Goal: Task Accomplishment & Management: Manage account settings

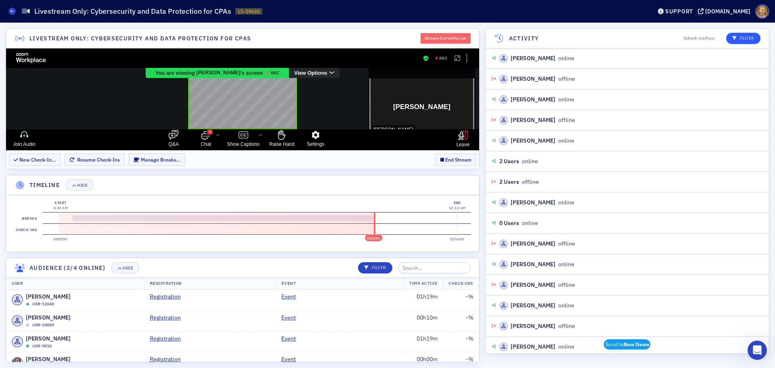
scroll to position [1, 0]
click at [689, 12] on div "Support" at bounding box center [679, 11] width 28 height 7
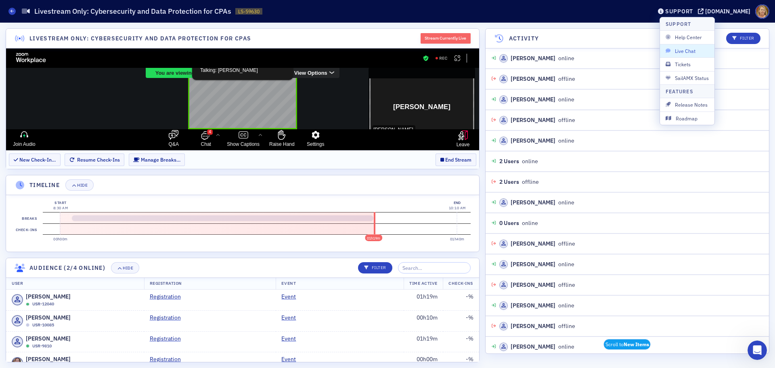
click at [683, 48] on span "Live Chat" at bounding box center [687, 50] width 43 height 7
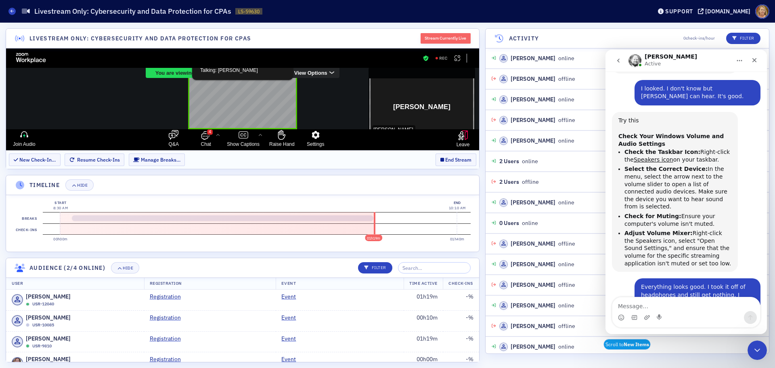
scroll to position [308, 0]
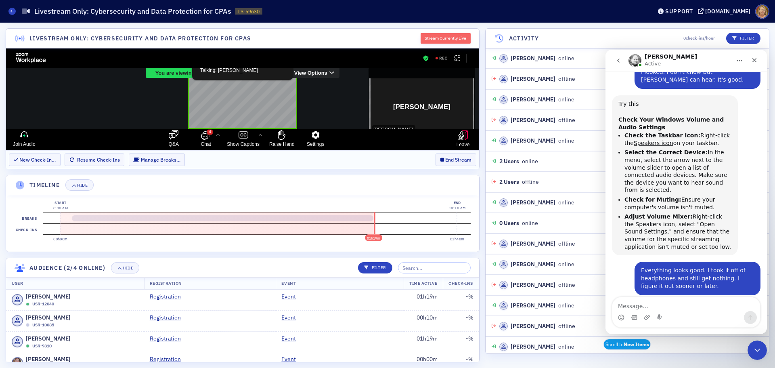
click at [683, 57] on div "Aidan Active" at bounding box center [679, 61] width 103 height 14
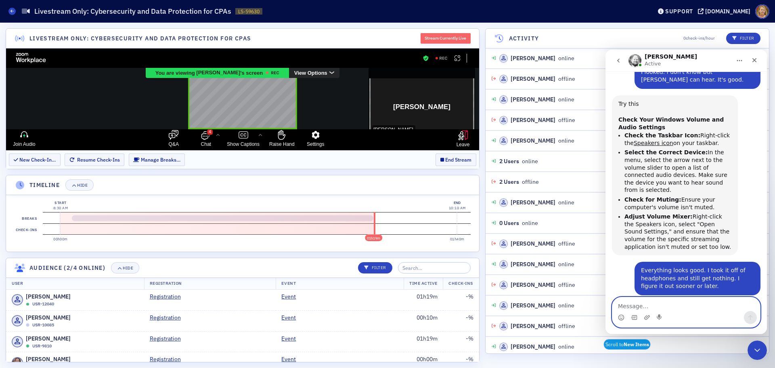
click at [650, 304] on textarea "Message…" at bounding box center [686, 304] width 148 height 14
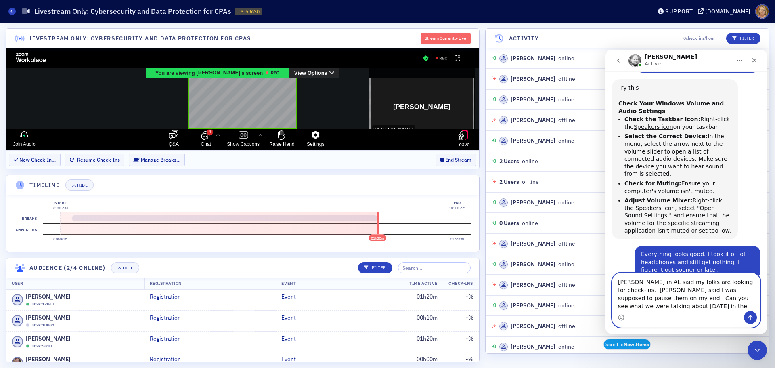
scroll to position [332, 0]
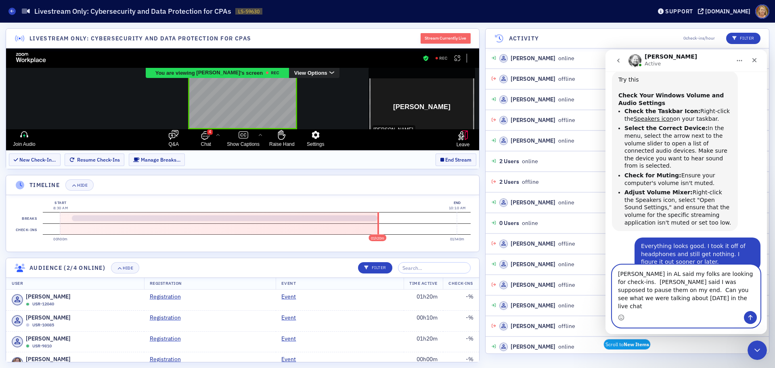
type textarea "Kristi in AL said my folks are looking for check-ins. Luke said I was supposed …"
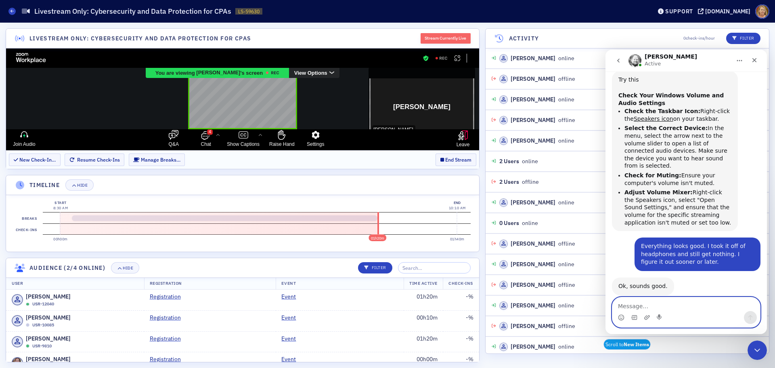
scroll to position [355, 0]
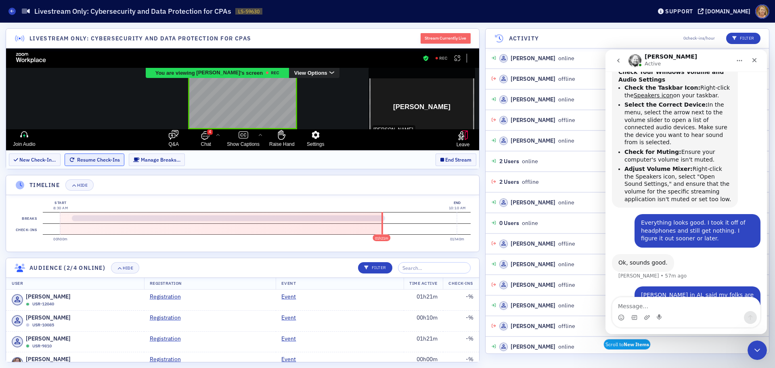
click at [75, 158] on button "Resume Check-Ins" at bounding box center [95, 159] width 60 height 13
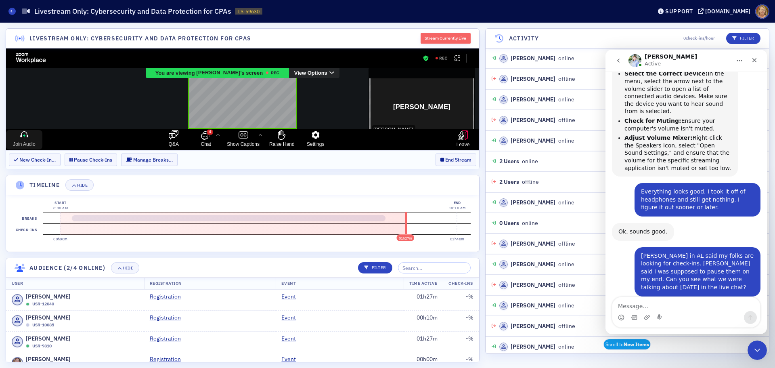
scroll to position [406, 0]
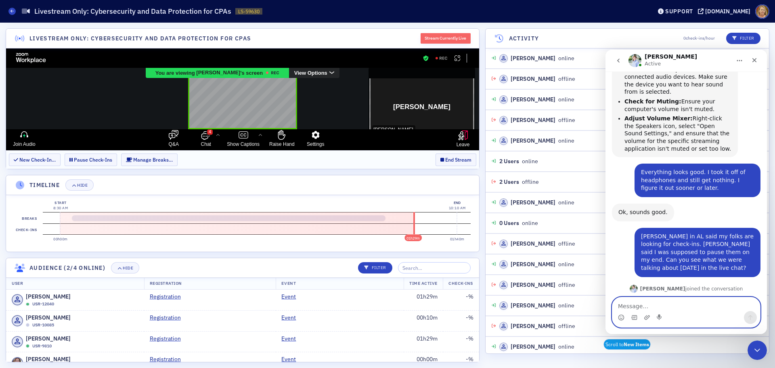
click at [620, 304] on textarea "Message…" at bounding box center [686, 304] width 148 height 14
click at [616, 303] on textarea "Message…" at bounding box center [686, 304] width 148 height 14
type textarea "There are no breaks........................hah!"
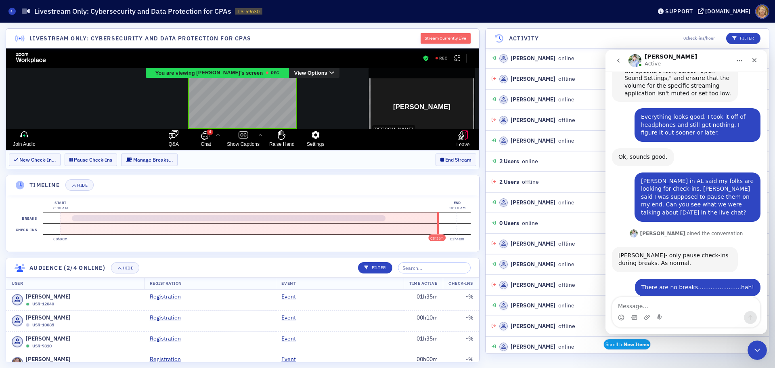
scroll to position [470, 0]
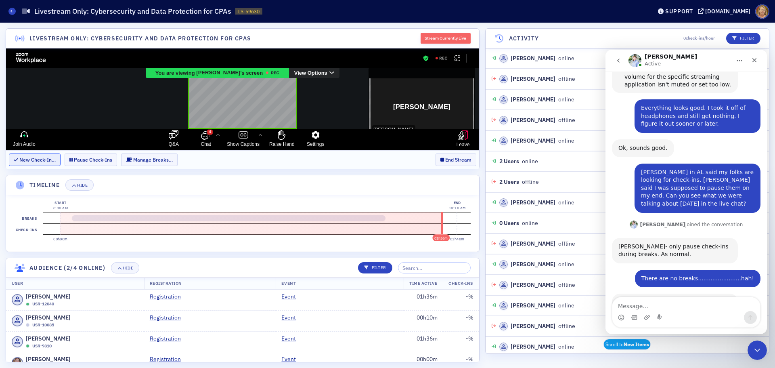
click at [46, 162] on button "New Check-In…" at bounding box center [35, 159] width 52 height 13
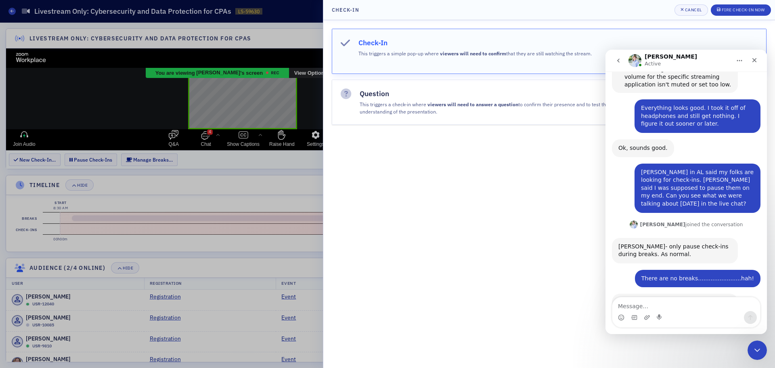
click at [384, 59] on button "Check-In This triggers a simple pop-up where viewers will need to confirm that …" at bounding box center [549, 51] width 435 height 45
click at [618, 302] on textarea "Message…" at bounding box center [686, 304] width 148 height 14
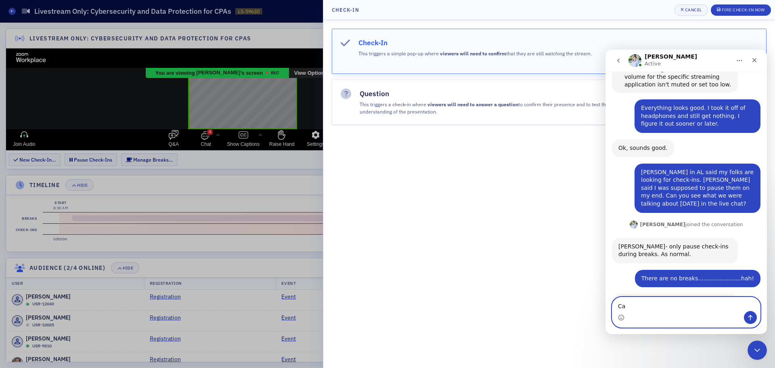
type textarea "C"
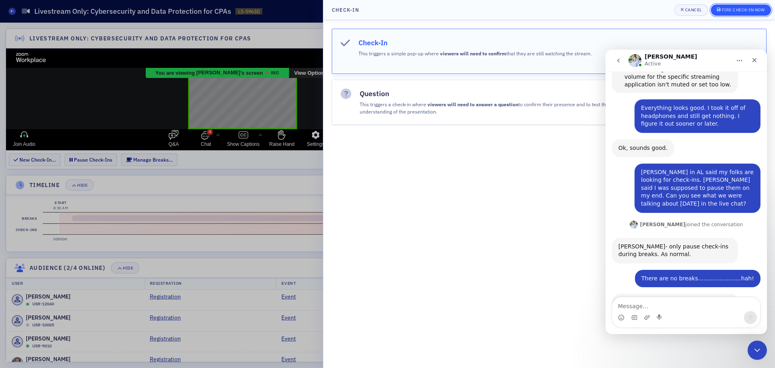
click at [723, 10] on div "Fire Check-In Now" at bounding box center [743, 10] width 43 height 4
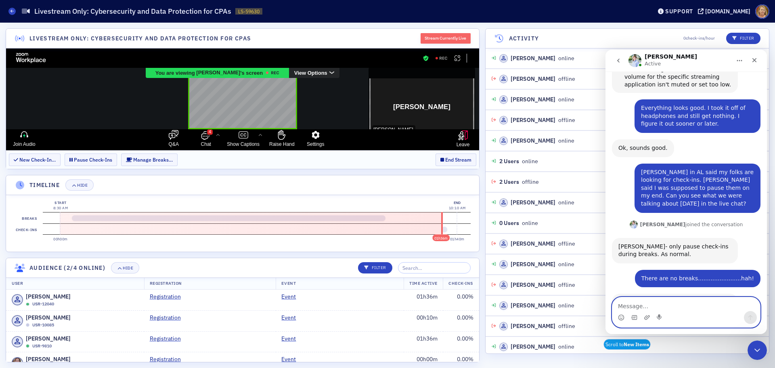
click at [636, 309] on textarea "Message…" at bounding box center [686, 304] width 148 height 14
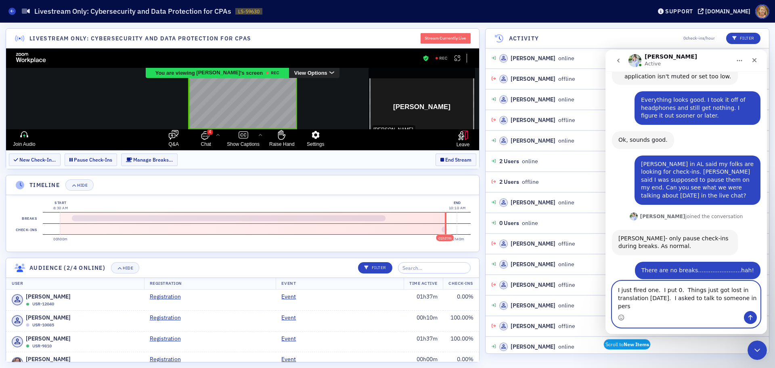
scroll to position [486, 0]
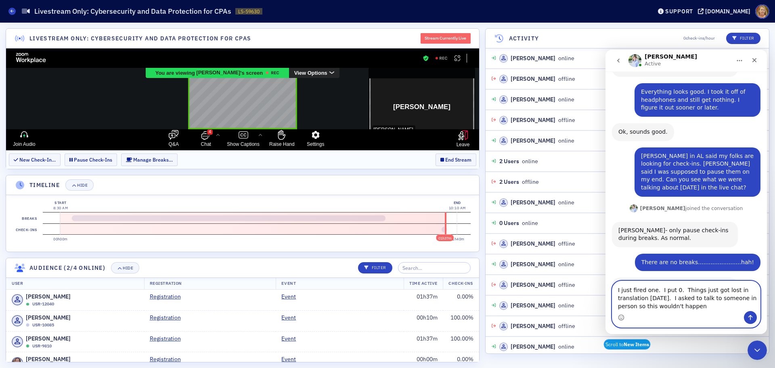
type textarea "I just fired one. I put 0. Things just got lost in translation yesterday. I ask…"
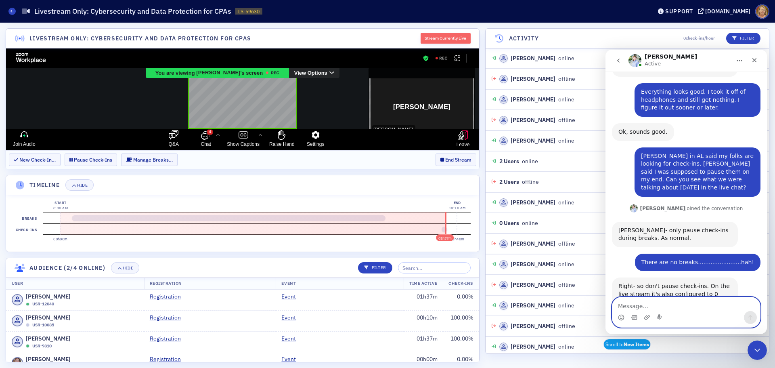
scroll to position [509, 0]
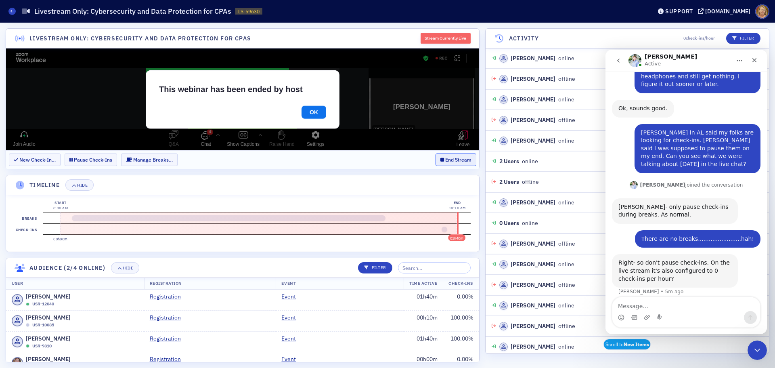
click at [456, 161] on button "End Stream" at bounding box center [456, 159] width 41 height 13
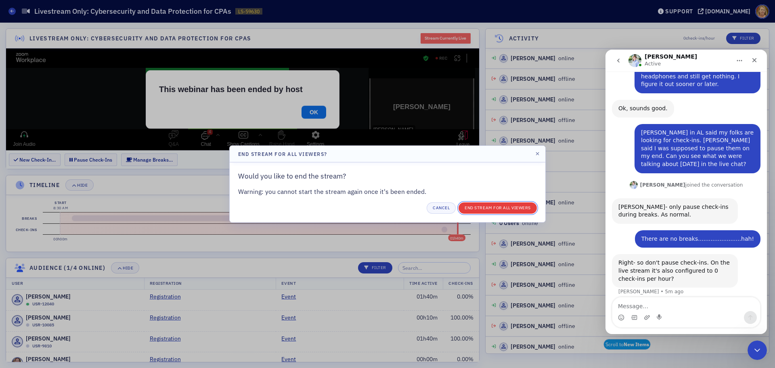
click at [467, 205] on button "End Stream for all Viewers" at bounding box center [498, 207] width 78 height 11
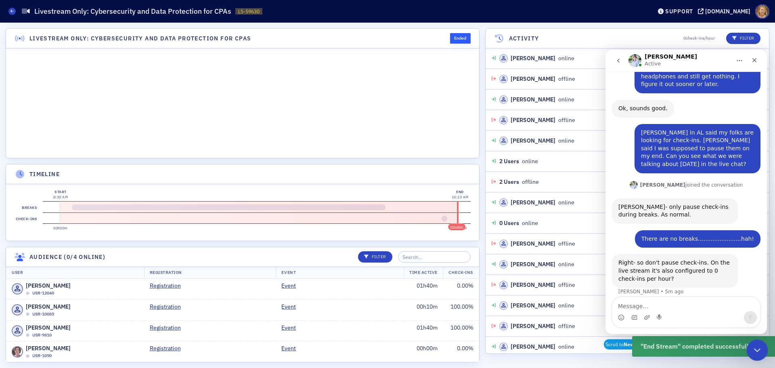
click at [763, 348] on div "Close Intercom Messenger" at bounding box center [755, 348] width 19 height 19
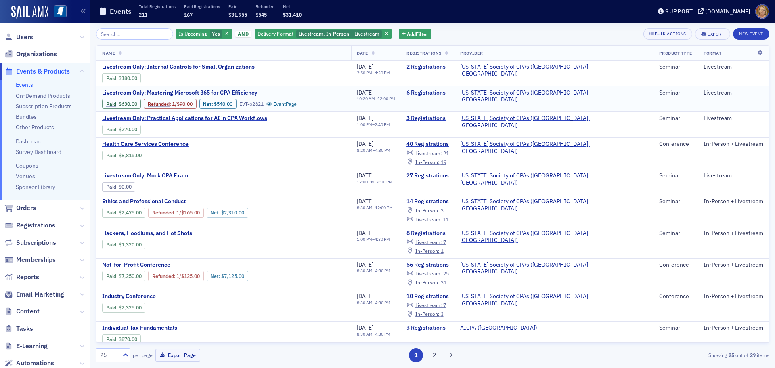
click at [234, 92] on span "Livestream Only: Mastering Microsoft 365 for CPA Efficiency" at bounding box center [179, 92] width 155 height 7
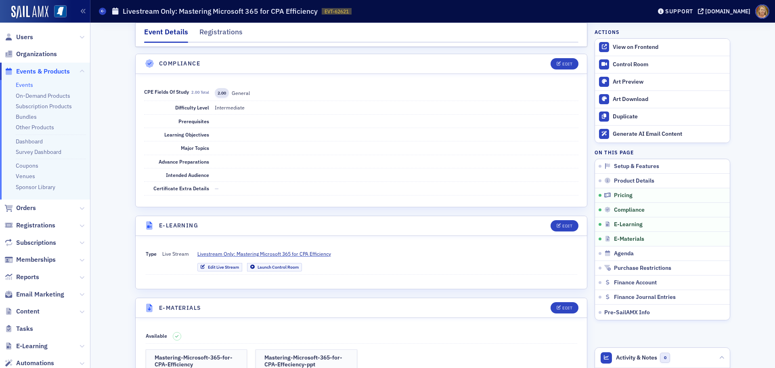
scroll to position [888, 0]
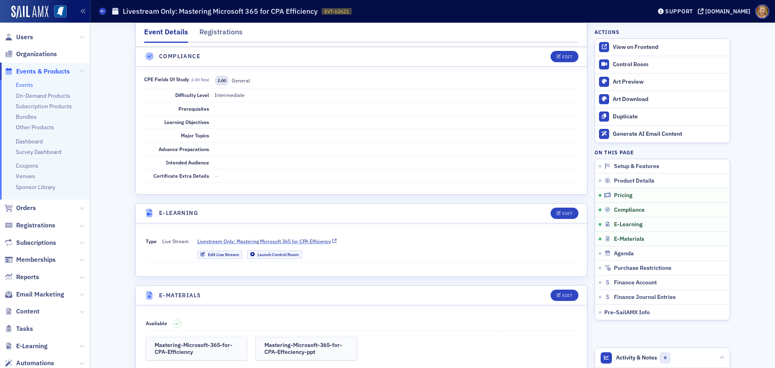
click at [273, 240] on span "Livestream Only: Mastering Microsoft 365 for CPA Efficiency" at bounding box center [264, 240] width 134 height 7
click at [613, 47] on div "View on Frontend" at bounding box center [669, 47] width 113 height 7
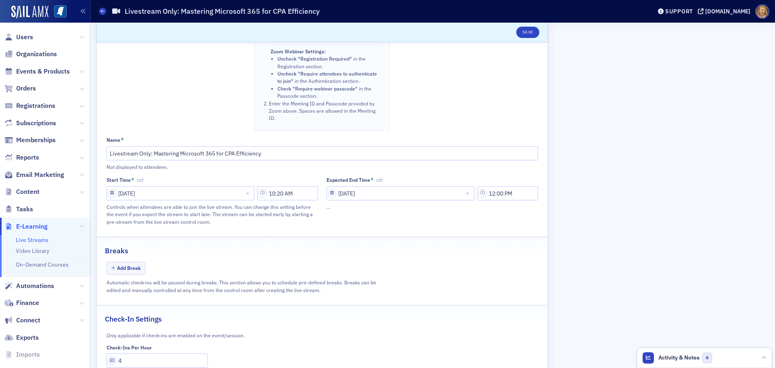
scroll to position [432, 0]
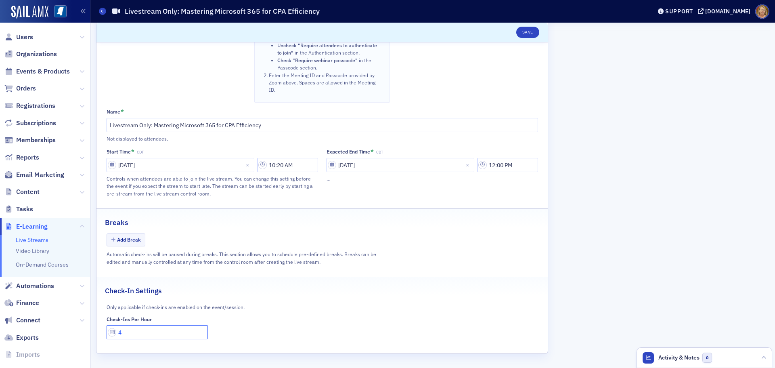
click at [128, 330] on input "4" at bounding box center [158, 332] width 102 height 14
type input "1"
click at [523, 31] on button "Save" at bounding box center [527, 32] width 23 height 11
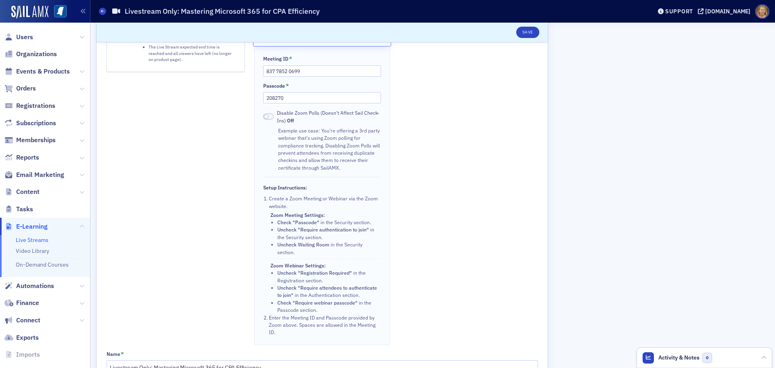
scroll to position [0, 0]
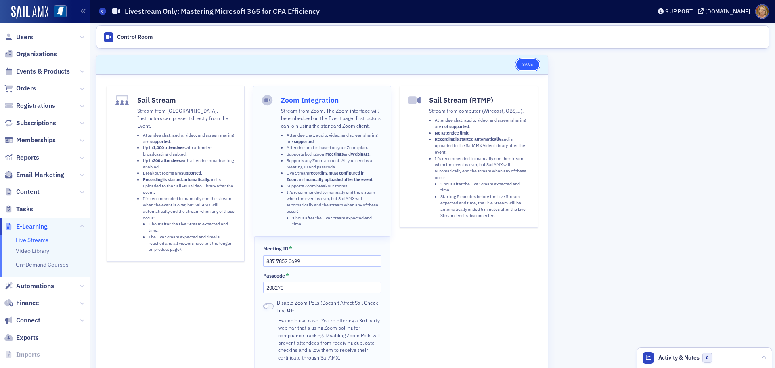
click at [530, 64] on button "Save" at bounding box center [527, 64] width 23 height 11
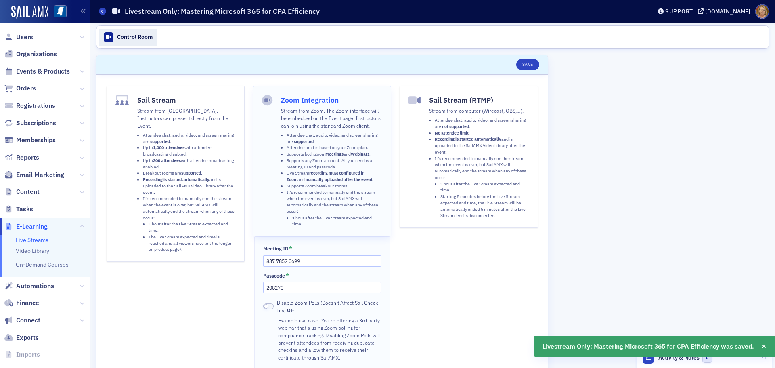
click at [137, 38] on div "Control Room" at bounding box center [135, 37] width 36 height 7
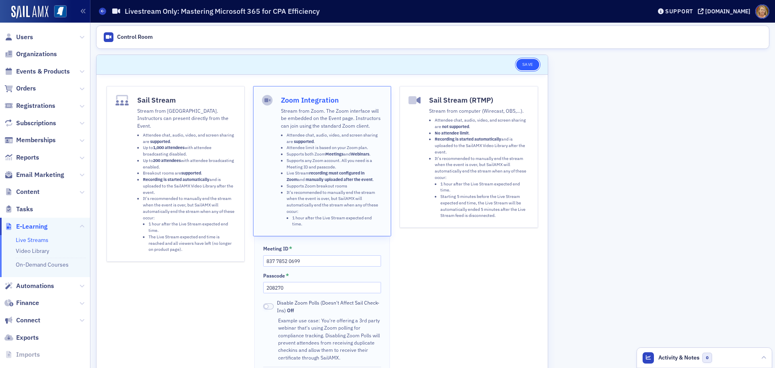
click at [529, 66] on button "Save" at bounding box center [527, 64] width 23 height 11
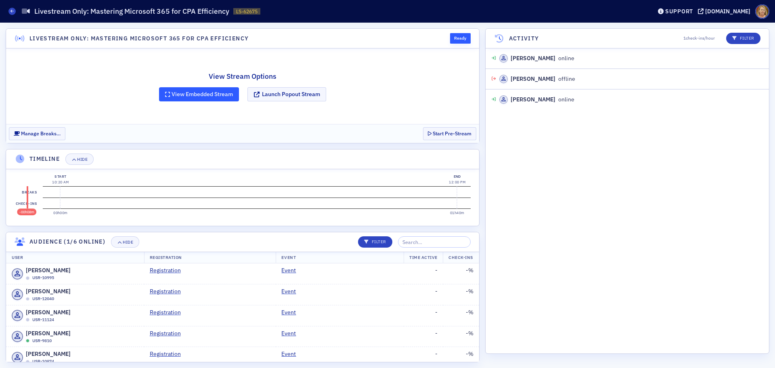
click at [197, 94] on button "View Embedded Stream" at bounding box center [199, 94] width 80 height 14
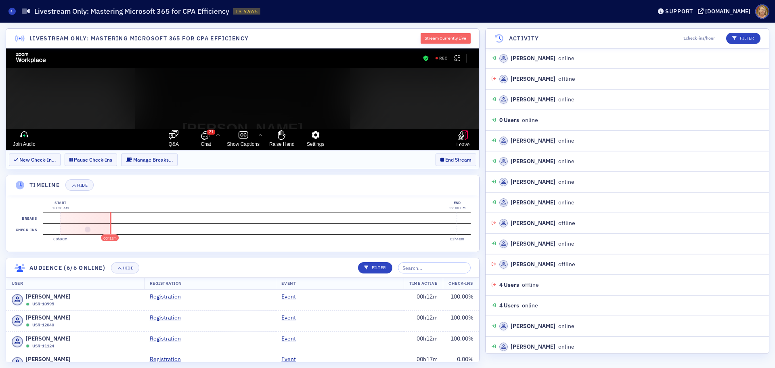
scroll to position [169, 0]
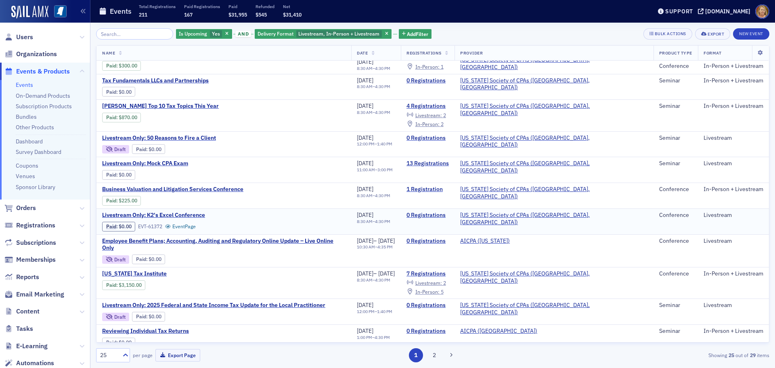
scroll to position [409, 0]
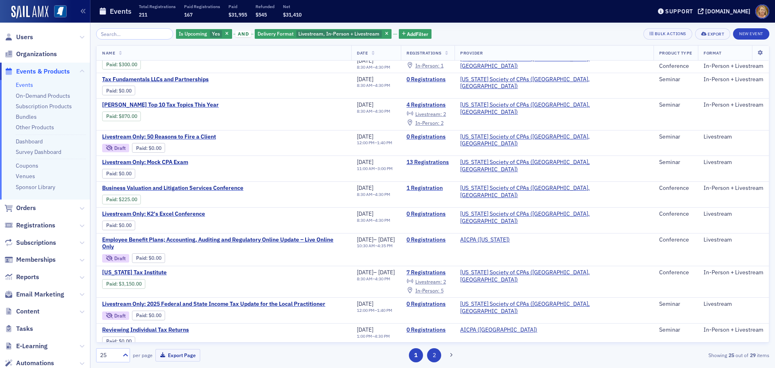
click at [434, 354] on button "2" at bounding box center [434, 355] width 14 height 14
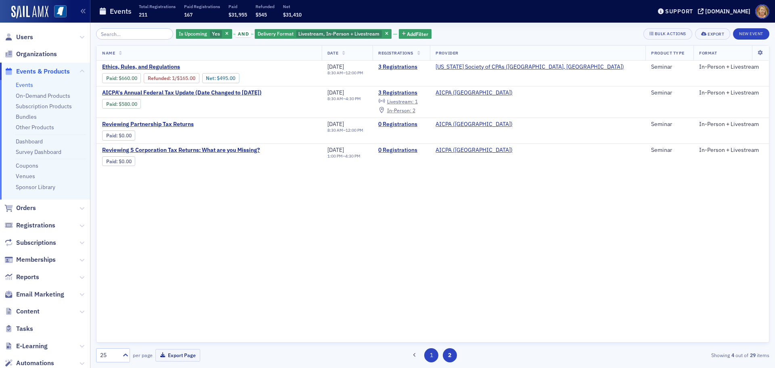
click at [427, 357] on button "1" at bounding box center [431, 355] width 14 height 14
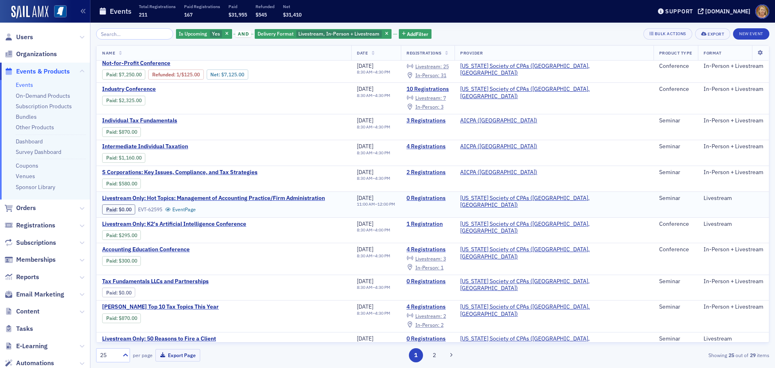
scroll to position [167, 0]
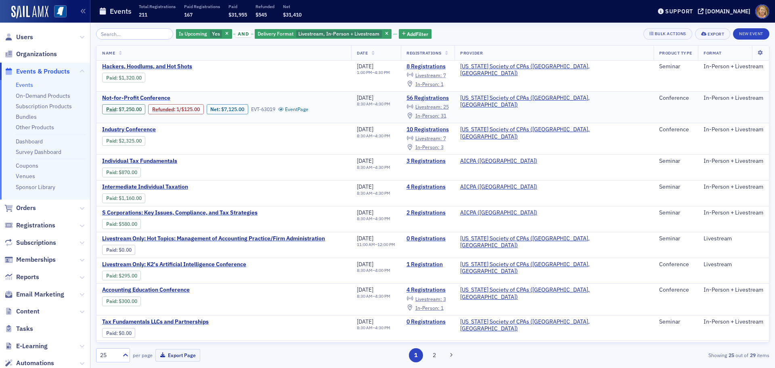
click at [152, 98] on span "Not-for-Profit Conference" at bounding box center [170, 97] width 136 height 7
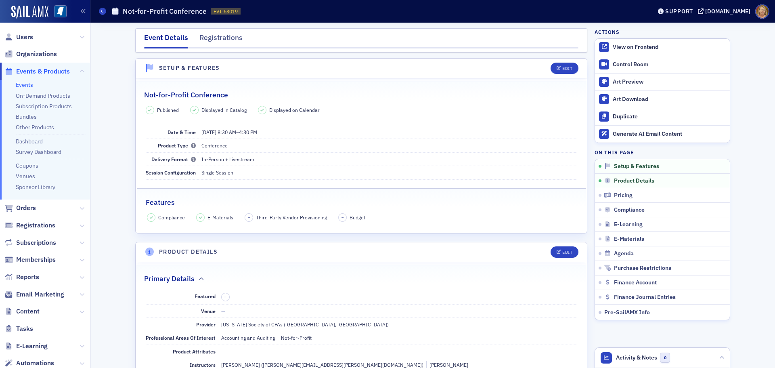
click at [40, 38] on span "Users" at bounding box center [45, 36] width 90 height 17
click at [31, 38] on span "Users" at bounding box center [24, 37] width 17 height 9
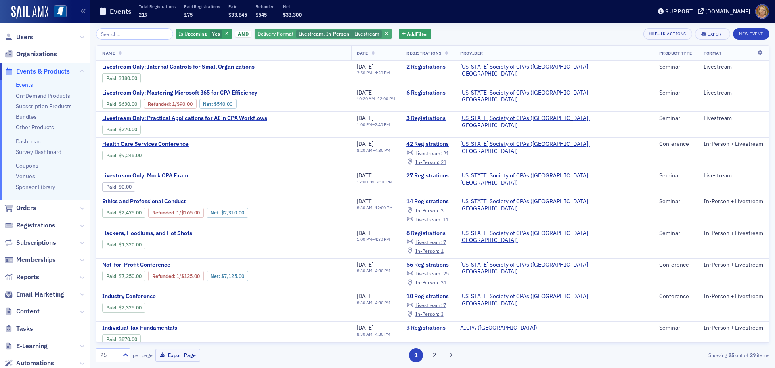
click at [298, 34] on span "Livestream, In-Person + Livestream" at bounding box center [338, 33] width 81 height 6
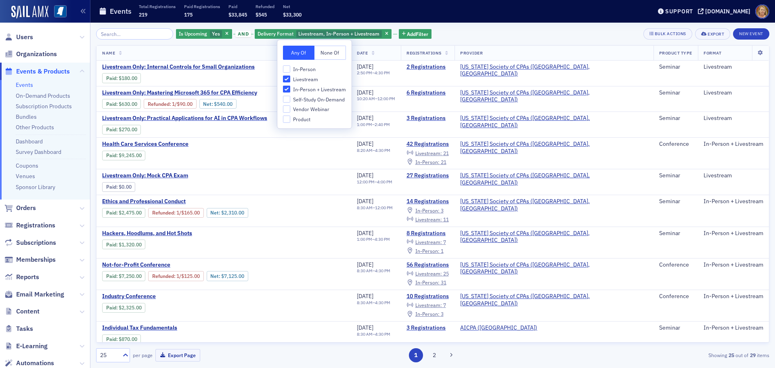
click at [293, 67] on span "In-Person" at bounding box center [304, 69] width 23 height 7
click at [290, 67] on input "In-Person" at bounding box center [286, 68] width 7 height 7
checkbox input "true"
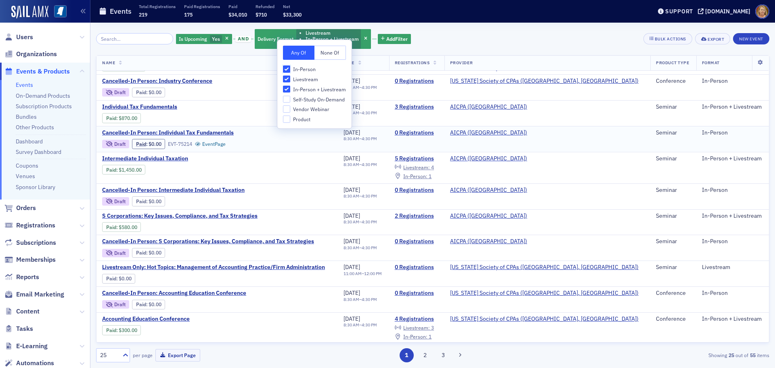
scroll to position [413, 0]
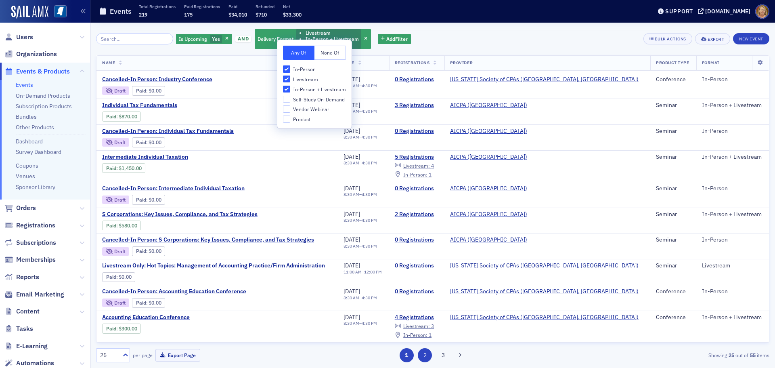
click at [425, 359] on button "2" at bounding box center [425, 355] width 14 height 14
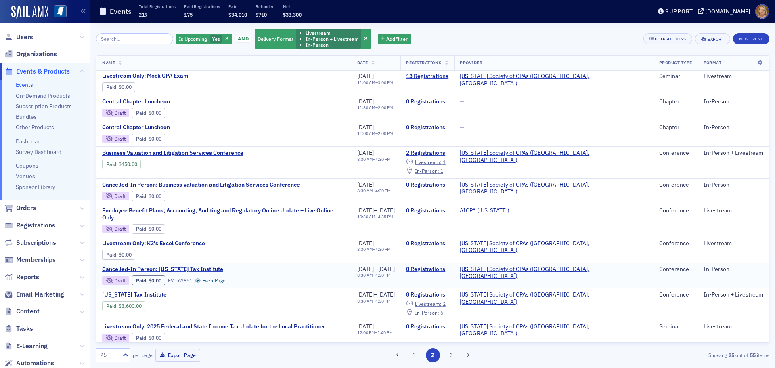
scroll to position [202, 0]
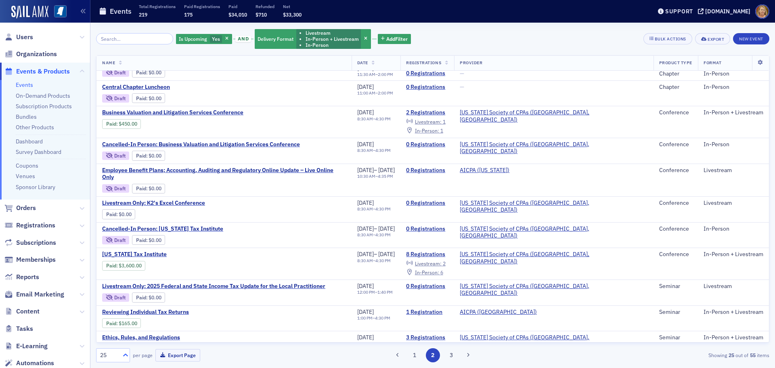
click at [126, 353] on icon at bounding box center [125, 355] width 8 height 8
click at [115, 308] on div "100" at bounding box center [112, 305] width 23 height 8
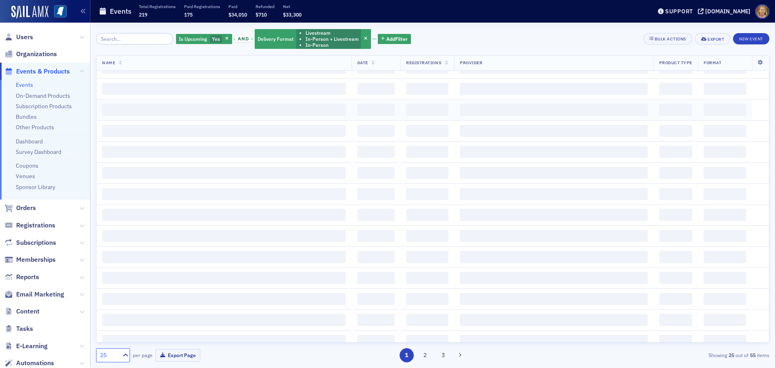
scroll to position [0, 0]
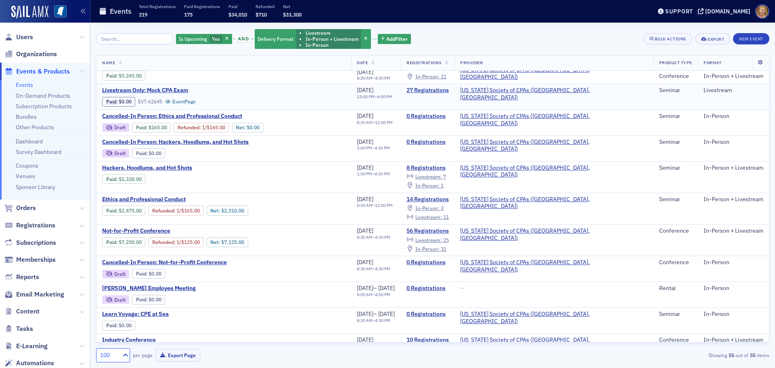
scroll to position [161, 0]
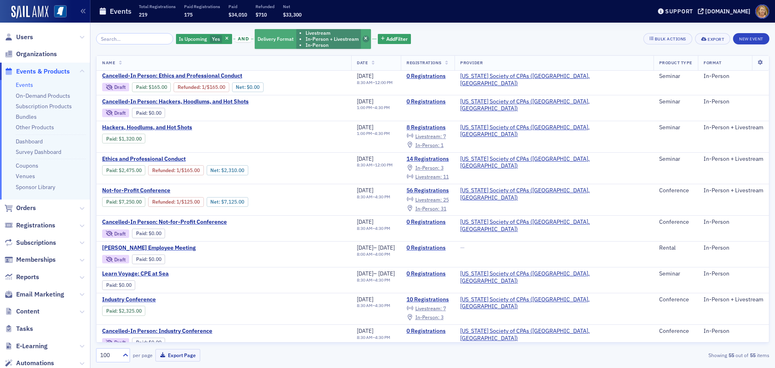
click at [362, 38] on span "button" at bounding box center [365, 39] width 7 height 7
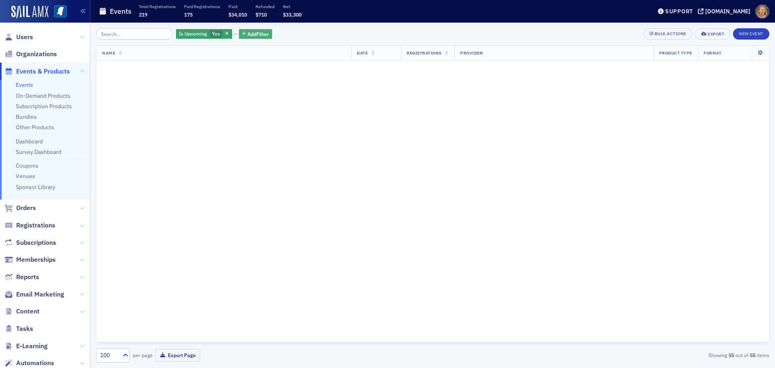
click at [255, 34] on span "Add Filter" at bounding box center [257, 33] width 21 height 7
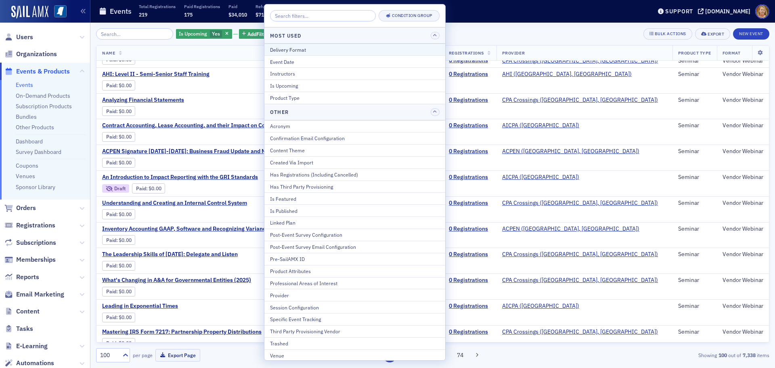
click at [275, 49] on div "Delivery Format" at bounding box center [355, 49] width 170 height 7
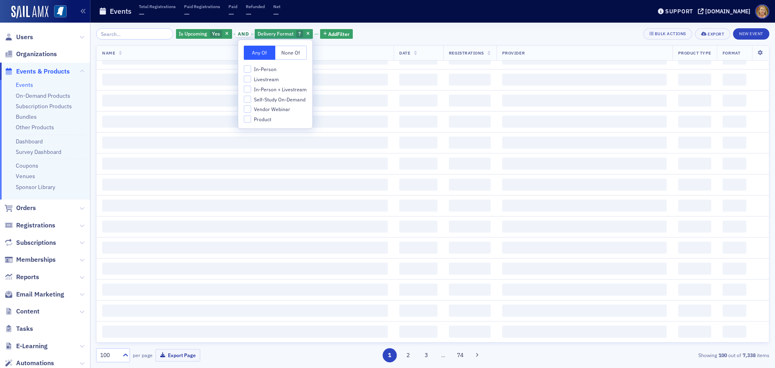
click at [270, 69] on span "In-Person" at bounding box center [265, 69] width 23 height 7
click at [251, 69] on input "In-Person" at bounding box center [247, 68] width 7 height 7
checkbox input "true"
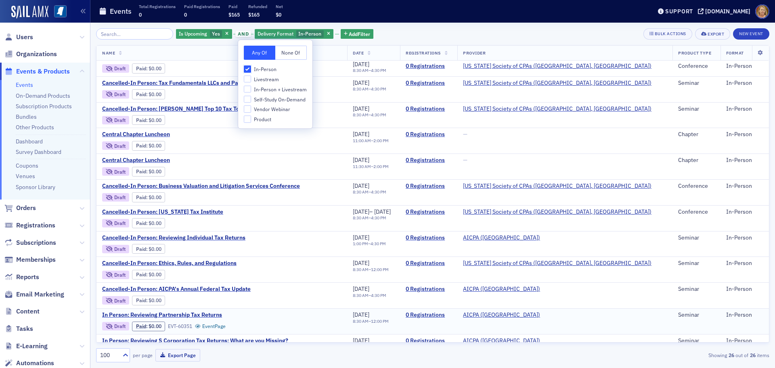
scroll to position [267, 0]
click at [163, 134] on span "Central Chapter Luncheon" at bounding box center [170, 134] width 136 height 7
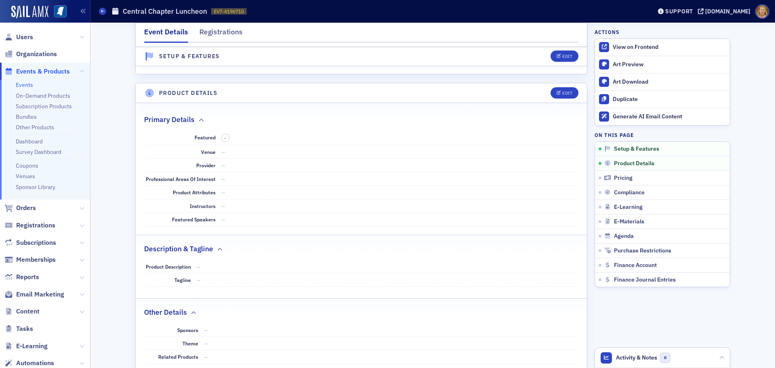
scroll to position [242, 0]
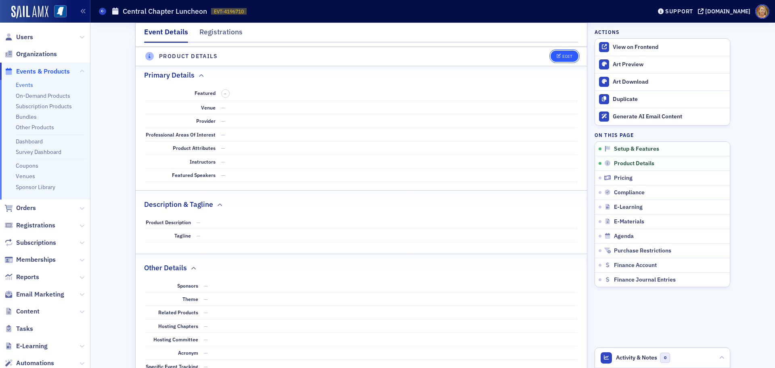
click at [557, 57] on icon "button" at bounding box center [559, 56] width 5 height 4
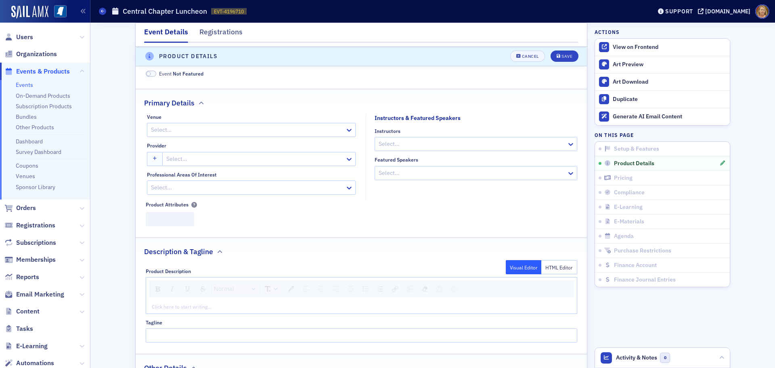
scroll to position [234, 0]
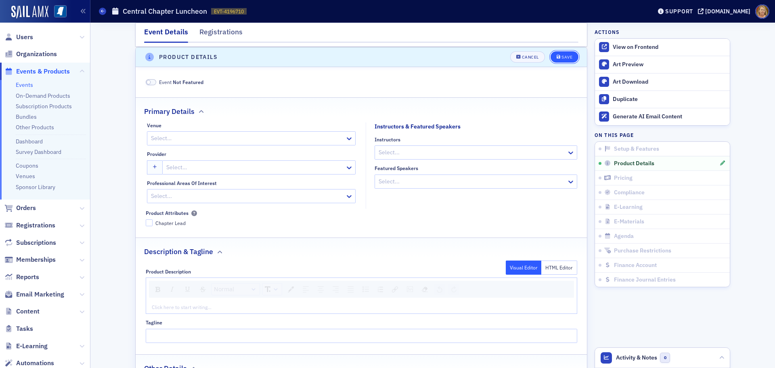
click at [551, 58] on button "Save" at bounding box center [565, 56] width 28 height 11
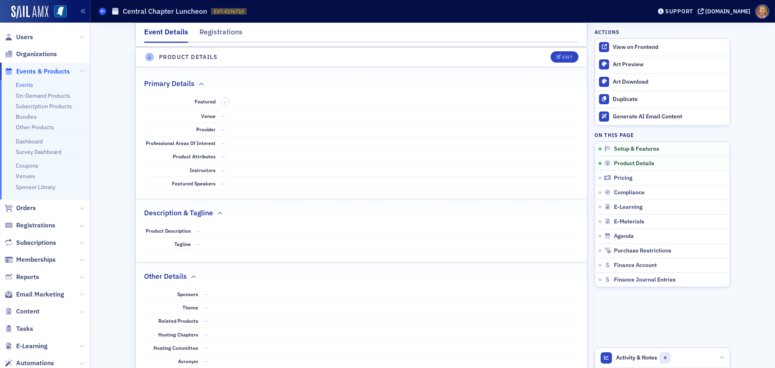
click at [101, 11] on icon at bounding box center [102, 11] width 3 height 4
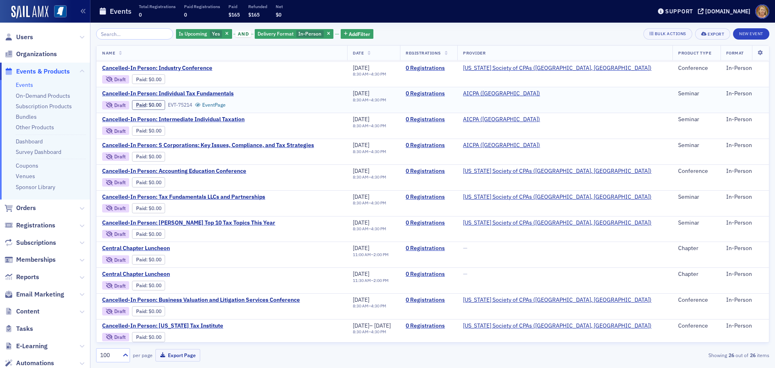
scroll to position [161, 0]
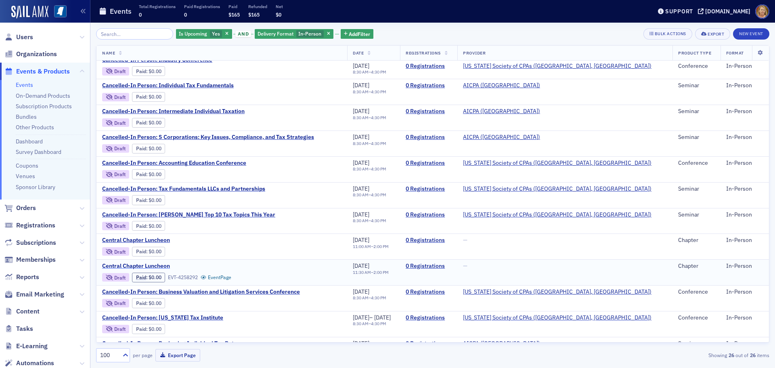
click at [164, 265] on span "Central Chapter Luncheon" at bounding box center [170, 265] width 136 height 7
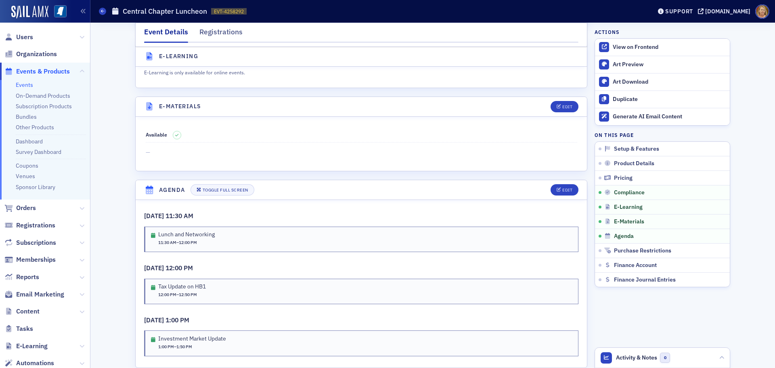
scroll to position [1138, 0]
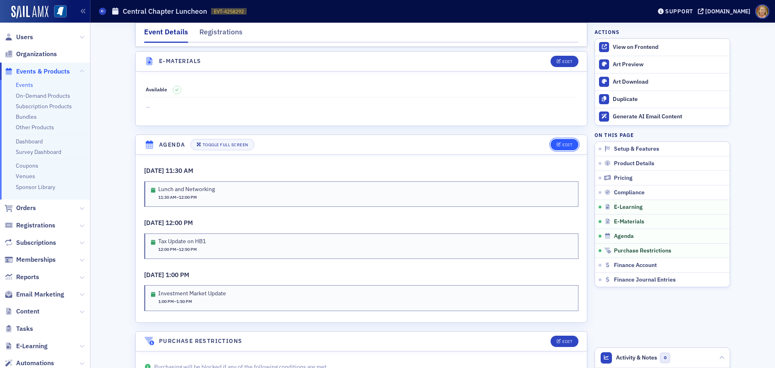
click at [563, 145] on div "Edit" at bounding box center [567, 144] width 10 height 4
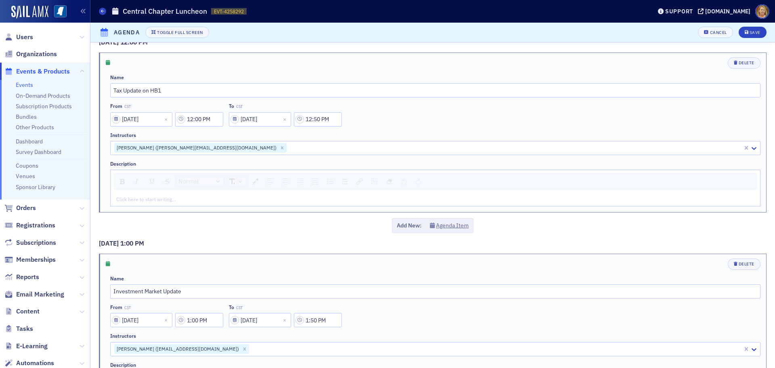
scroll to position [81, 0]
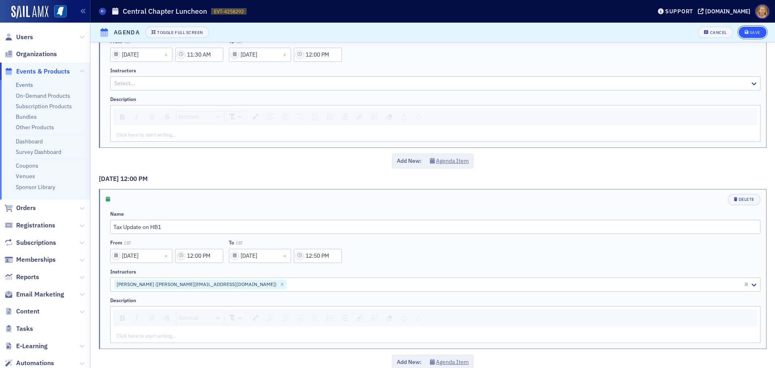
click at [750, 33] on div "Save" at bounding box center [755, 32] width 11 height 4
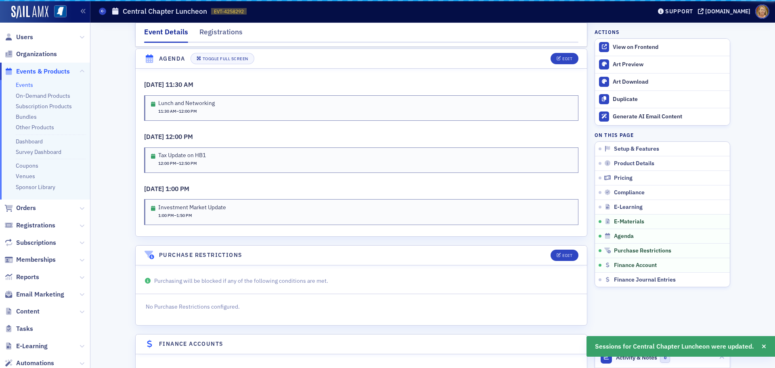
scroll to position [1225, 0]
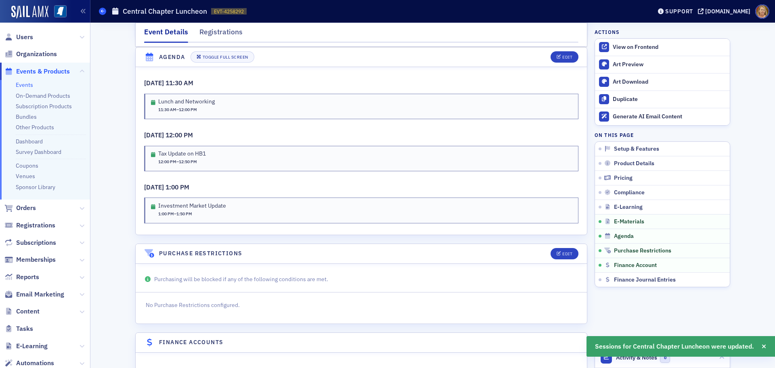
click at [101, 10] on icon at bounding box center [102, 11] width 3 height 4
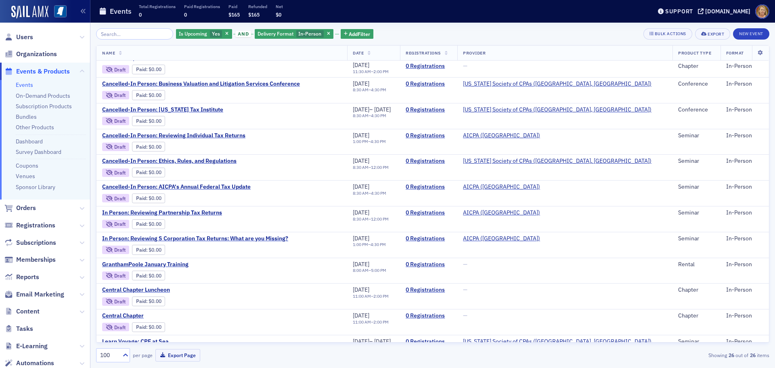
scroll to position [388, 0]
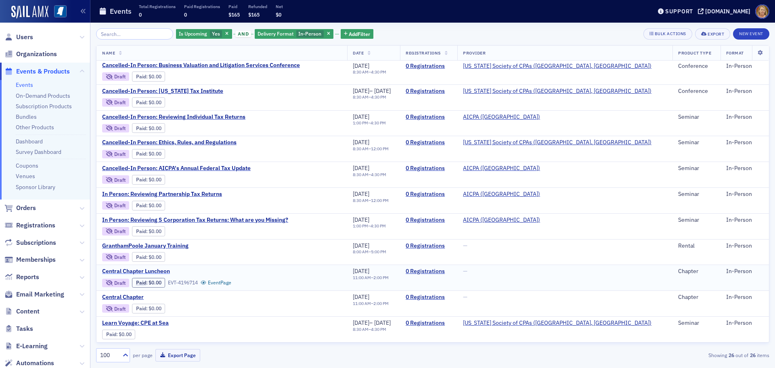
click at [164, 269] on span "Central Chapter Luncheon" at bounding box center [170, 271] width 136 height 7
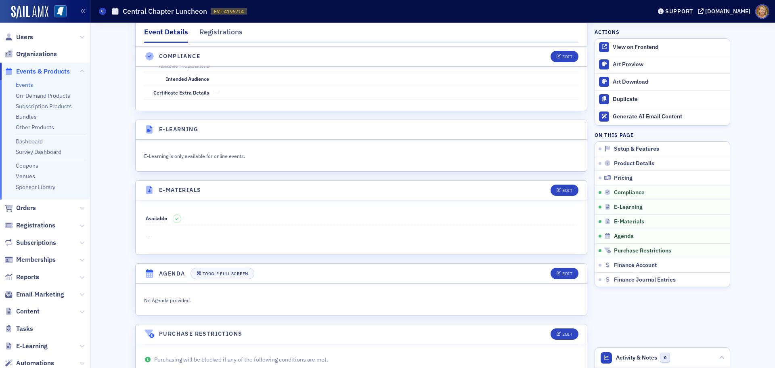
scroll to position [1049, 0]
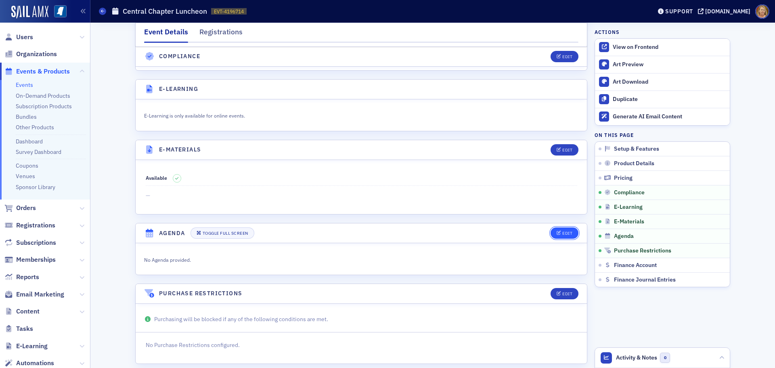
click at [562, 235] on div "Edit" at bounding box center [567, 233] width 10 height 4
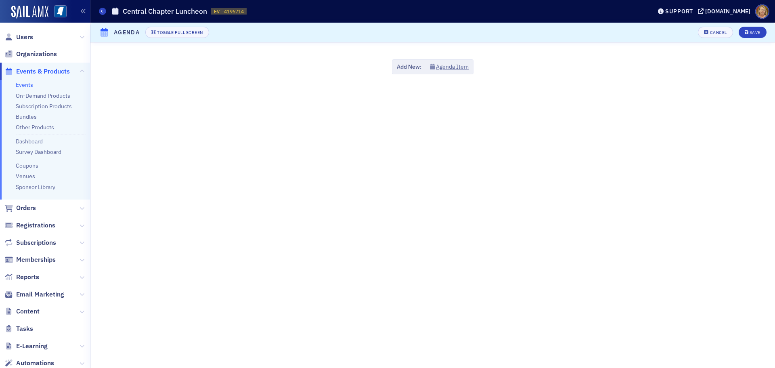
scroll to position [1183, 0]
click at [442, 68] on button "Agenda Item" at bounding box center [449, 67] width 39 height 8
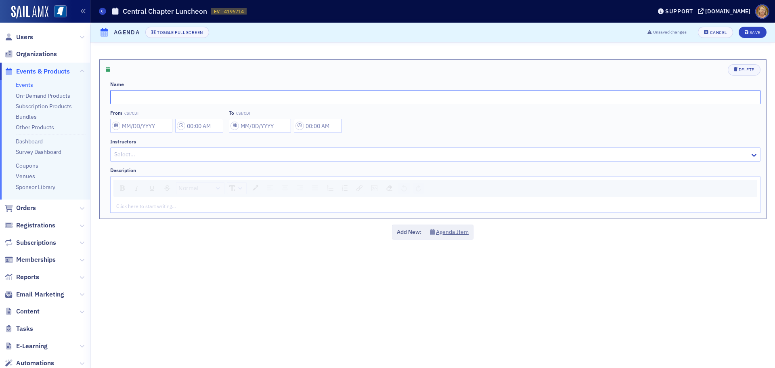
click at [200, 92] on input "text" at bounding box center [435, 97] width 650 height 14
click at [322, 96] on input "The Impact of Technology on Future Generations in the Workforce-Old School Pare…" at bounding box center [435, 97] width 650 height 14
click at [356, 97] on input "The Impact of Technology on Future Generations in the Workforce-Old School Pare…" at bounding box center [435, 97] width 650 height 14
type input "The Impact of Technology on Future Generations in the Workforce-Old School Pare…"
click at [156, 127] on input "From CST/CDT" at bounding box center [141, 126] width 62 height 14
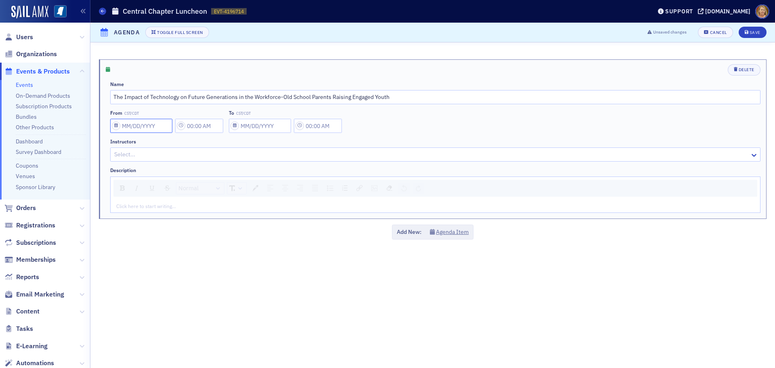
select select "8"
select select "2025"
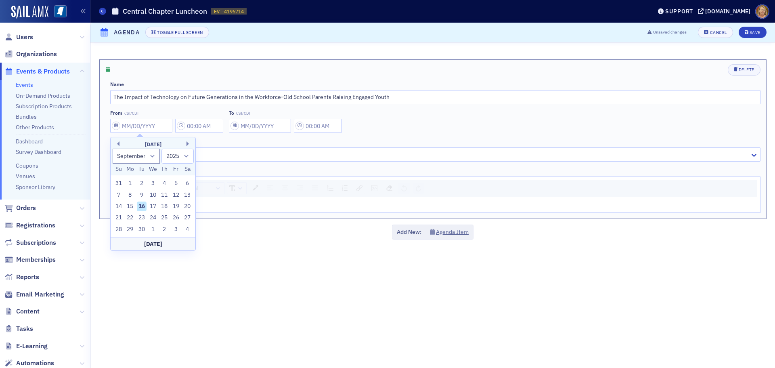
click at [186, 142] on div "September 2025" at bounding box center [153, 144] width 85 height 8
click at [187, 143] on button "Next Month" at bounding box center [188, 143] width 5 height 5
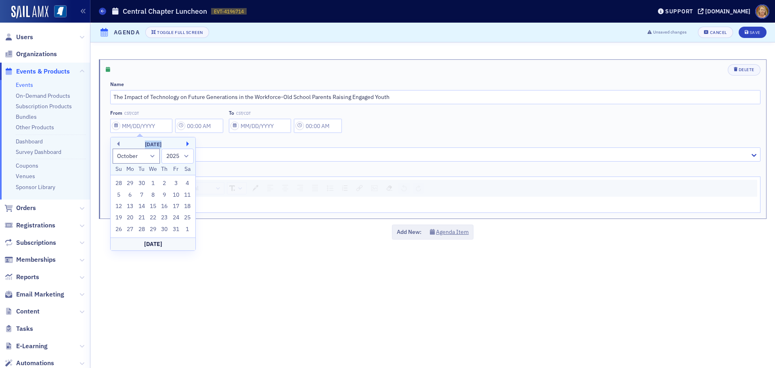
click at [189, 143] on button "Next Month" at bounding box center [188, 143] width 5 height 5
select select "0"
select select "2026"
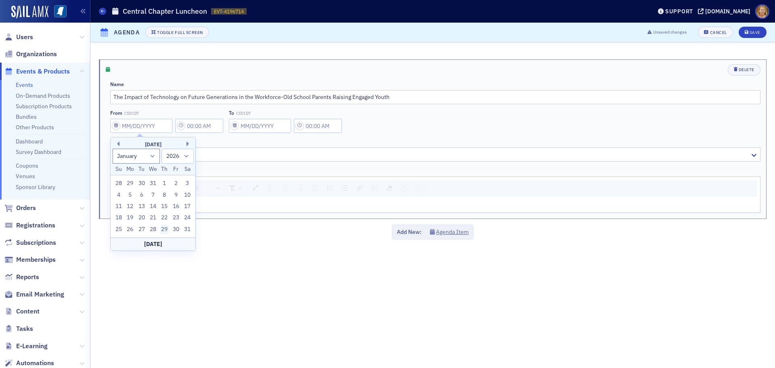
click at [165, 227] on div "29" at bounding box center [165, 229] width 10 height 10
type input "01/29/2026"
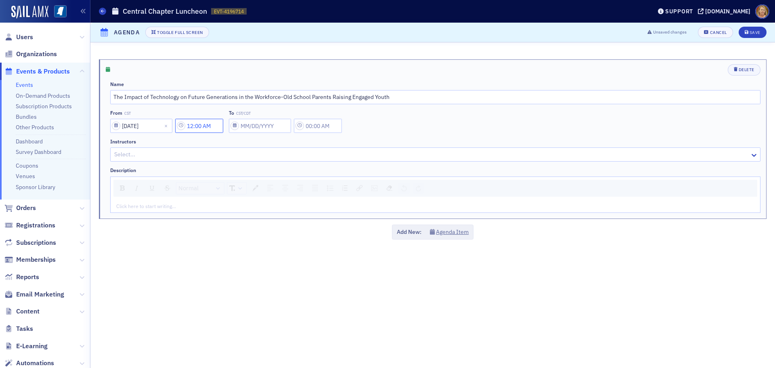
click at [215, 130] on input "12:00 AM" at bounding box center [199, 126] width 48 height 14
click at [320, 125] on button "PM" at bounding box center [315, 126] width 15 height 14
type input "12:00 PM"
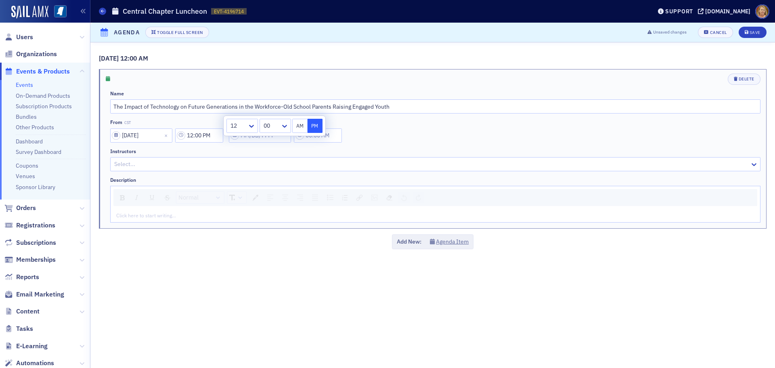
click at [323, 150] on div "Instructors" at bounding box center [435, 151] width 650 height 6
select select "8"
select select "2025"
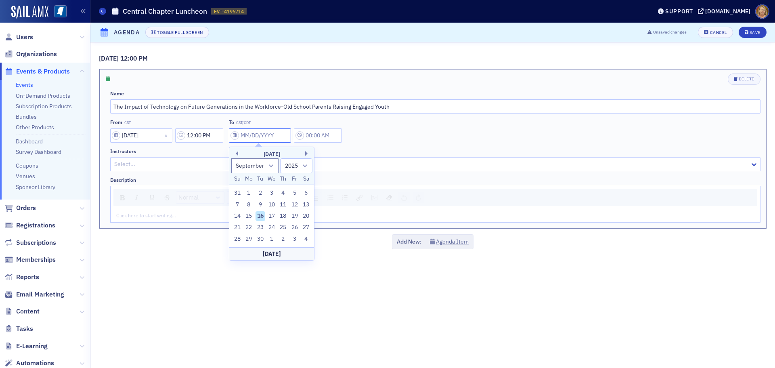
click at [276, 138] on input "To CST/CDT" at bounding box center [260, 135] width 62 height 14
click at [306, 152] on button "Next Month" at bounding box center [307, 153] width 5 height 5
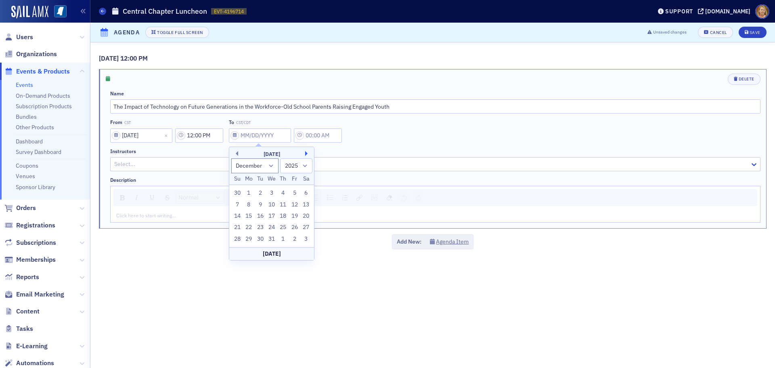
select select "0"
select select "2026"
click at [283, 236] on div "29" at bounding box center [284, 239] width 10 height 10
type input "01/29/2026"
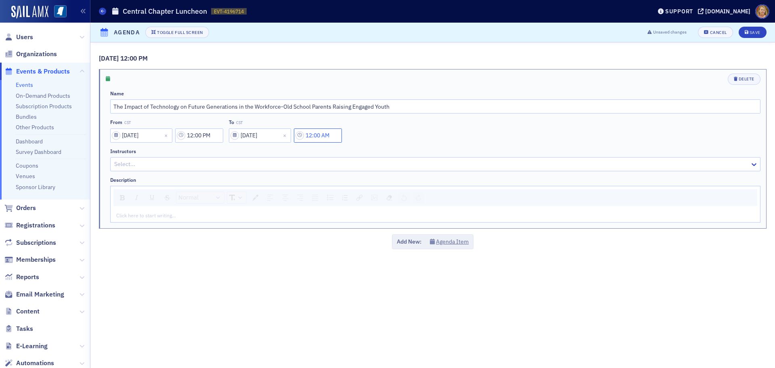
click at [314, 135] on input "12:00 AM" at bounding box center [318, 135] width 48 height 14
click at [355, 134] on div at bounding box center [356, 135] width 17 height 10
click at [386, 133] on div at bounding box center [389, 135] width 17 height 10
click at [388, 215] on span "50" at bounding box center [386, 213] width 6 height 8
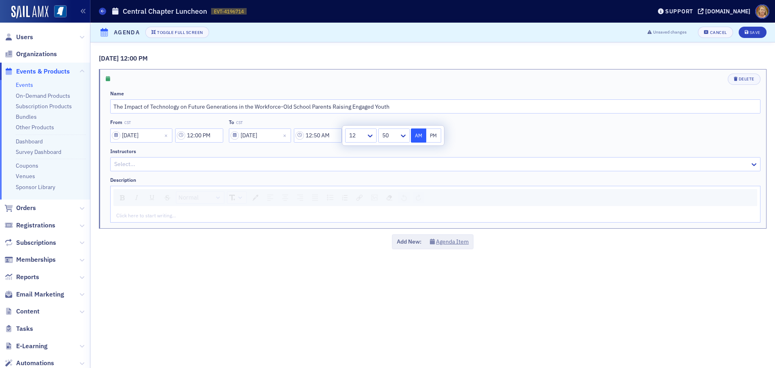
click at [431, 140] on button "PM" at bounding box center [433, 135] width 15 height 14
type input "12:50 PM"
click at [434, 135] on button "PM" at bounding box center [433, 135] width 15 height 14
click at [392, 149] on div "Instructors" at bounding box center [435, 151] width 650 height 6
click at [442, 241] on button "Agenda Item" at bounding box center [449, 241] width 39 height 8
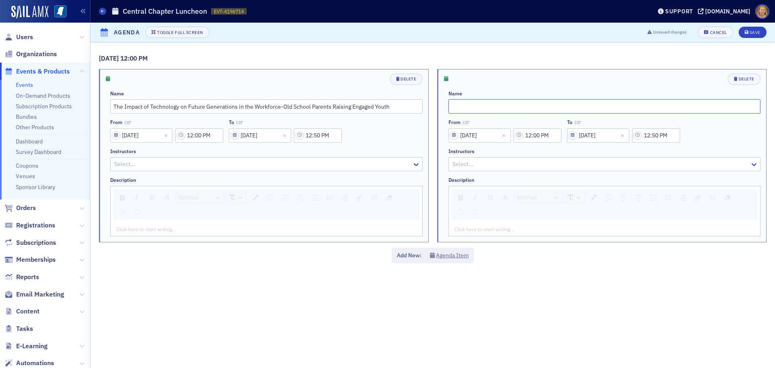
click at [459, 108] on input "text" at bounding box center [604, 106] width 312 height 14
type input "t"
type input "The CPA as a Better Board Member & Volunteer"
click at [538, 132] on input "12:00 PM" at bounding box center [537, 135] width 48 height 14
click at [446, 137] on icon at bounding box center [442, 136] width 8 height 8
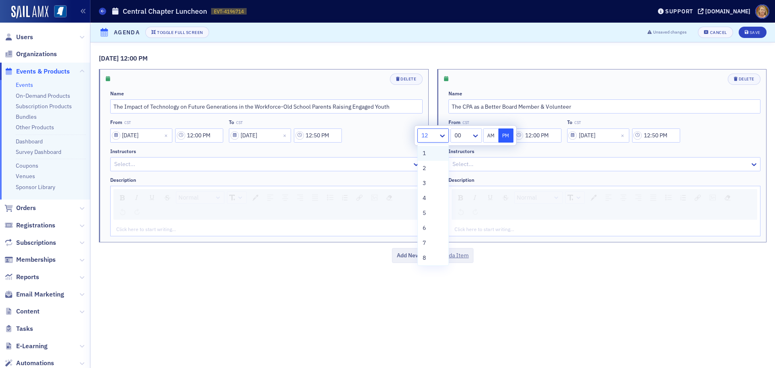
click at [436, 153] on div "1" at bounding box center [433, 153] width 21 height 8
type input "1:00 PM"
click at [591, 135] on input "01/29/2026" at bounding box center [598, 135] width 62 height 14
select select "2026"
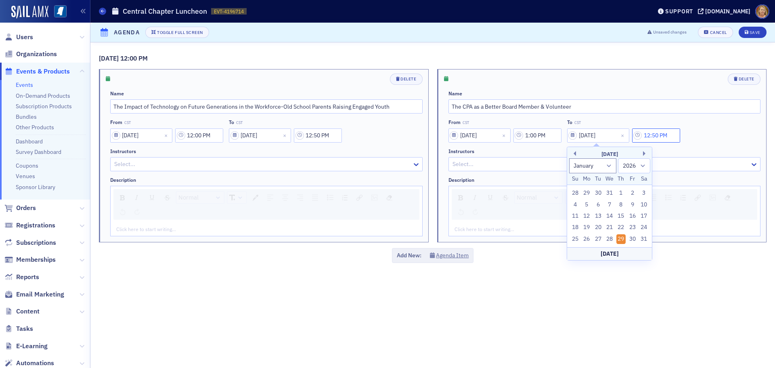
click at [652, 133] on input "12:50 PM" at bounding box center [656, 135] width 48 height 14
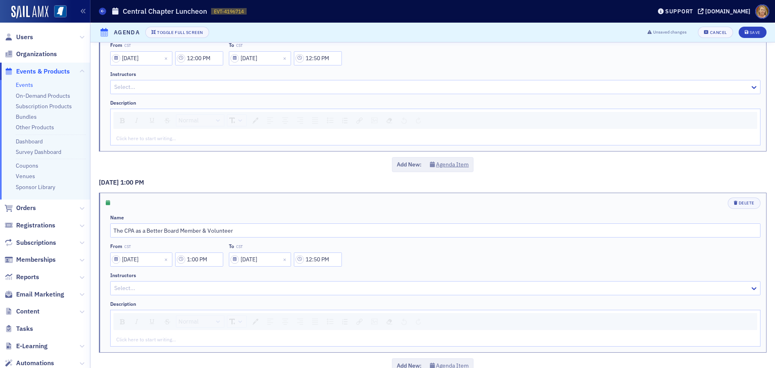
scroll to position [94, 0]
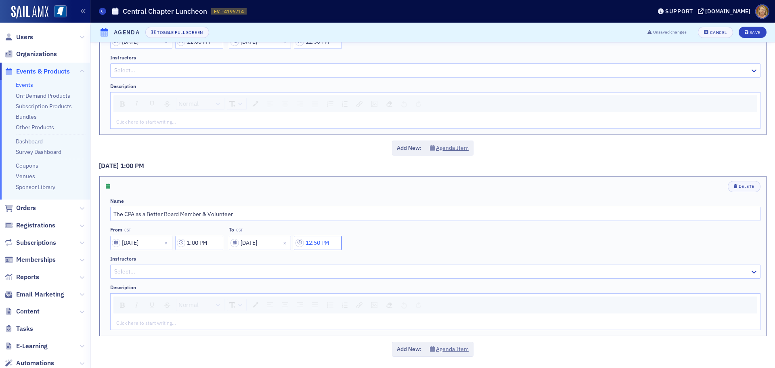
click at [317, 243] on input "12:50 PM" at bounding box center [318, 243] width 48 height 14
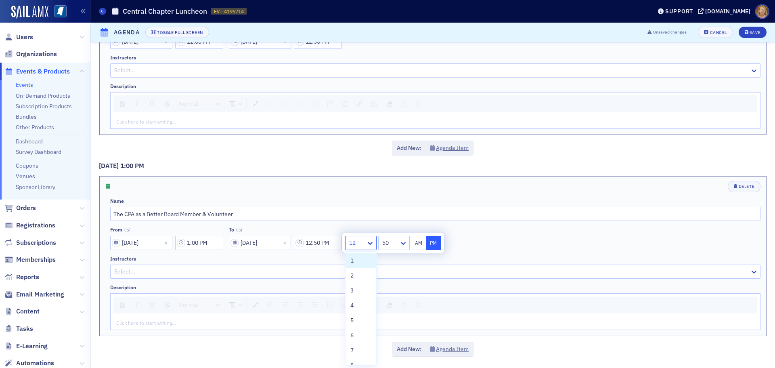
click at [356, 246] on div at bounding box center [356, 243] width 17 height 10
click at [357, 261] on div "1" at bounding box center [360, 260] width 21 height 8
type input "1:50 PM"
click at [335, 258] on div "Instructors" at bounding box center [435, 259] width 650 height 6
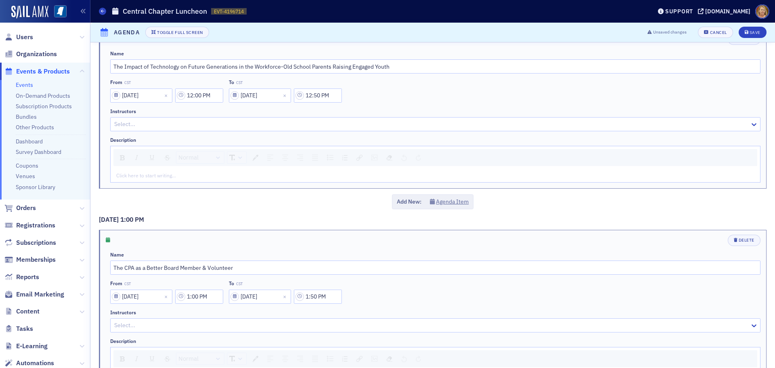
scroll to position [40, 0]
click at [750, 34] on div "Save" at bounding box center [755, 32] width 11 height 4
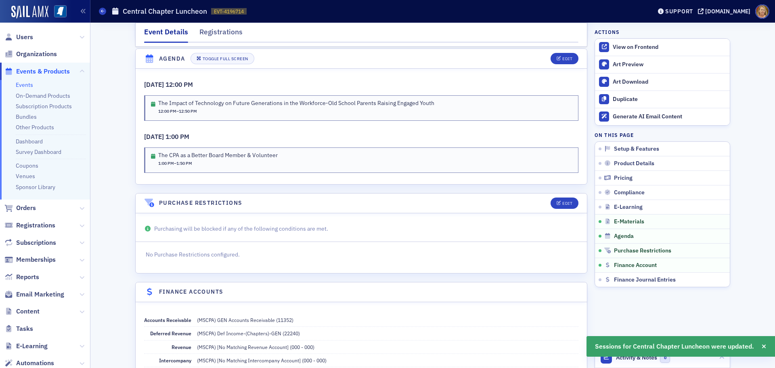
scroll to position [1225, 0]
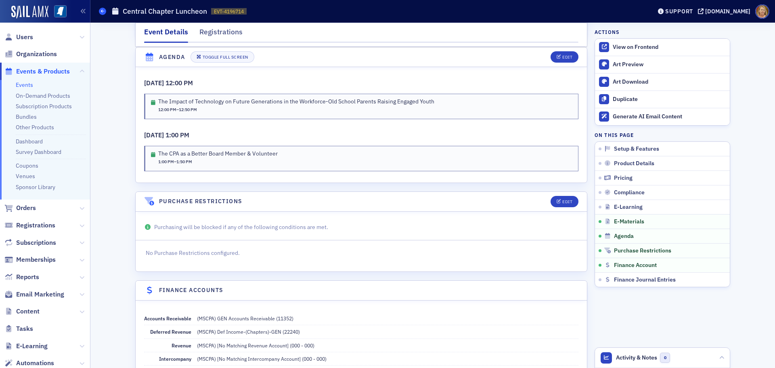
click at [101, 10] on icon at bounding box center [102, 11] width 3 height 4
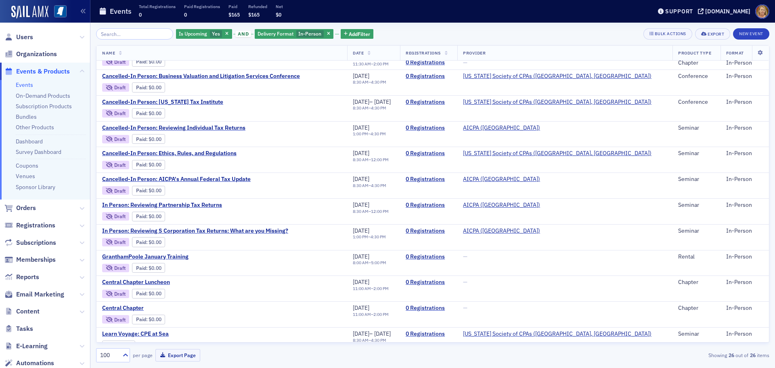
scroll to position [388, 0]
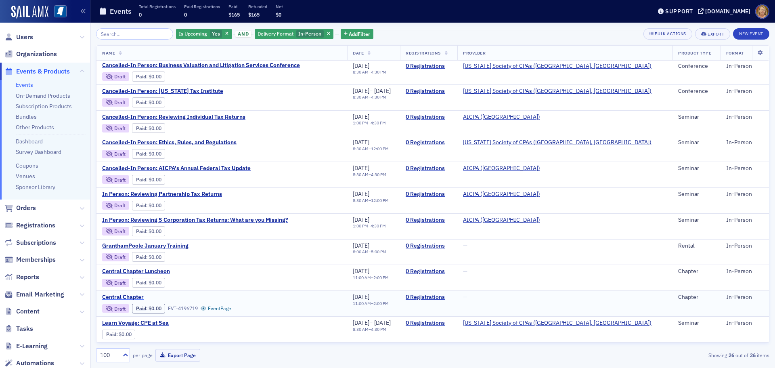
click at [133, 297] on span "Central Chapter" at bounding box center [170, 296] width 136 height 7
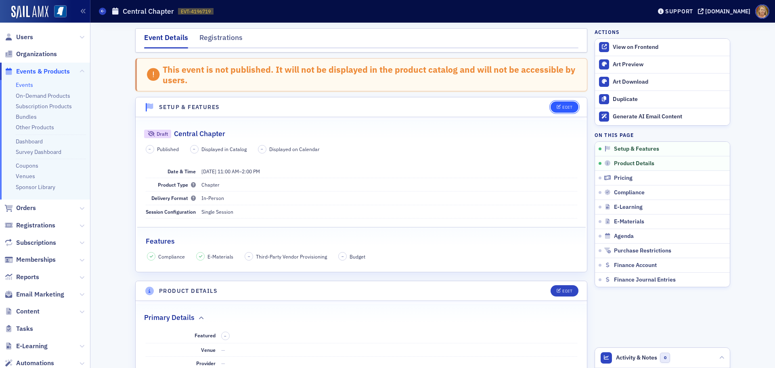
click at [557, 107] on icon "button" at bounding box center [559, 107] width 5 height 4
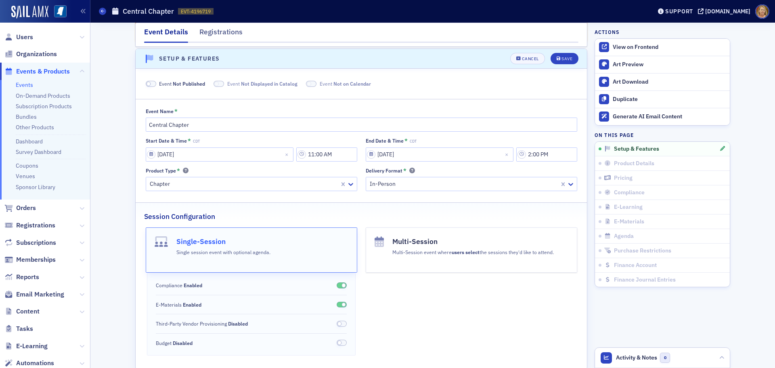
scroll to position [50, 0]
click at [218, 125] on input "Central Chapter" at bounding box center [361, 123] width 431 height 14
type input "Central Chapter Luncheon"
click at [564, 59] on div "Save" at bounding box center [566, 57] width 11 height 4
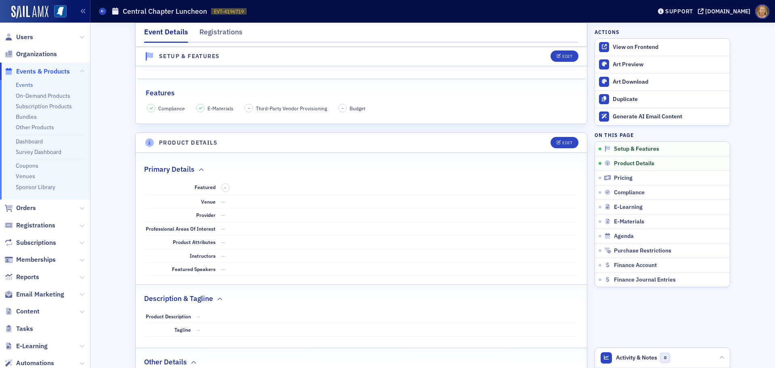
scroll to position [131, 0]
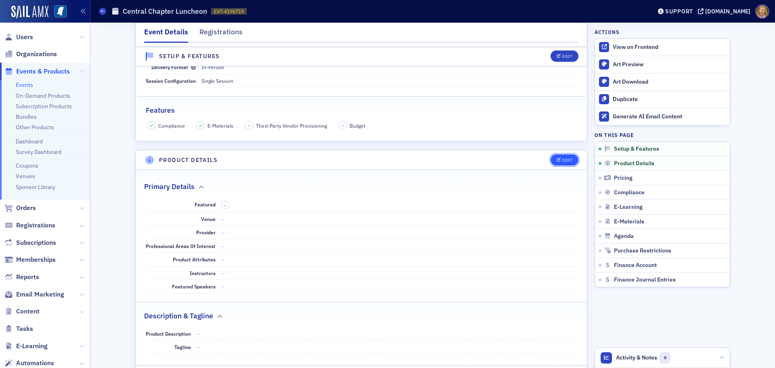
click at [562, 159] on div "Edit" at bounding box center [567, 160] width 10 height 4
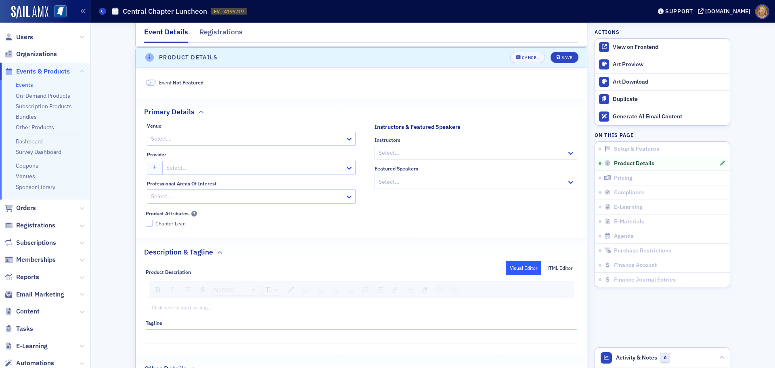
scroll to position [234, 0]
click at [224, 135] on div at bounding box center [247, 138] width 194 height 10
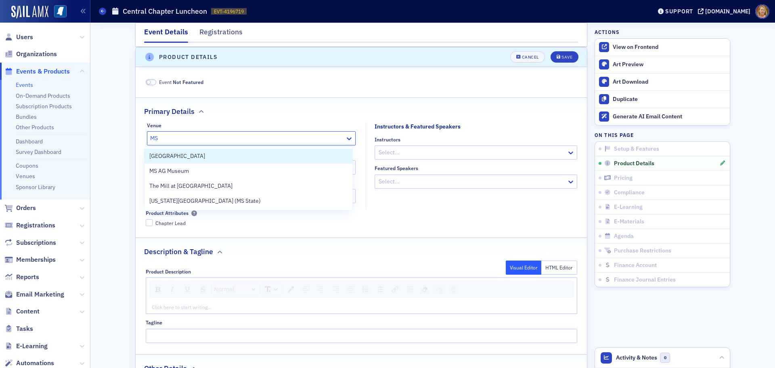
type input "MSC"
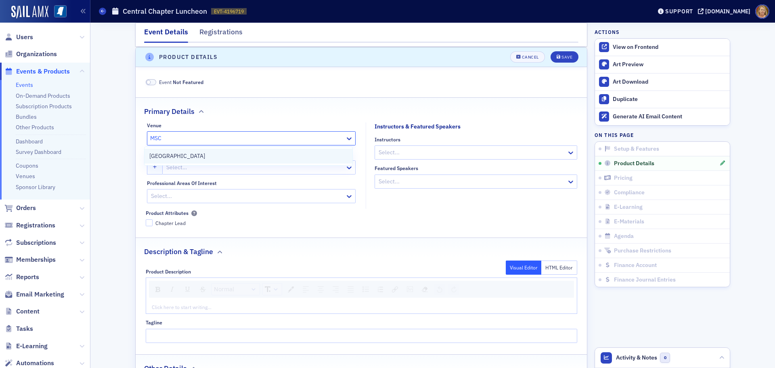
click at [229, 155] on div "MSCPA Center" at bounding box center [248, 156] width 198 height 8
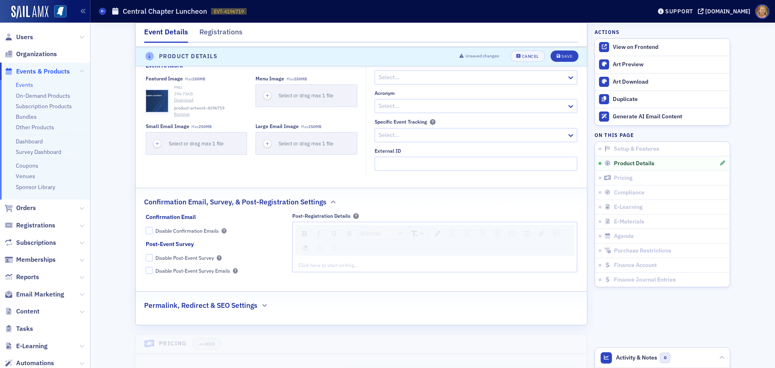
scroll to position [637, 0]
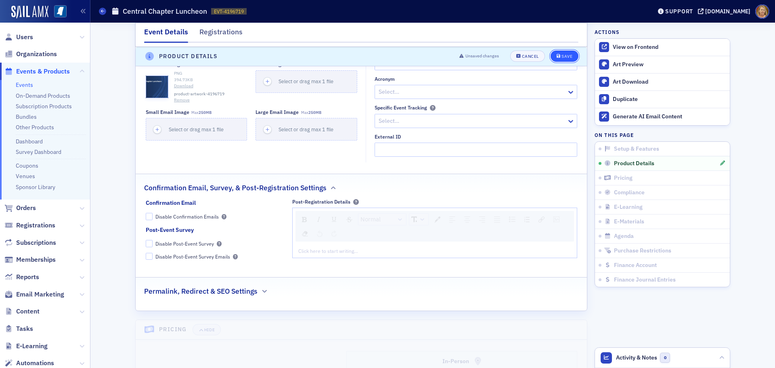
click at [561, 56] on div "Save" at bounding box center [566, 56] width 11 height 4
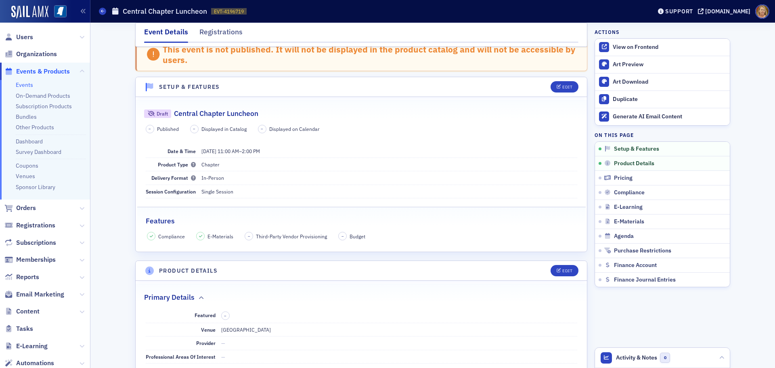
scroll to position [0, 0]
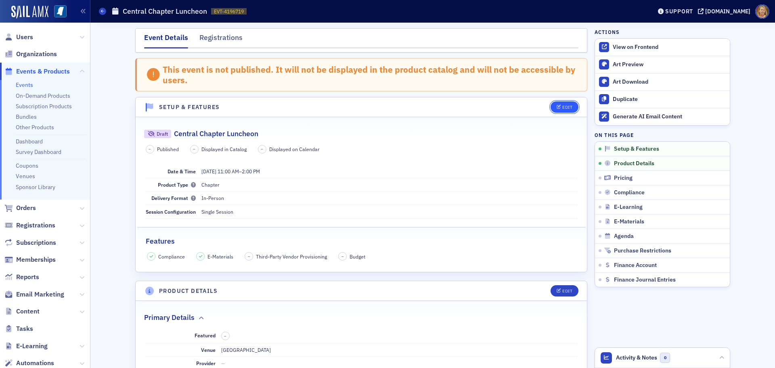
click at [564, 107] on div "Edit" at bounding box center [567, 107] width 10 height 4
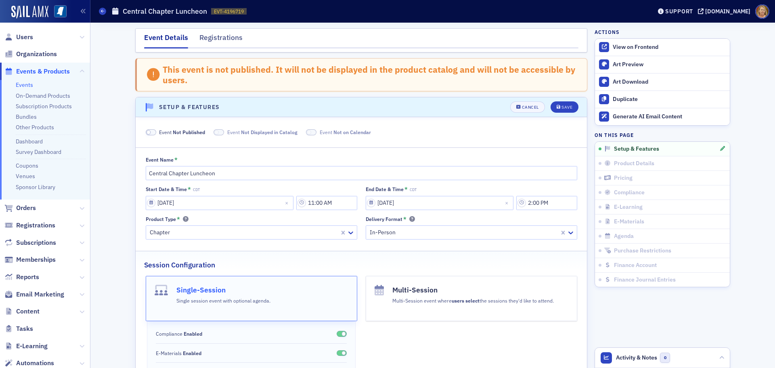
scroll to position [50, 0]
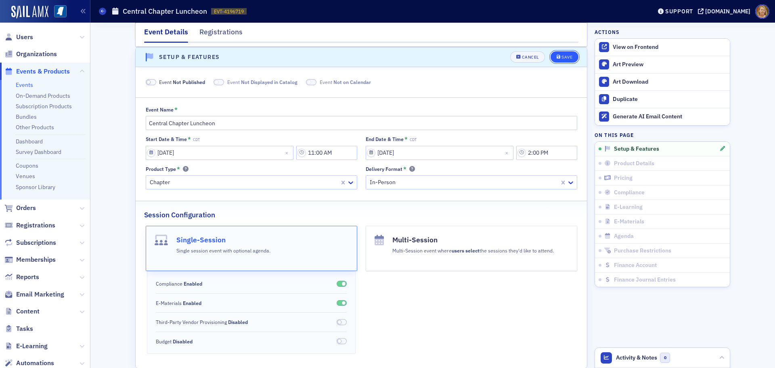
click at [557, 58] on span "Save" at bounding box center [565, 57] width 16 height 4
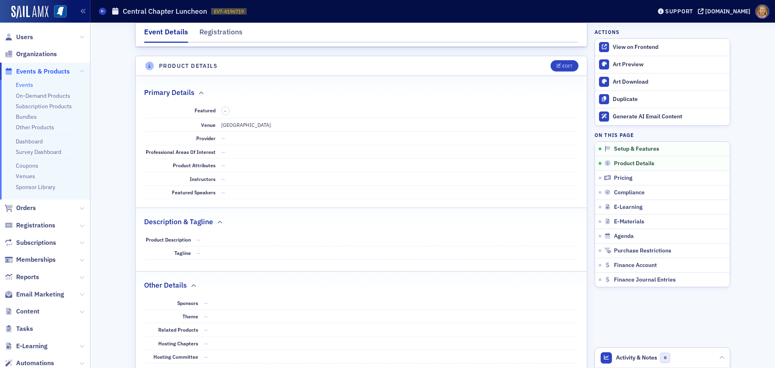
scroll to position [212, 0]
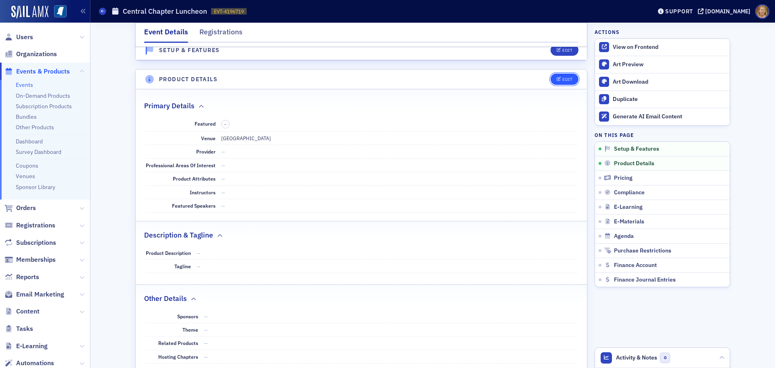
click at [562, 79] on div "Edit" at bounding box center [567, 79] width 10 height 4
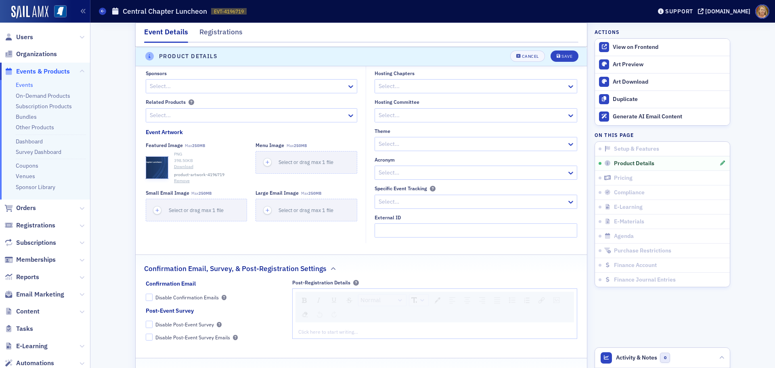
scroll to position [516, 0]
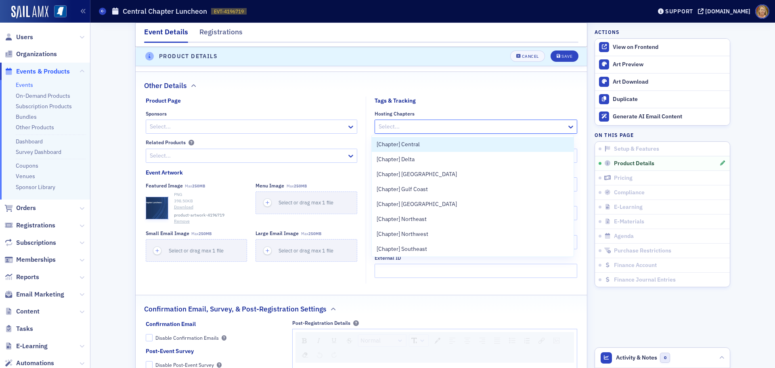
click at [378, 128] on div at bounding box center [472, 126] width 188 height 10
click at [390, 143] on span "[Chapter] Central" at bounding box center [398, 144] width 43 height 8
click at [366, 143] on div "Hosting Chapters option [Chapter] Central, selected. 8 results available. Use U…" at bounding box center [474, 194] width 216 height 167
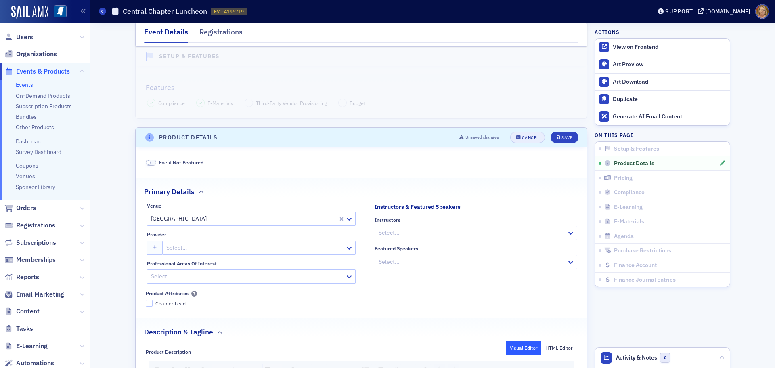
scroll to position [153, 0]
click at [566, 138] on div "Save" at bounding box center [566, 138] width 11 height 4
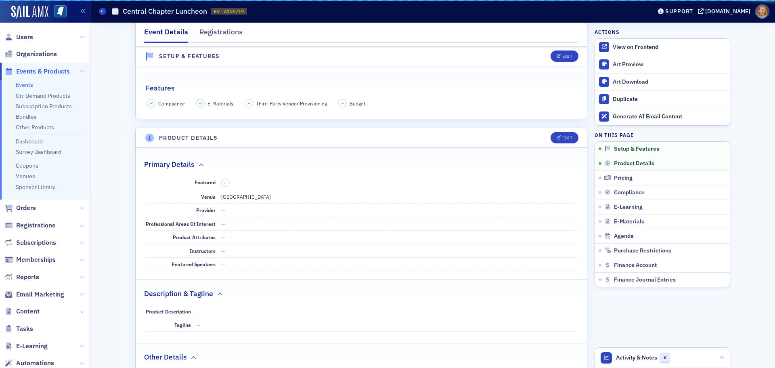
scroll to position [234, 0]
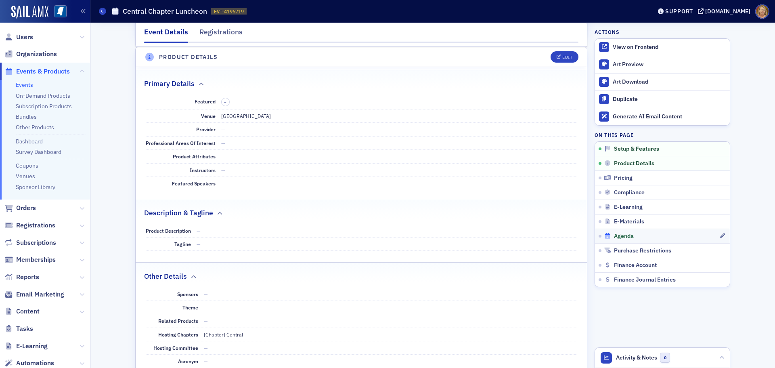
click at [630, 235] on span "Agenda" at bounding box center [624, 236] width 20 height 7
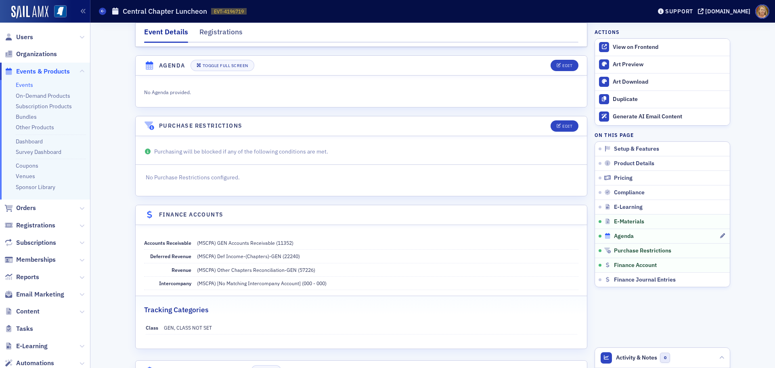
scroll to position [1225, 0]
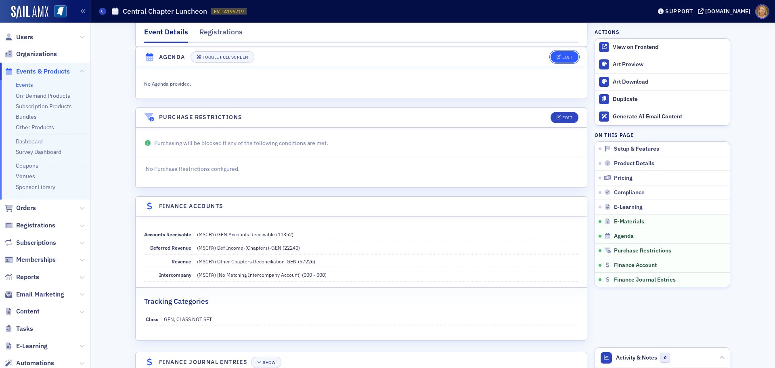
click at [562, 55] on div "Edit" at bounding box center [567, 57] width 10 height 4
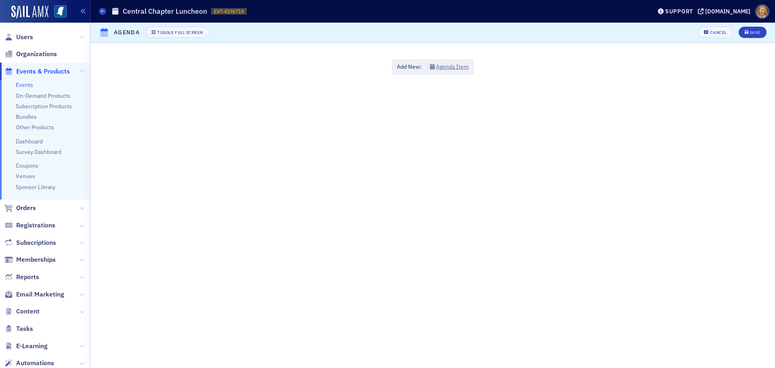
scroll to position [1183, 0]
click at [461, 66] on button "Agenda Item" at bounding box center [449, 67] width 39 height 8
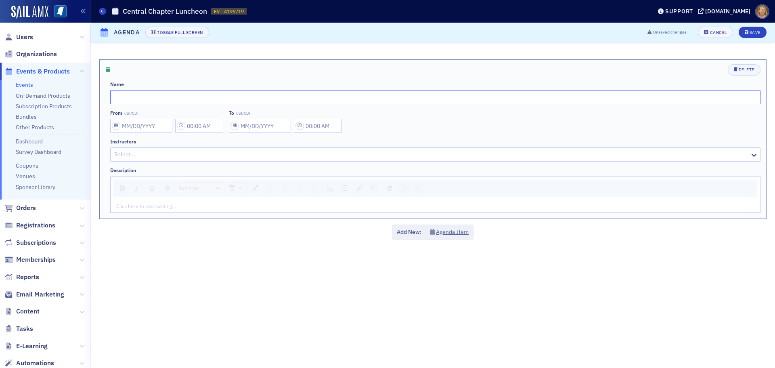
click at [184, 95] on input "text" at bounding box center [435, 97] width 650 height 14
type input "Top HR Issues in the Workplace"
click at [164, 121] on input "From CST/CDT" at bounding box center [141, 126] width 62 height 14
select select "8"
select select "2025"
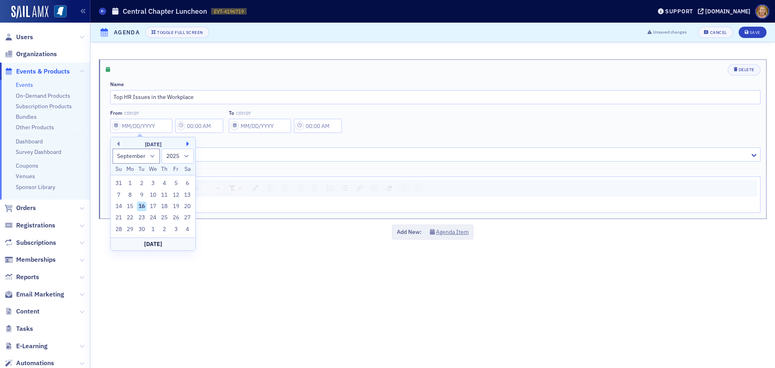
click at [188, 143] on button "Next Month" at bounding box center [188, 143] width 5 height 5
select select "0"
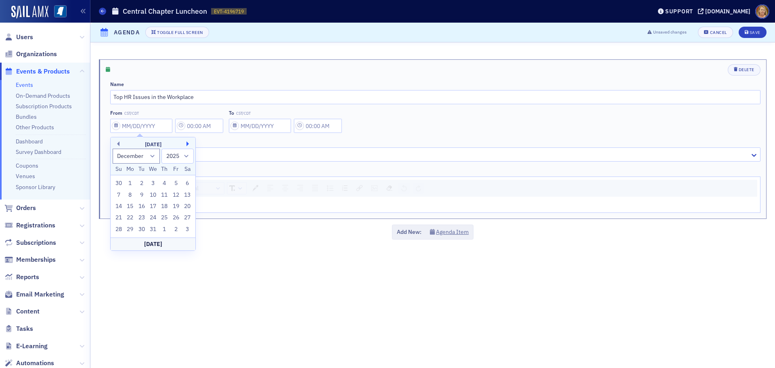
select select "2026"
click at [188, 143] on button "Next Month" at bounding box center [188, 143] width 5 height 5
select select "3"
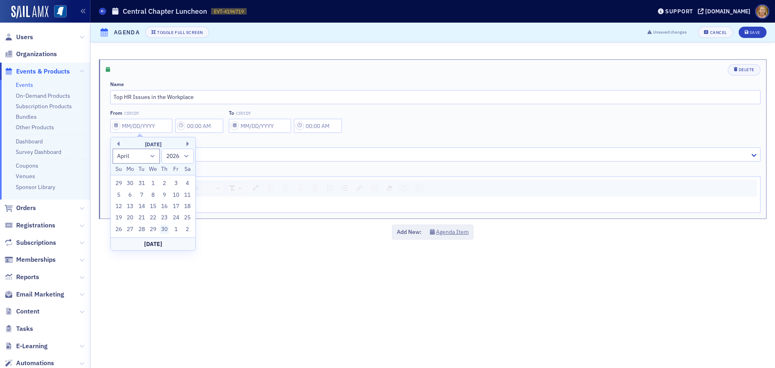
click at [162, 227] on div "30" at bounding box center [165, 229] width 10 height 10
type input "04/30/2026"
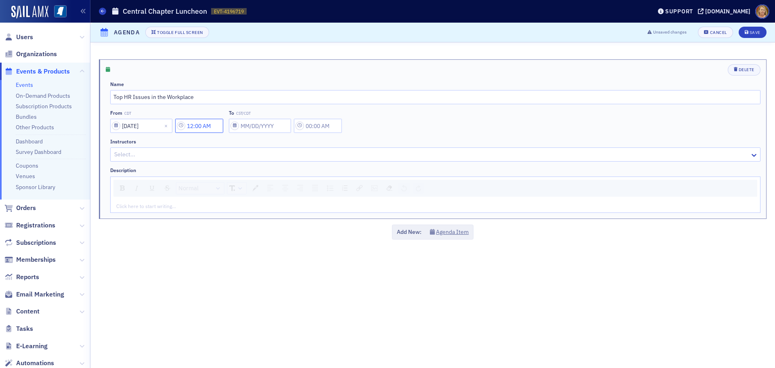
click at [193, 126] on input "12:00 AM" at bounding box center [199, 126] width 48 height 14
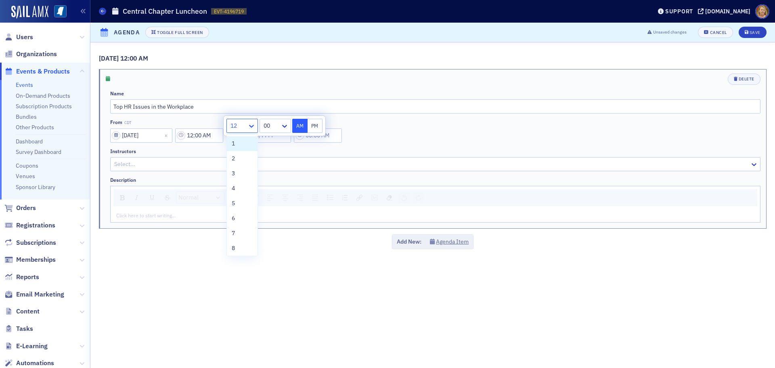
click at [250, 127] on icon at bounding box center [251, 126] width 8 height 8
click at [314, 126] on button "PM" at bounding box center [315, 126] width 15 height 14
type input "12:00 PM"
select select "8"
select select "2025"
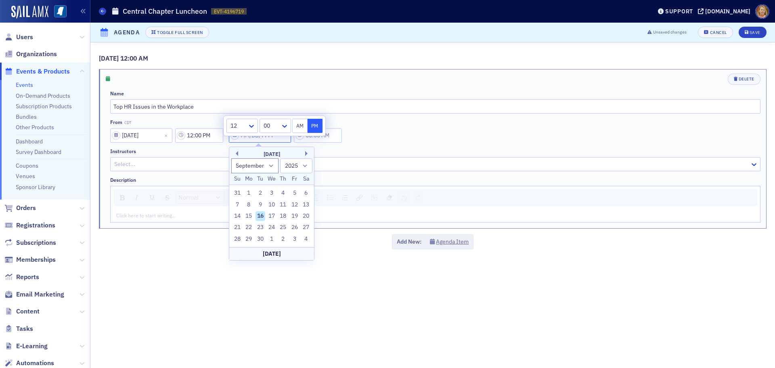
click at [288, 141] on input "To CST/CDT" at bounding box center [260, 135] width 62 height 14
click at [244, 134] on input "To CST/CDT" at bounding box center [260, 135] width 62 height 14
type input "0"
type input "12:00 AM"
select select "0"
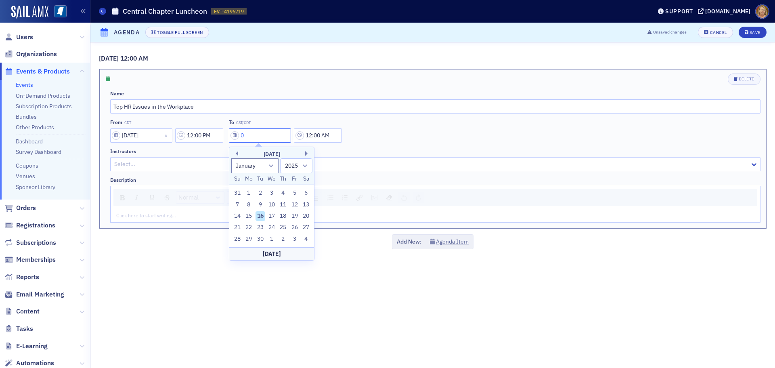
select select "2000"
type input "04"
select select "3"
select select "2025"
type input "04/30/2"
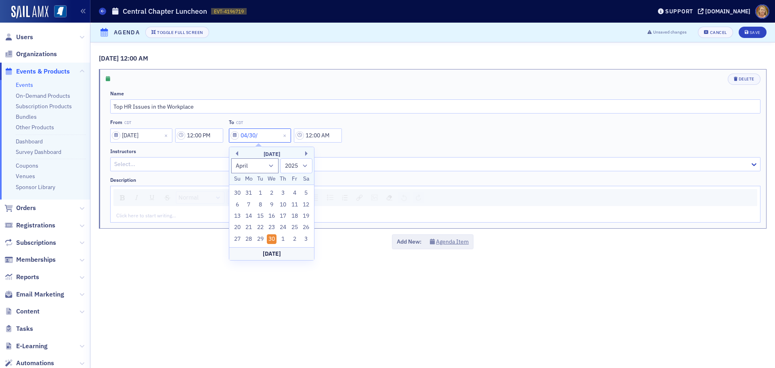
select select "2002"
type input "04/30/20"
select select "2020"
type input "04/30/2026"
select select "2026"
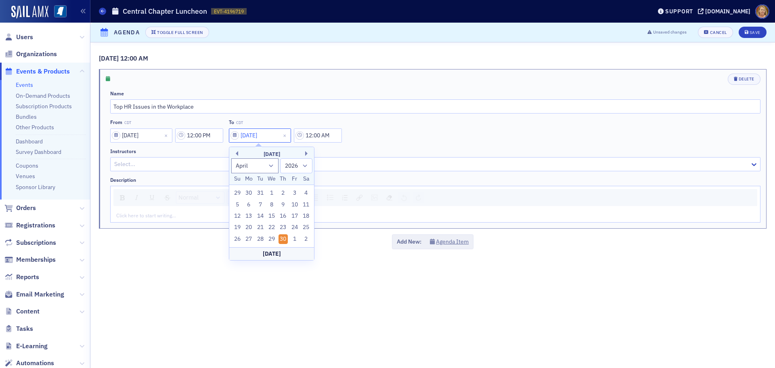
type input "04/30/2026"
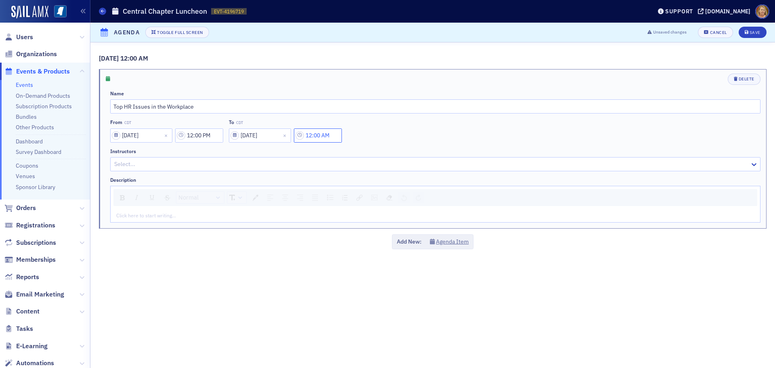
click at [315, 136] on input "12:00 AM" at bounding box center [318, 135] width 48 height 14
click at [371, 136] on icon at bounding box center [370, 136] width 8 height 8
click at [390, 138] on div at bounding box center [389, 135] width 17 height 10
click at [385, 212] on span "50" at bounding box center [386, 213] width 6 height 8
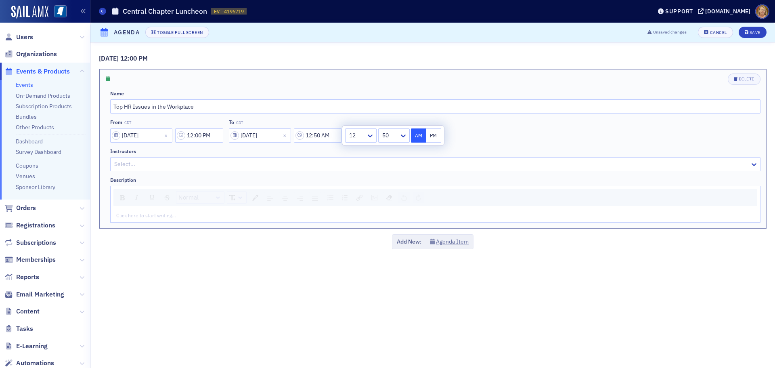
click at [435, 133] on button "PM" at bounding box center [433, 135] width 15 height 14
type input "12:50 PM"
click at [589, 132] on div "From CDT 04/30/2026 12:00 PM To CDT 04/30/2026 12:50 PM" at bounding box center [435, 130] width 650 height 23
click at [752, 33] on div "Save" at bounding box center [755, 32] width 11 height 4
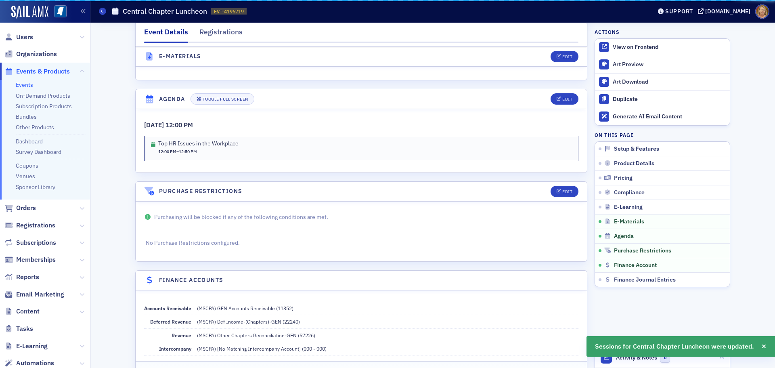
scroll to position [1225, 0]
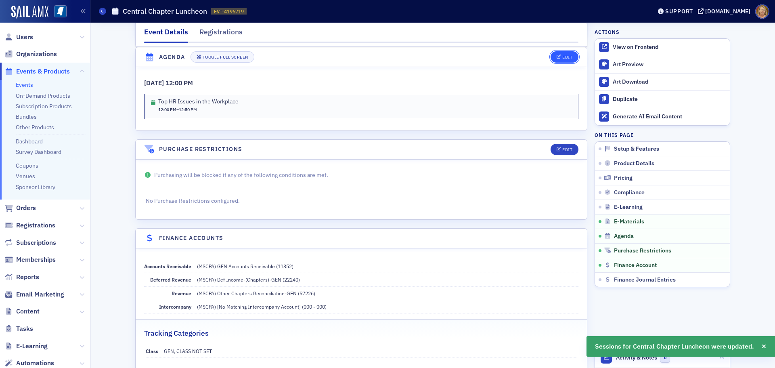
click at [563, 57] on div "Edit" at bounding box center [567, 57] width 10 height 4
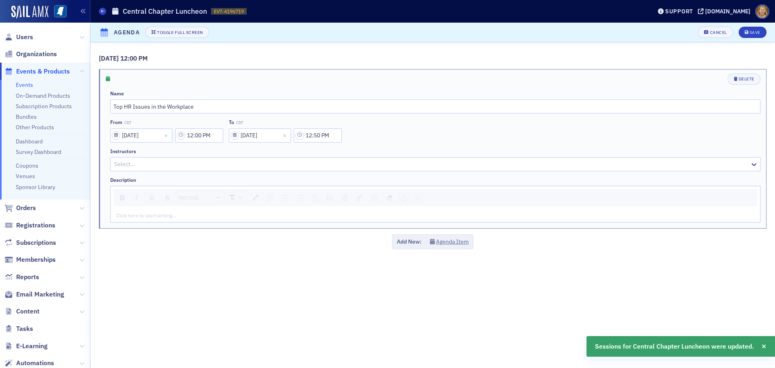
scroll to position [1183, 0]
click at [460, 243] on button "Agenda Item" at bounding box center [449, 241] width 39 height 8
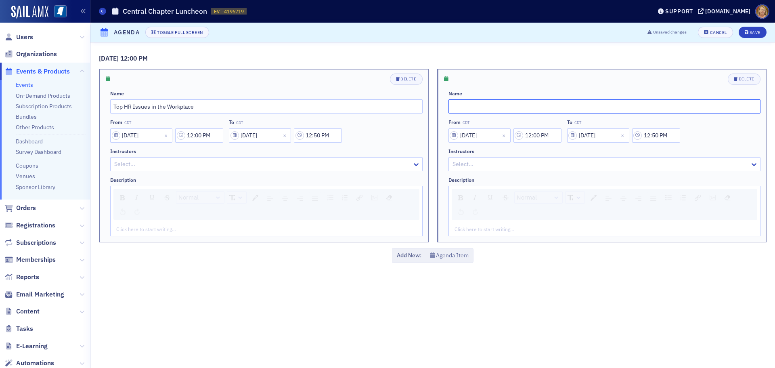
click at [452, 110] on input "text" at bounding box center [604, 106] width 312 height 14
type input "How to Respond to Fraud"
click at [532, 130] on input "12:00 PM" at bounding box center [537, 135] width 48 height 14
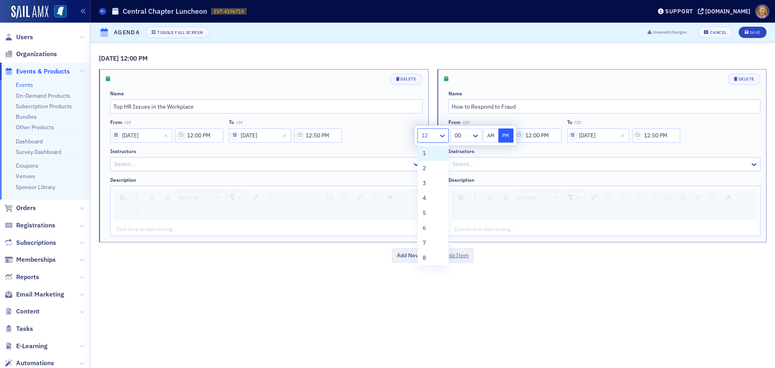
click at [442, 138] on icon at bounding box center [442, 136] width 8 height 8
click at [436, 151] on div "1" at bounding box center [433, 153] width 21 height 8
type input "1:00 PM"
click at [648, 134] on input "12:50 PM" at bounding box center [656, 135] width 48 height 14
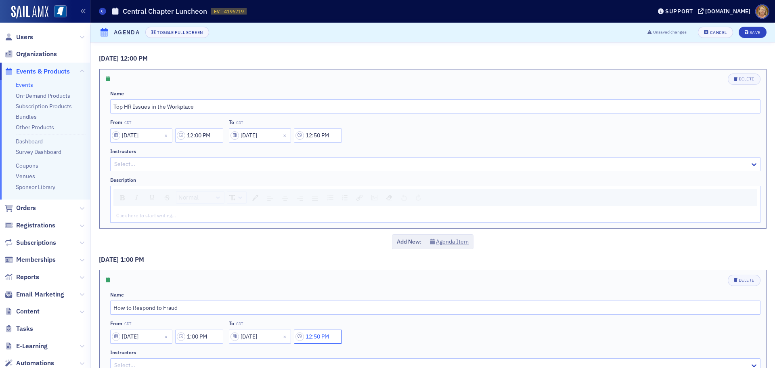
click at [308, 333] on input "12:50 PM" at bounding box center [318, 336] width 48 height 14
click at [372, 337] on icon at bounding box center [370, 336] width 5 height 3
click at [359, 215] on div "1" at bounding box center [360, 213] width 21 height 8
type input "1:50 PM"
click at [430, 334] on button "PM" at bounding box center [433, 336] width 15 height 14
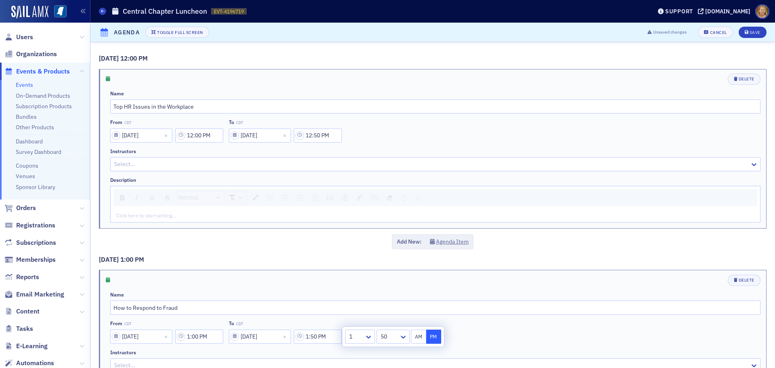
click at [455, 333] on div "From CDT 04/30/2026 1:00 PM To CDT 04/30/2026 1:50 PM" at bounding box center [435, 331] width 650 height 23
click at [750, 32] on div "Save" at bounding box center [755, 32] width 11 height 4
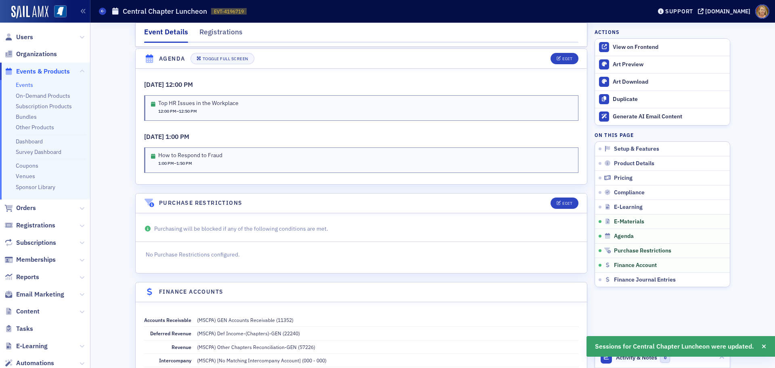
scroll to position [1225, 0]
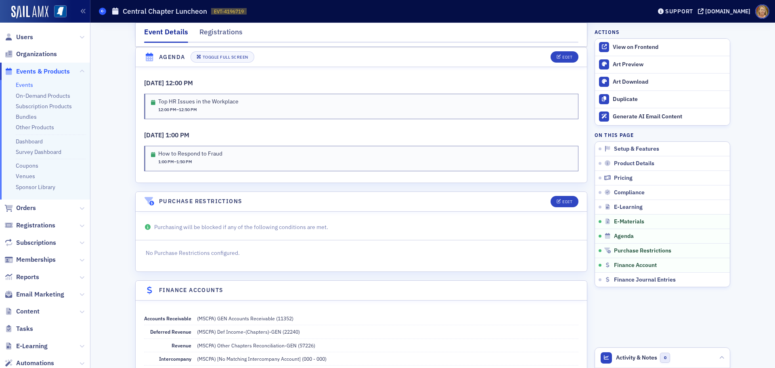
click at [103, 8] on span at bounding box center [102, 11] width 7 height 7
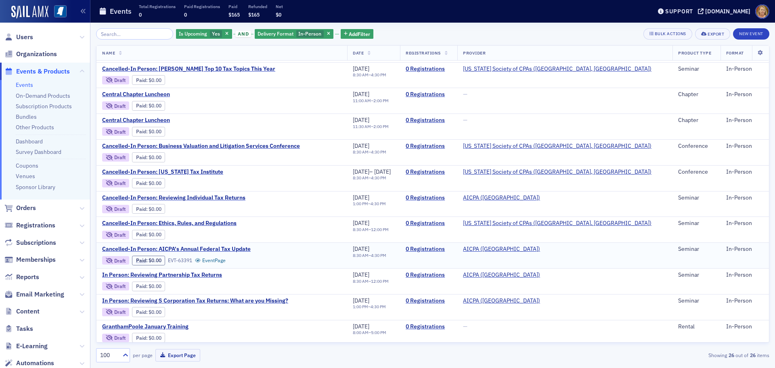
scroll to position [267, 0]
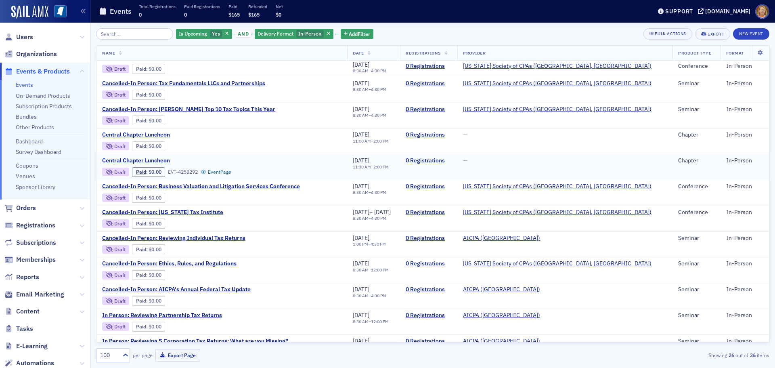
click at [151, 160] on span "Central Chapter Luncheon" at bounding box center [170, 160] width 136 height 7
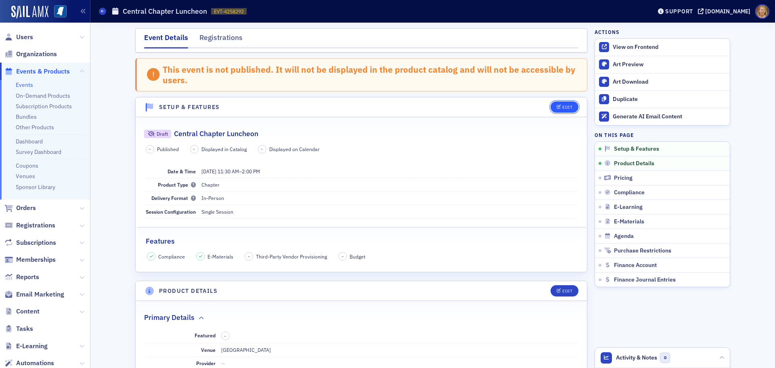
click at [563, 105] on div "Edit" at bounding box center [567, 107] width 10 height 4
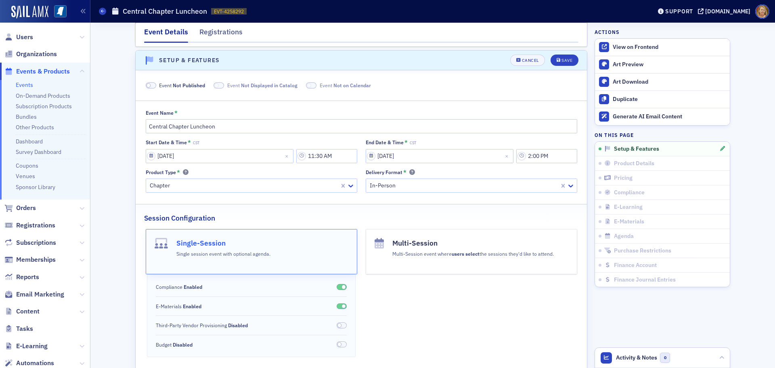
scroll to position [50, 0]
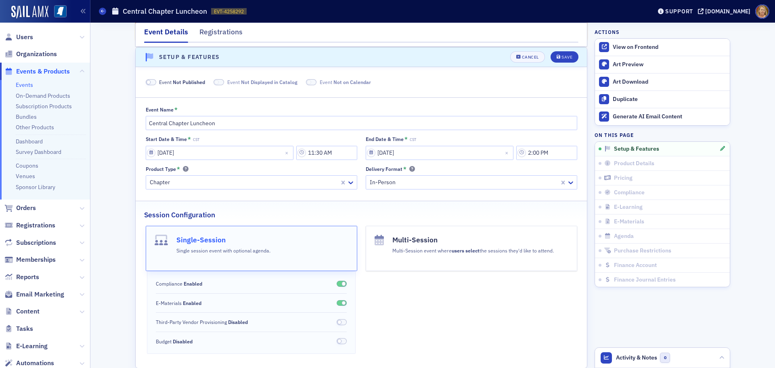
click at [149, 83] on span at bounding box center [151, 82] width 10 height 6
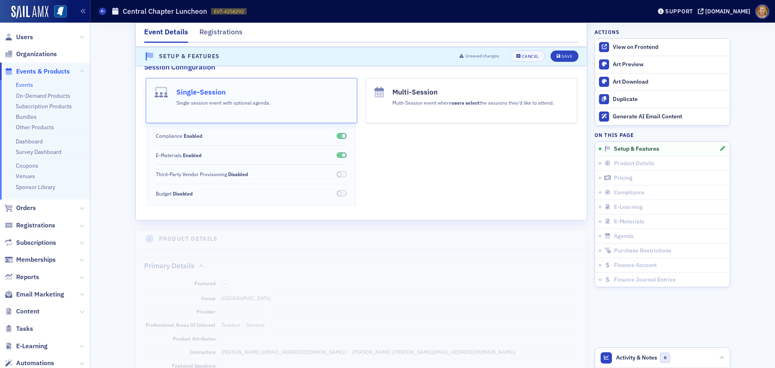
scroll to position [90, 0]
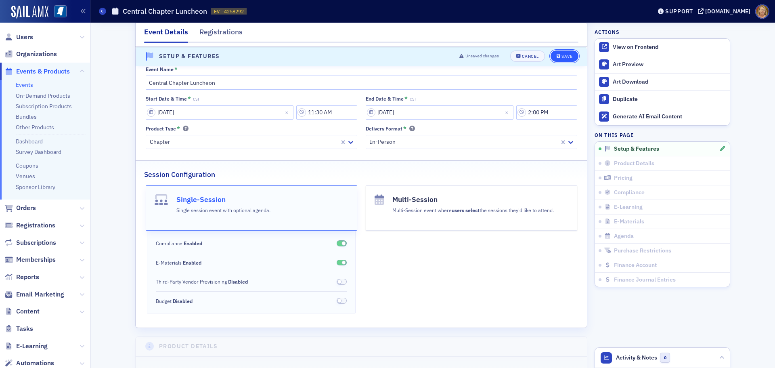
click at [561, 57] on div "Save" at bounding box center [566, 56] width 11 height 4
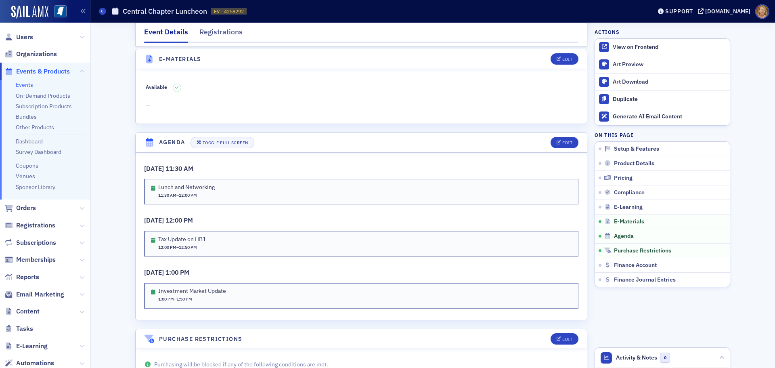
scroll to position [1142, 0]
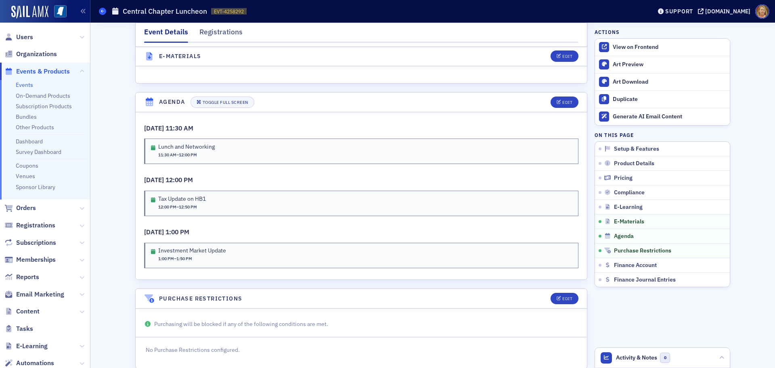
click at [100, 12] on span at bounding box center [102, 11] width 7 height 7
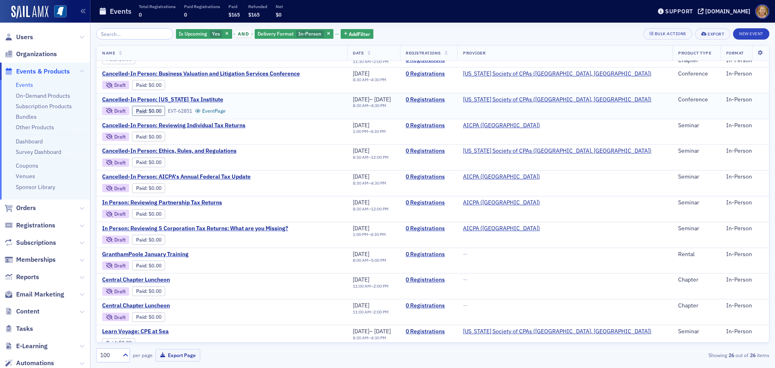
scroll to position [388, 0]
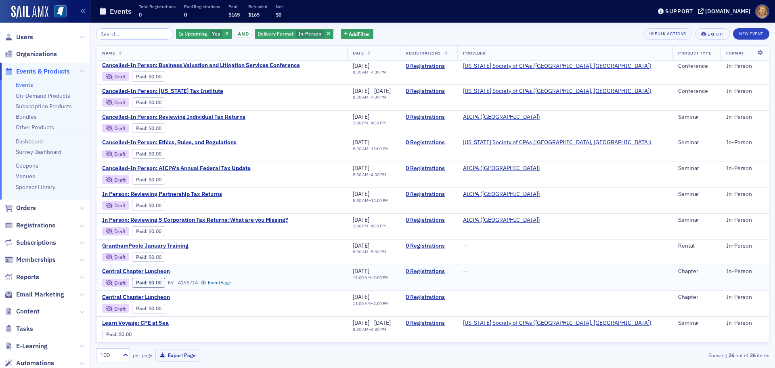
click at [164, 270] on span "Central Chapter Luncheon" at bounding box center [170, 271] width 136 height 7
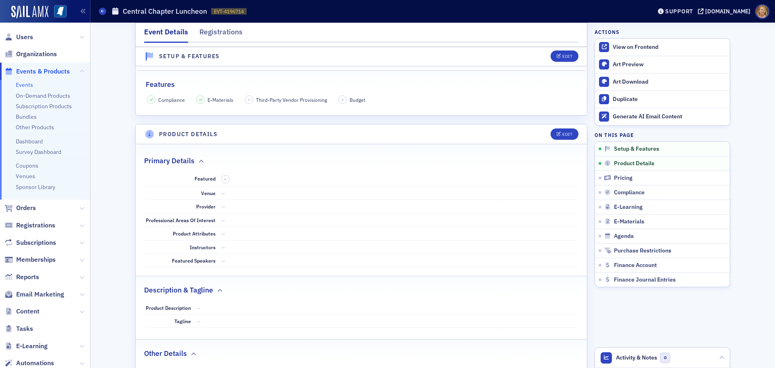
scroll to position [121, 0]
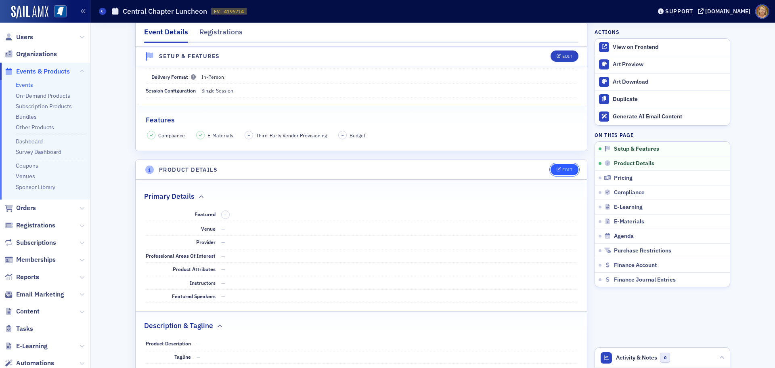
click at [562, 168] on div "Edit" at bounding box center [567, 170] width 10 height 4
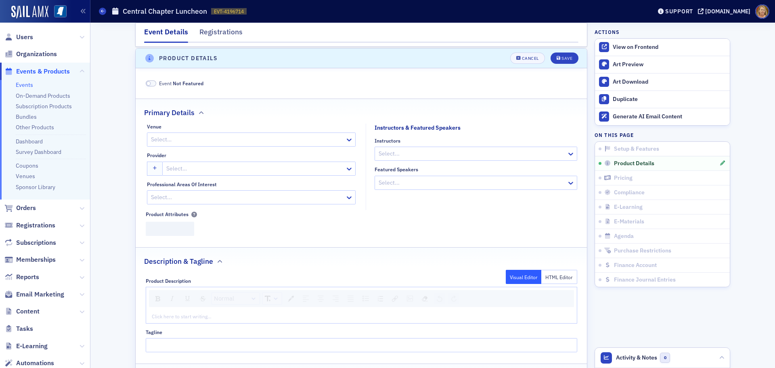
scroll to position [234, 0]
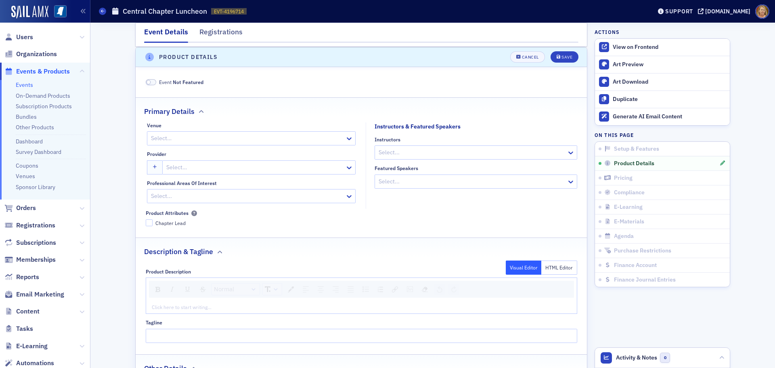
click at [272, 140] on div at bounding box center [247, 138] width 194 height 10
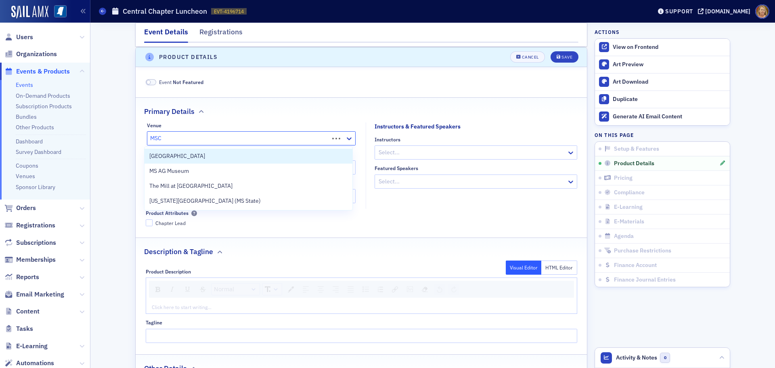
type input "MSCP"
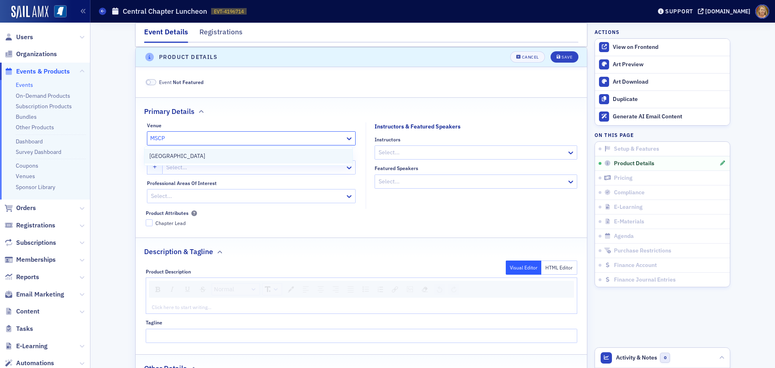
click at [263, 151] on div "MSCPA Center" at bounding box center [249, 156] width 208 height 15
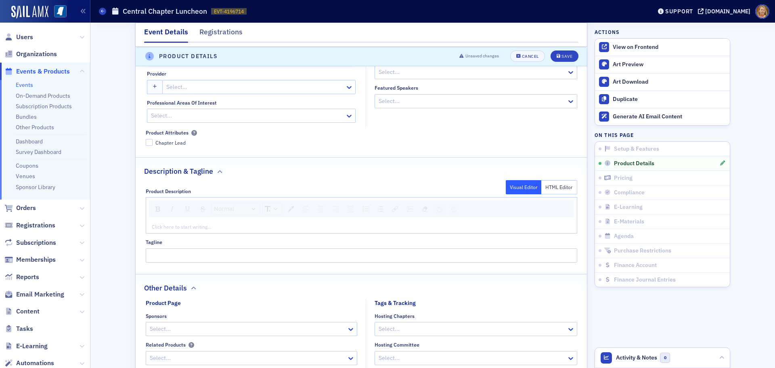
scroll to position [314, 0]
click at [147, 140] on input "Chapter Lead" at bounding box center [149, 141] width 7 height 7
checkbox input "true"
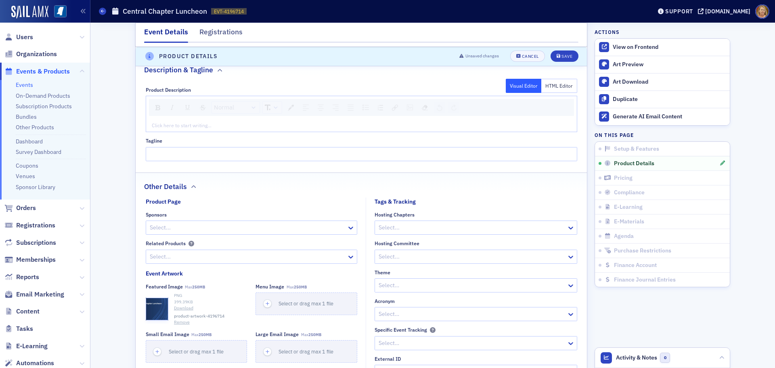
scroll to position [436, 0]
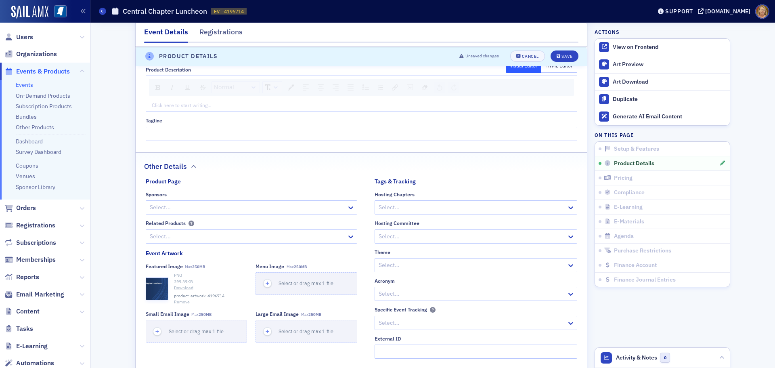
click at [386, 202] on div at bounding box center [472, 207] width 188 height 10
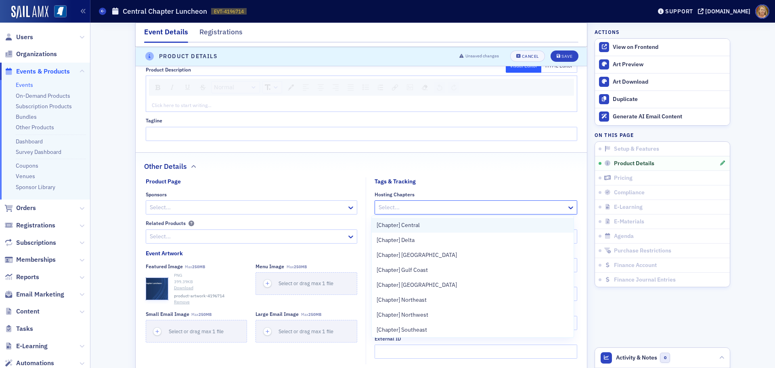
click at [392, 223] on span "[Chapter] Central" at bounding box center [398, 225] width 43 height 8
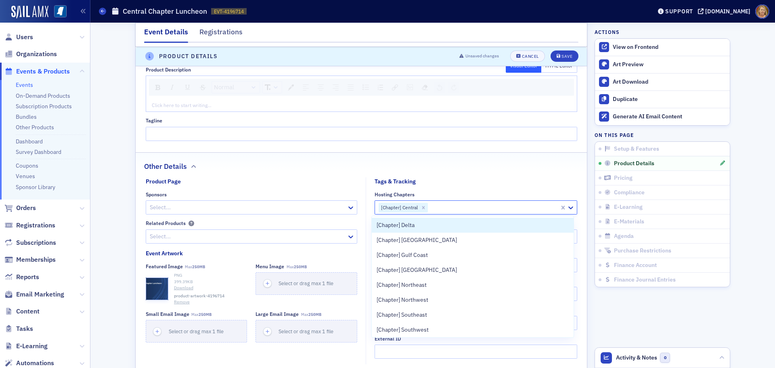
click at [365, 159] on div "Other Details" at bounding box center [361, 162] width 434 height 19
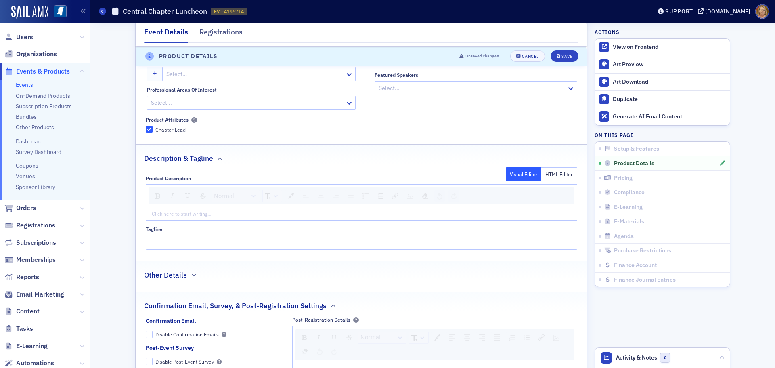
scroll to position [314, 0]
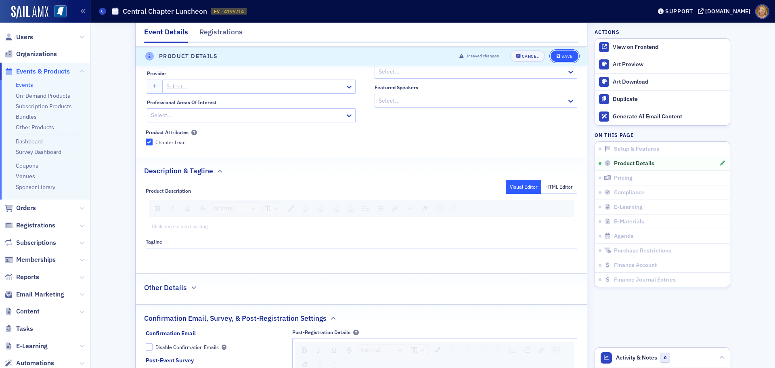
click at [561, 58] on div "Save" at bounding box center [566, 56] width 11 height 4
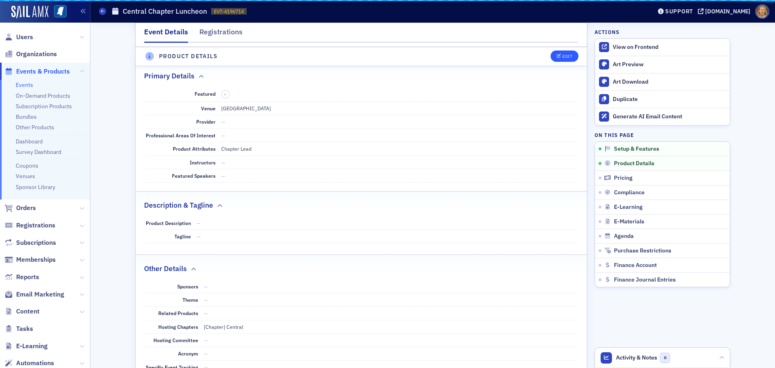
scroll to position [234, 0]
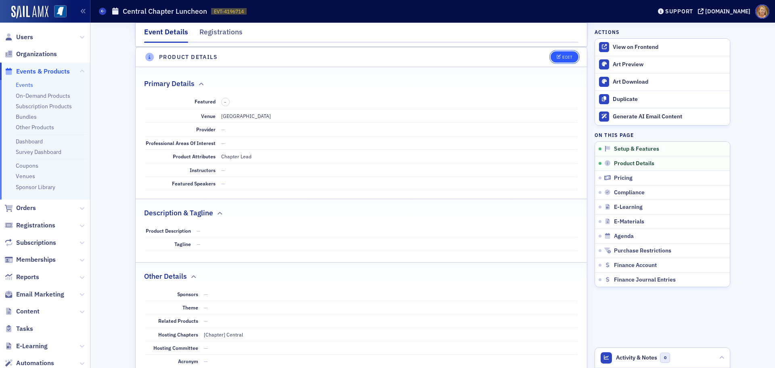
click at [563, 57] on div "Edit" at bounding box center [567, 57] width 10 height 4
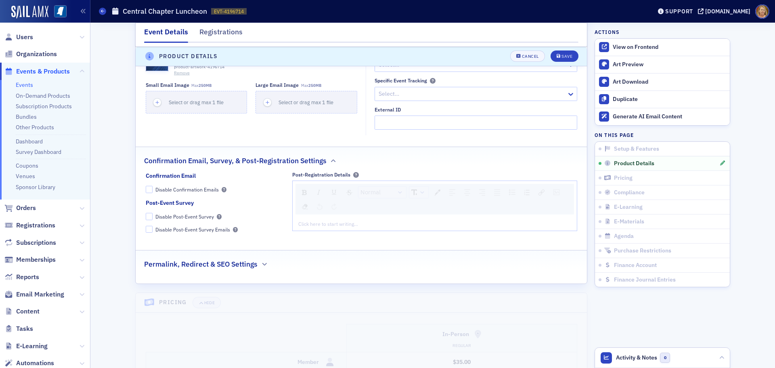
scroll to position [678, 0]
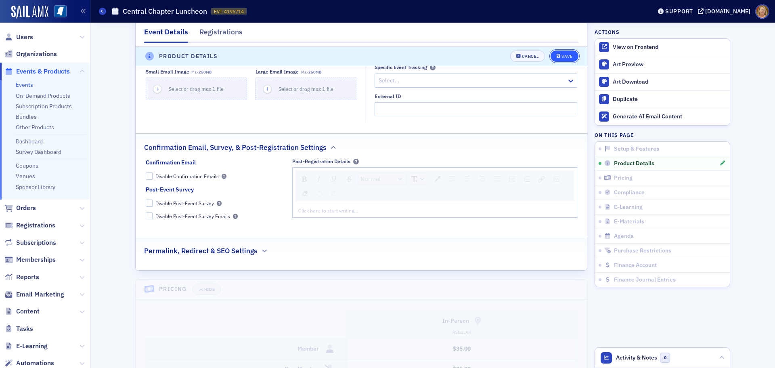
click at [561, 57] on div "Save" at bounding box center [566, 56] width 11 height 4
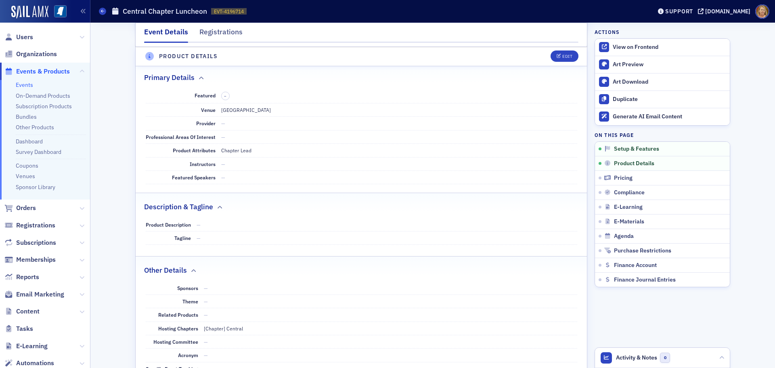
scroll to position [234, 0]
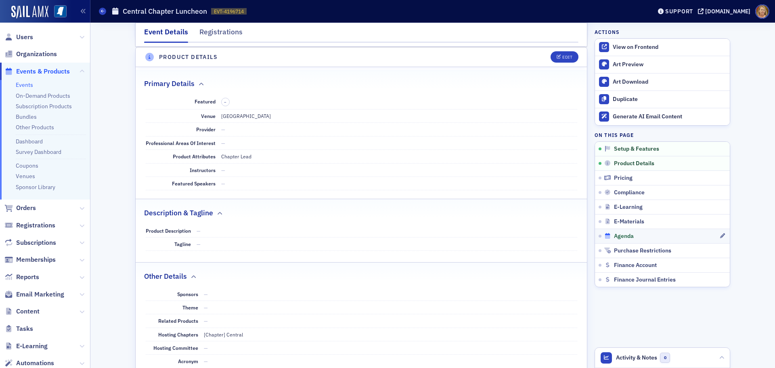
click at [614, 233] on span "Agenda" at bounding box center [624, 236] width 20 height 7
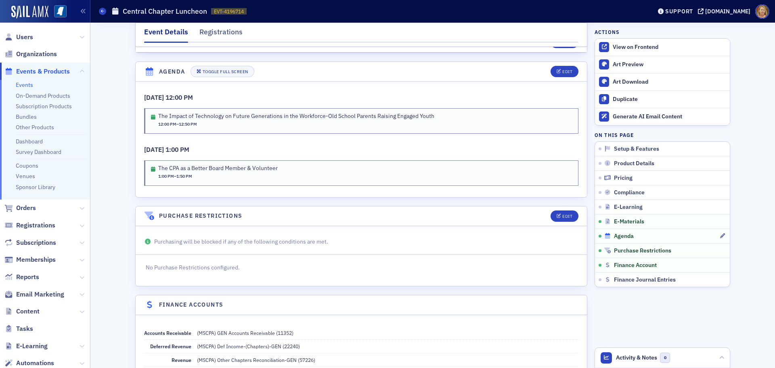
scroll to position [1225, 0]
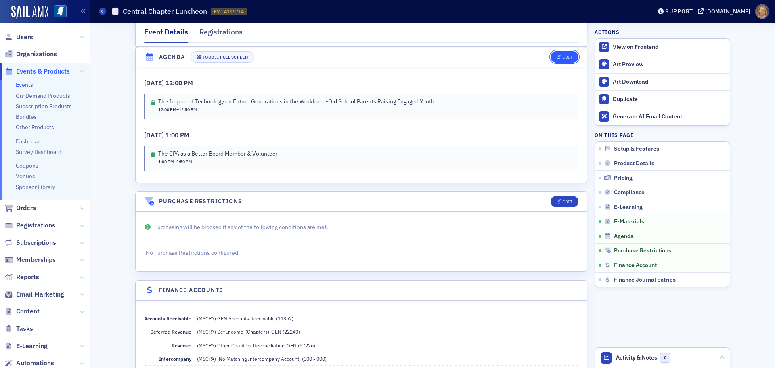
click at [565, 55] on div "Edit" at bounding box center [567, 57] width 10 height 4
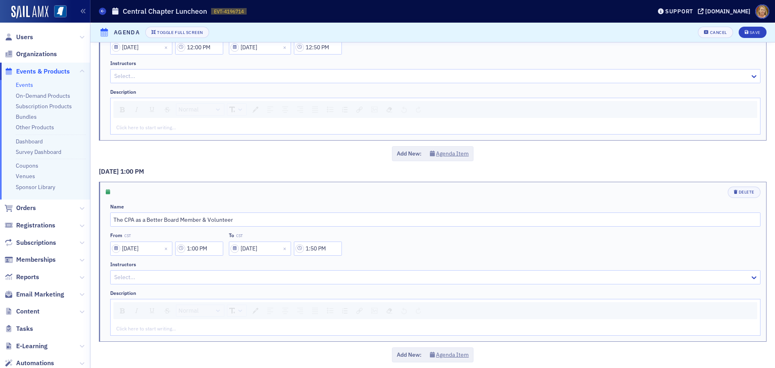
scroll to position [94, 0]
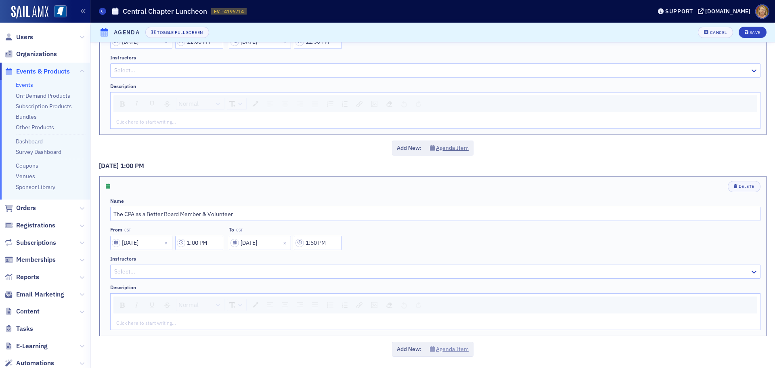
click at [446, 349] on button "Agenda Item" at bounding box center [449, 349] width 39 height 8
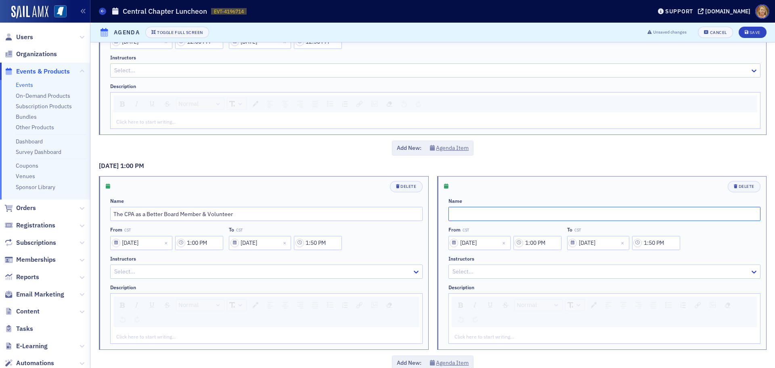
click at [459, 215] on input "text" at bounding box center [604, 214] width 312 height 14
type input "Lunch and Networking"
click at [529, 241] on input "1:00 PM" at bounding box center [537, 243] width 48 height 14
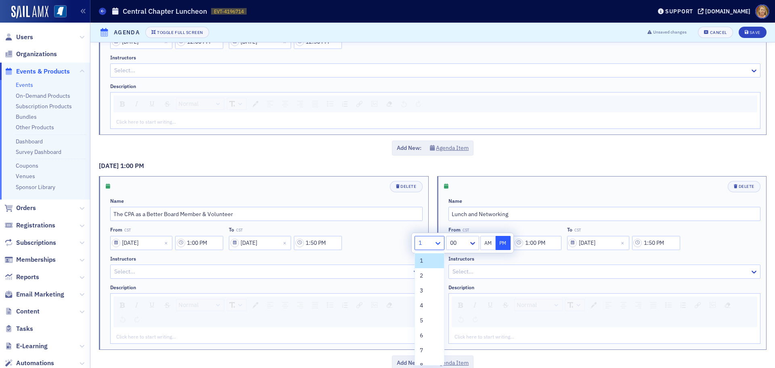
click at [440, 243] on icon at bounding box center [438, 243] width 8 height 8
click at [429, 337] on div "11" at bounding box center [429, 341] width 19 height 8
type input "11:00 PM"
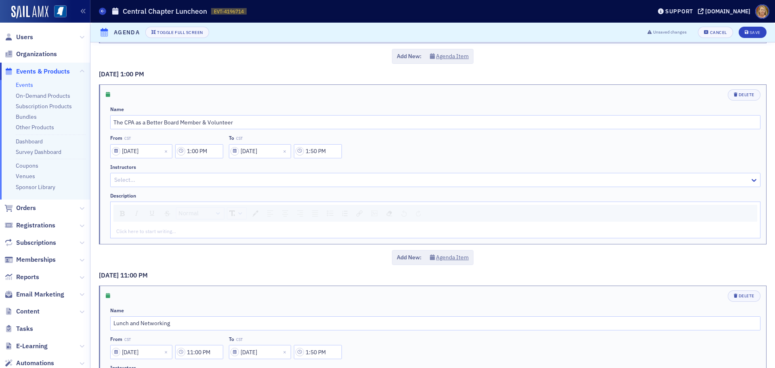
scroll to position [294, 0]
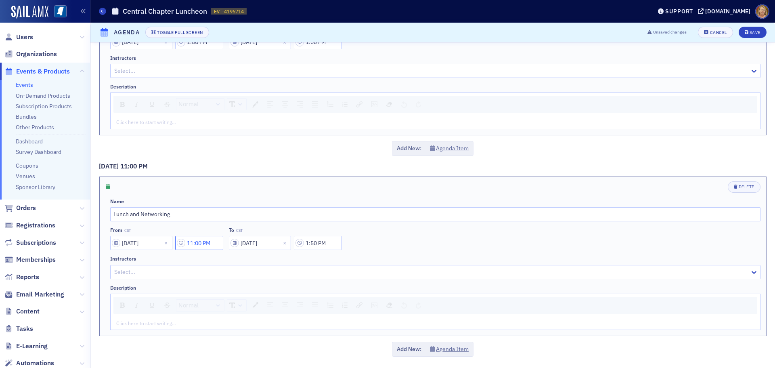
click at [204, 240] on input "11:00 PM" at bounding box center [199, 243] width 48 height 14
click at [276, 241] on div at bounding box center [271, 243] width 17 height 10
click at [268, 305] on span "30" at bounding box center [268, 305] width 6 height 8
type input "11:30 PM"
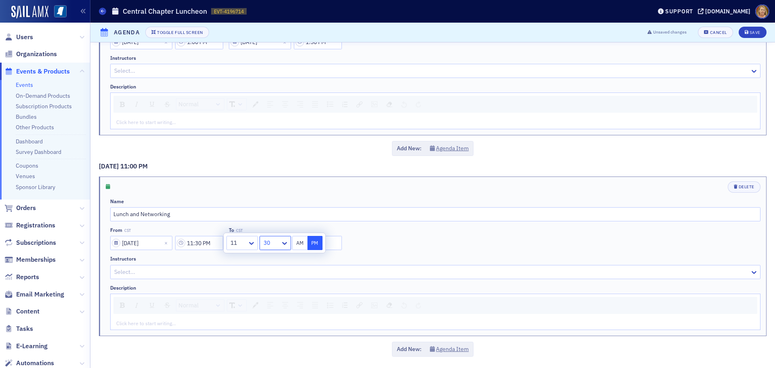
click at [354, 260] on div "Instructors" at bounding box center [435, 259] width 650 height 6
click at [314, 243] on input "1:50 PM" at bounding box center [318, 243] width 48 height 14
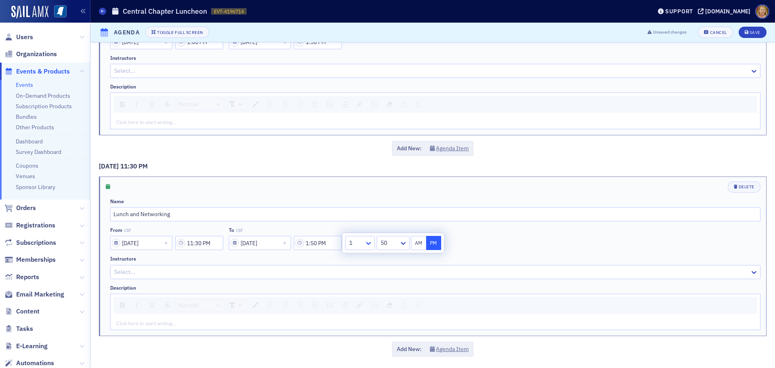
click at [367, 244] on icon at bounding box center [368, 243] width 8 height 8
click at [358, 353] on div "12" at bounding box center [359, 356] width 19 height 8
click at [390, 243] on div at bounding box center [389, 243] width 17 height 10
click at [389, 257] on span "00" at bounding box center [386, 260] width 6 height 8
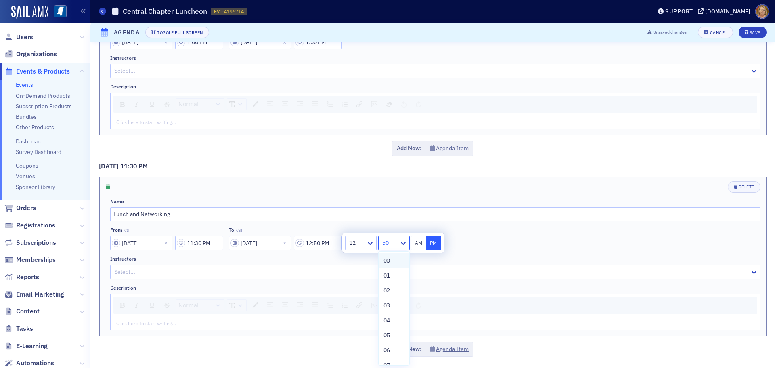
type input "12:00 PM"
click at [431, 241] on button "PM" at bounding box center [433, 243] width 15 height 14
click at [455, 243] on div "From CST 01/29/2026 11:30 PM To CST 01/29/2026 12:00 PM" at bounding box center [435, 238] width 650 height 23
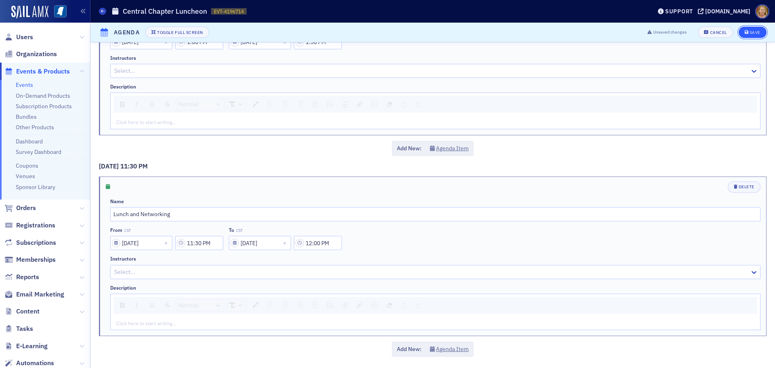
click at [749, 29] on button "Save" at bounding box center [753, 32] width 28 height 11
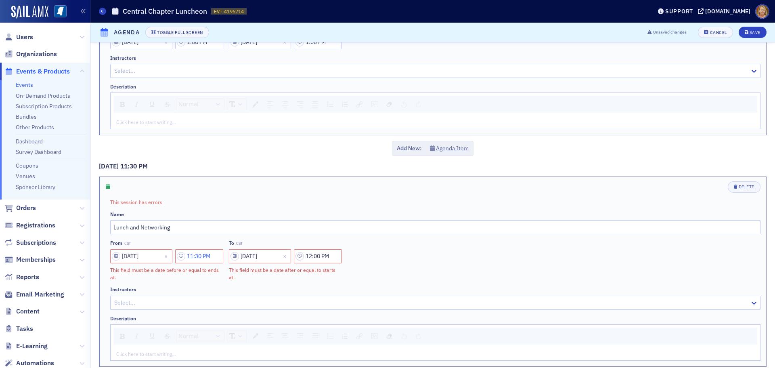
click at [213, 258] on input "11:30 PM" at bounding box center [199, 256] width 48 height 14
click at [300, 258] on button "AM" at bounding box center [299, 256] width 15 height 14
type input "11:30 AM"
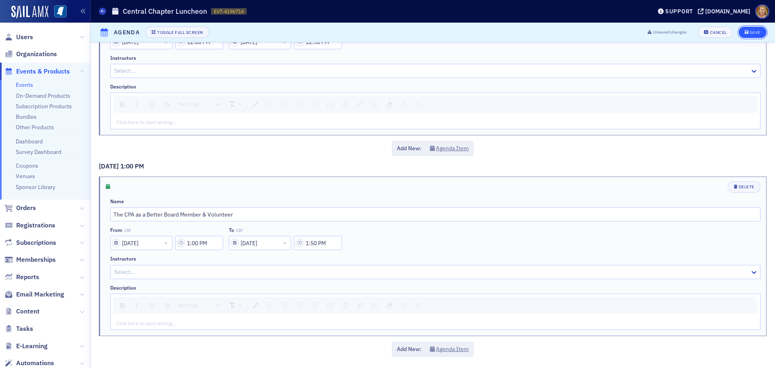
click at [755, 31] on button "Save" at bounding box center [753, 32] width 28 height 11
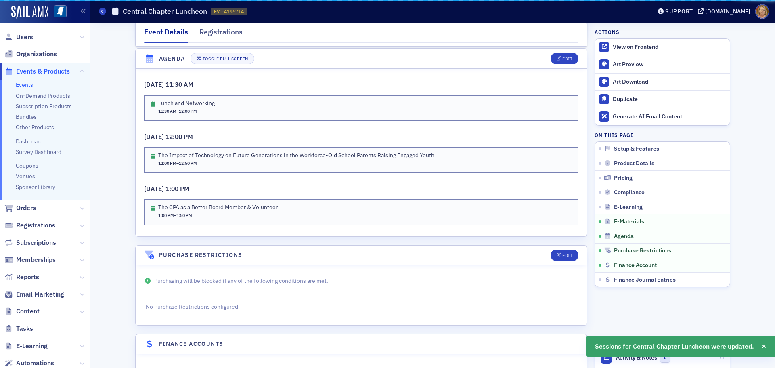
scroll to position [1225, 0]
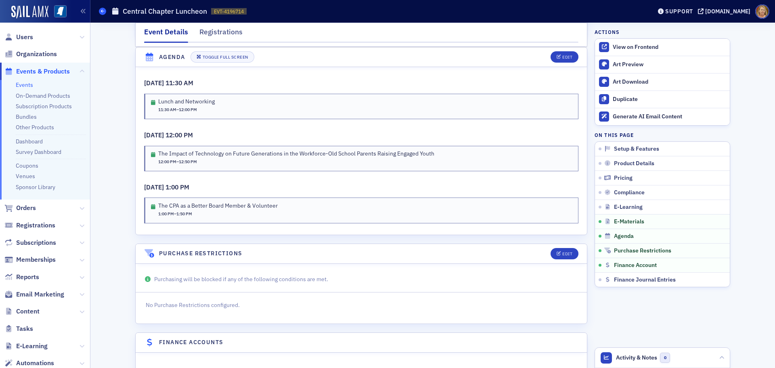
click at [102, 12] on icon at bounding box center [102, 11] width 3 height 4
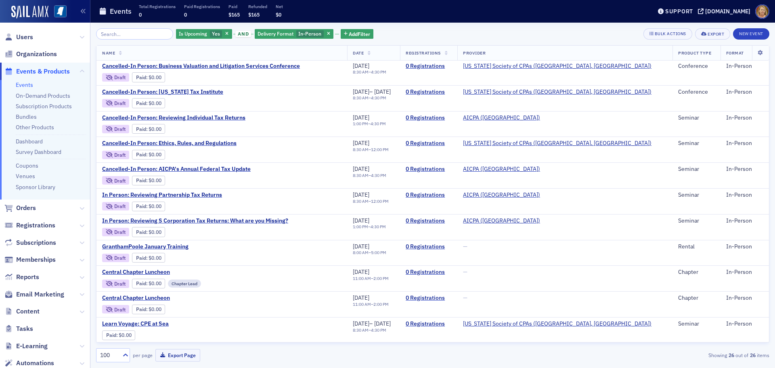
scroll to position [388, 0]
click at [166, 269] on span "Central Chapter Luncheon" at bounding box center [170, 271] width 136 height 7
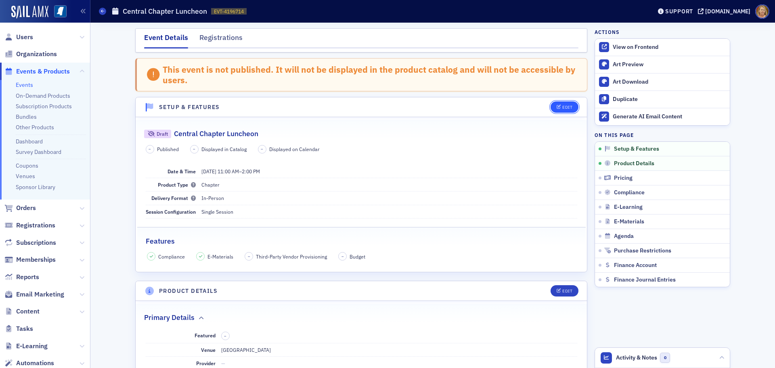
click at [562, 107] on div "Edit" at bounding box center [567, 107] width 10 height 4
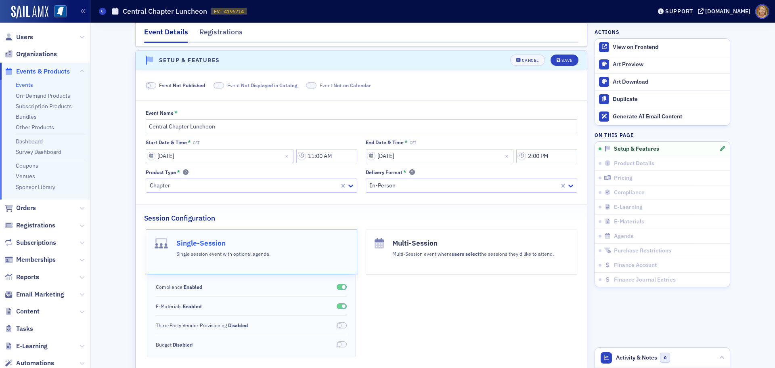
scroll to position [50, 0]
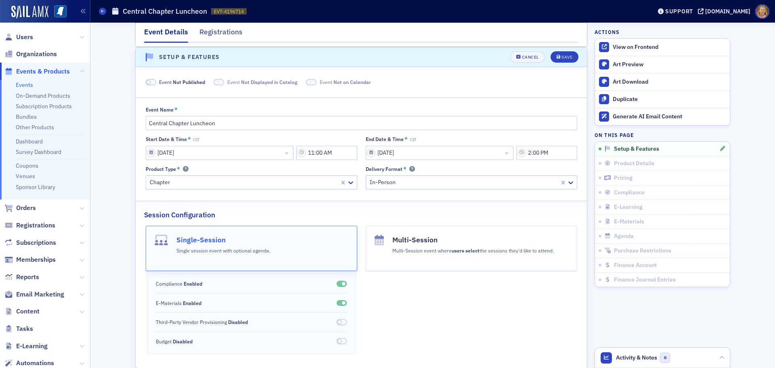
click at [151, 81] on span at bounding box center [151, 82] width 10 height 6
click at [558, 54] on button "Save" at bounding box center [565, 56] width 28 height 11
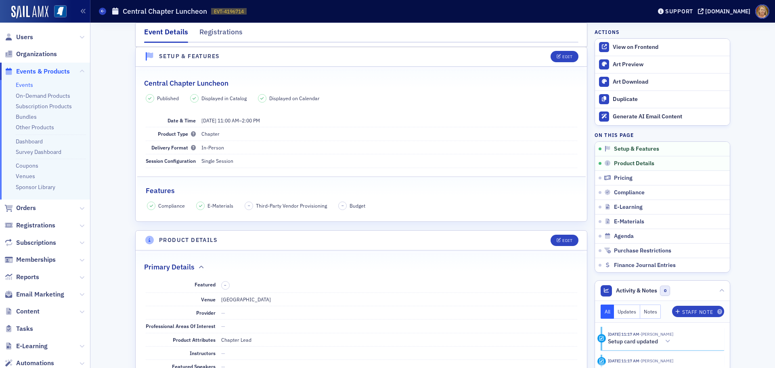
scroll to position [11, 0]
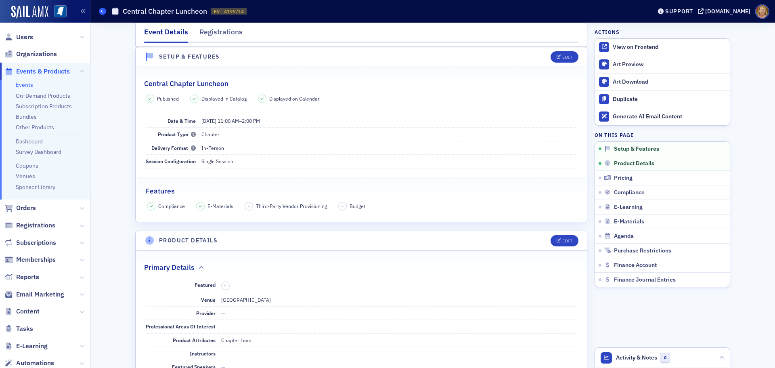
click at [101, 12] on icon at bounding box center [102, 11] width 3 height 4
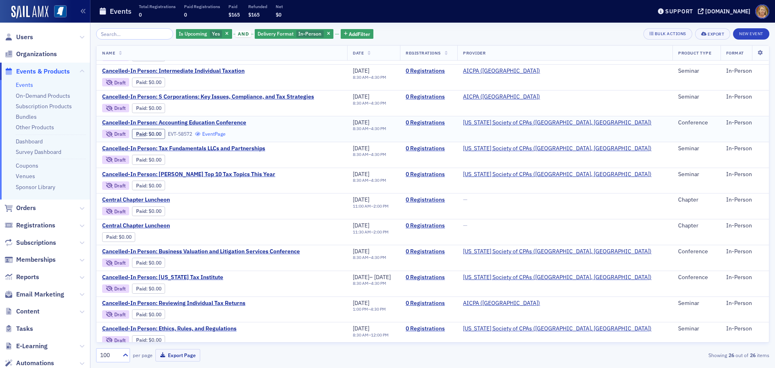
scroll to position [388, 0]
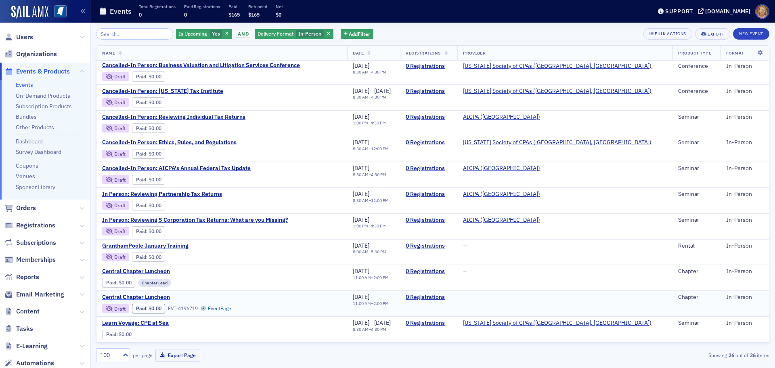
click at [166, 295] on span "Central Chapter Luncheon" at bounding box center [170, 296] width 136 height 7
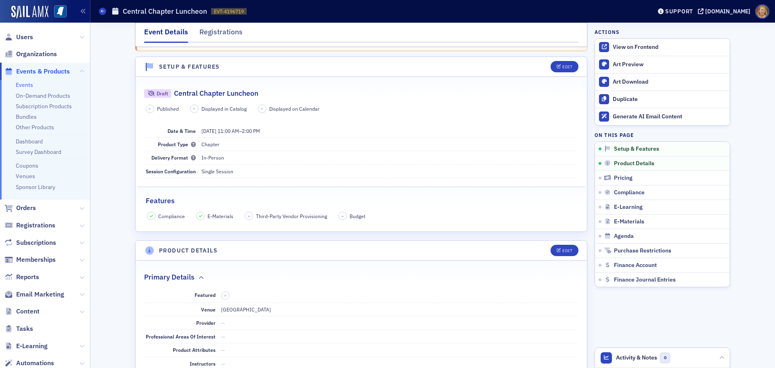
scroll to position [81, 0]
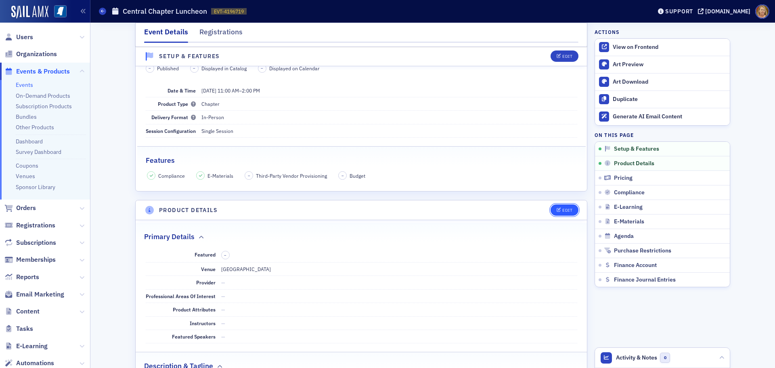
click at [557, 209] on icon "button" at bounding box center [559, 210] width 5 height 4
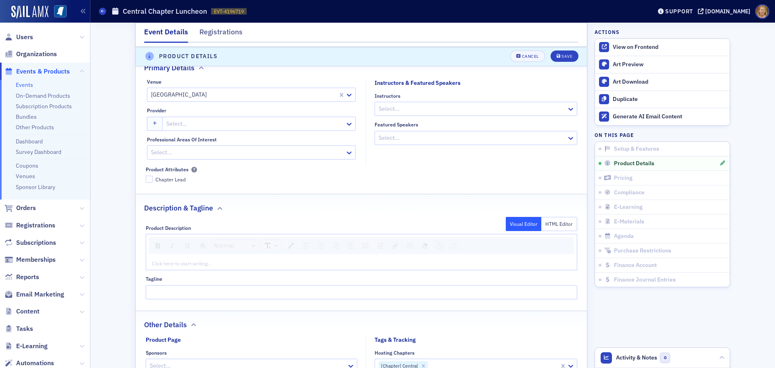
scroll to position [274, 0]
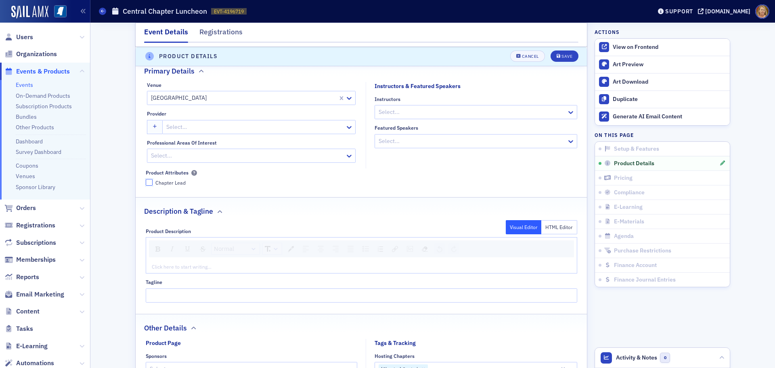
click at [146, 181] on input "Chapter Lead" at bounding box center [149, 182] width 7 height 7
checkbox input "true"
click at [557, 55] on icon "submit" at bounding box center [559, 56] width 4 height 4
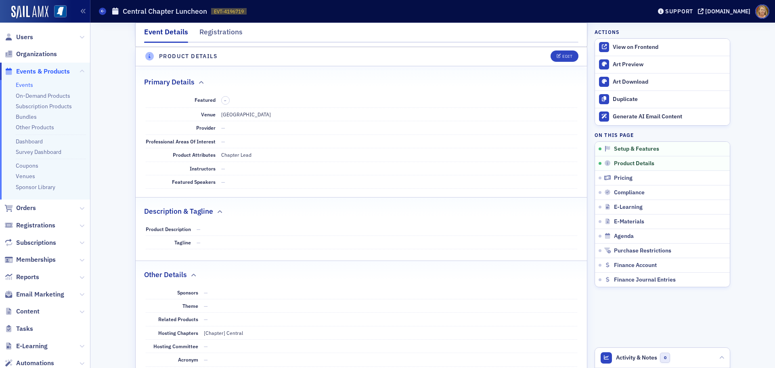
scroll to position [234, 0]
click at [618, 233] on span "Agenda" at bounding box center [624, 236] width 20 height 7
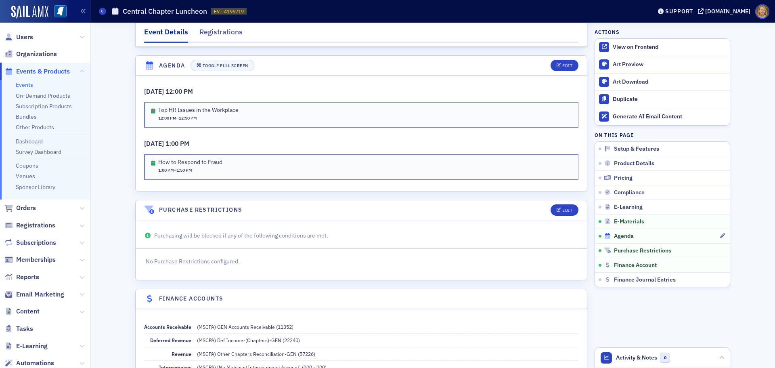
scroll to position [1225, 0]
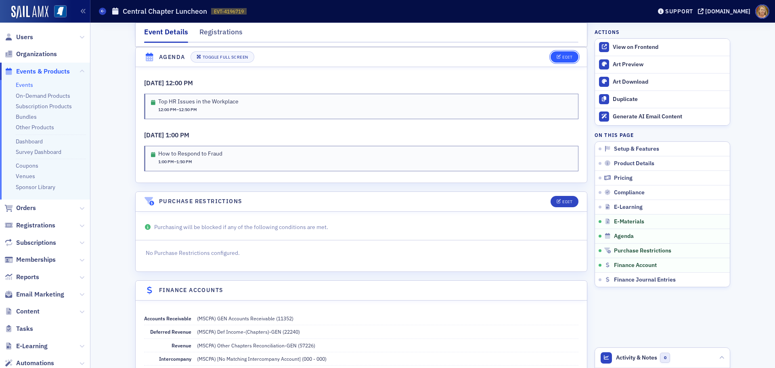
click at [562, 58] on div "Edit" at bounding box center [567, 57] width 10 height 4
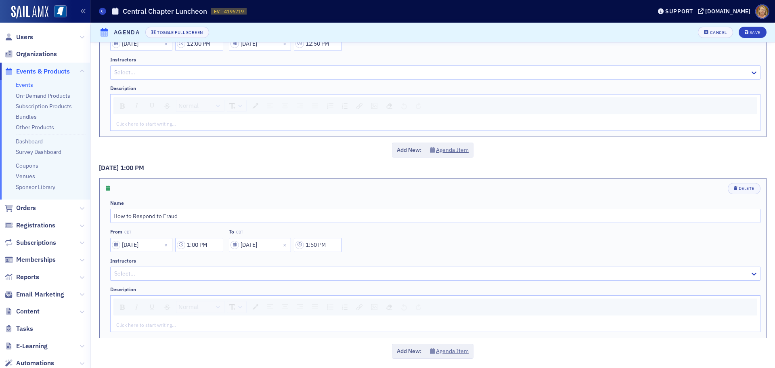
scroll to position [94, 0]
click at [444, 348] on button "Agenda Item" at bounding box center [449, 349] width 39 height 8
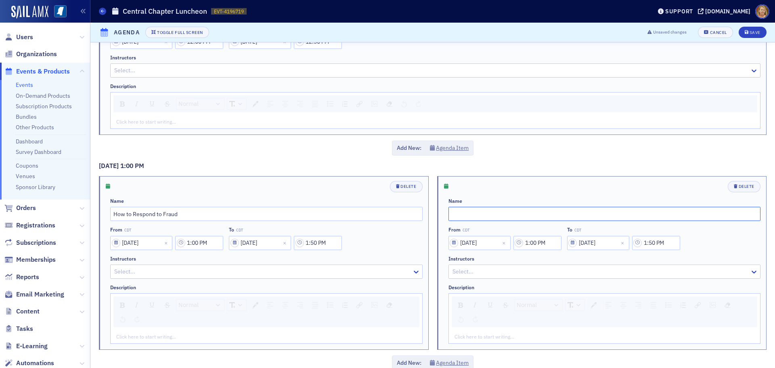
click at [466, 215] on input "text" at bounding box center [604, 214] width 312 height 14
type input "Lunch and Networking"
click at [532, 242] on input "1:00 PM" at bounding box center [537, 243] width 48 height 14
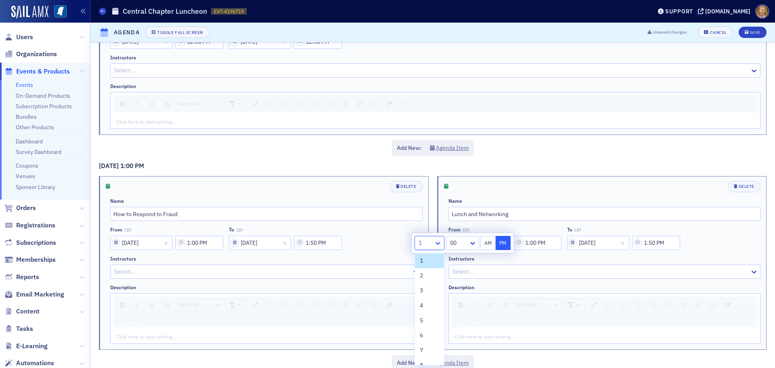
click at [442, 243] on icon at bounding box center [438, 243] width 8 height 8
click at [429, 342] on div "11" at bounding box center [429, 341] width 19 height 8
type input "11:00 PM"
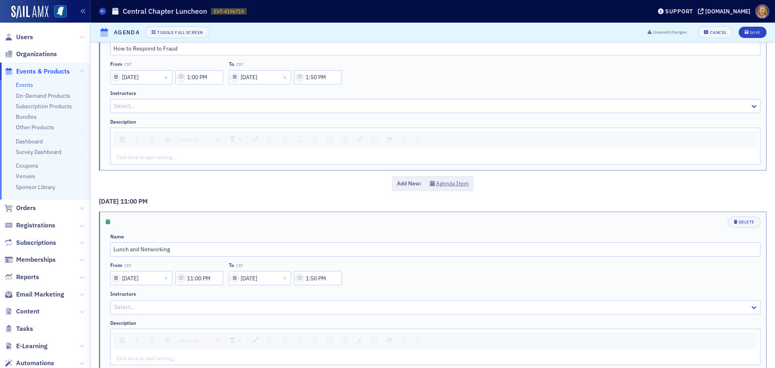
scroll to position [294, 0]
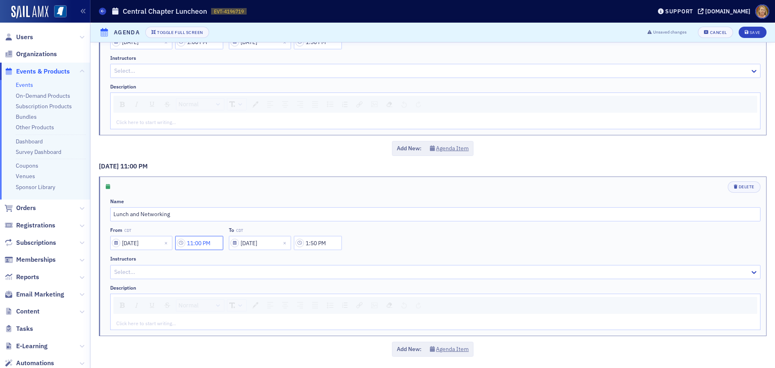
click at [207, 241] on input "11:00 PM" at bounding box center [199, 243] width 48 height 14
click at [265, 243] on div at bounding box center [271, 243] width 17 height 10
click at [272, 302] on div "30" at bounding box center [275, 305] width 21 height 8
click at [302, 243] on button "AM" at bounding box center [299, 243] width 15 height 14
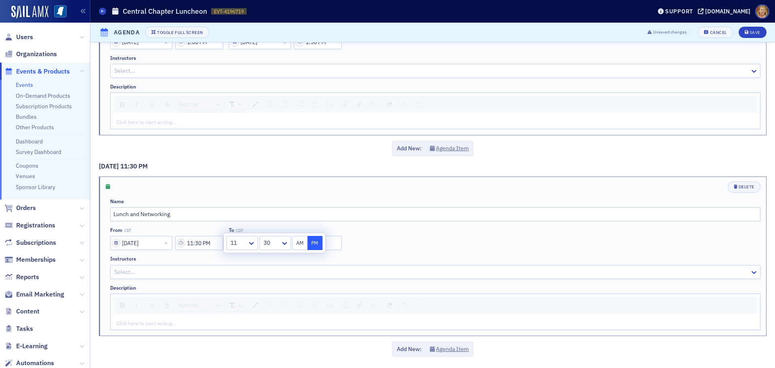
type input "11:30 AM"
click at [307, 243] on input "1:50 PM" at bounding box center [318, 243] width 48 height 14
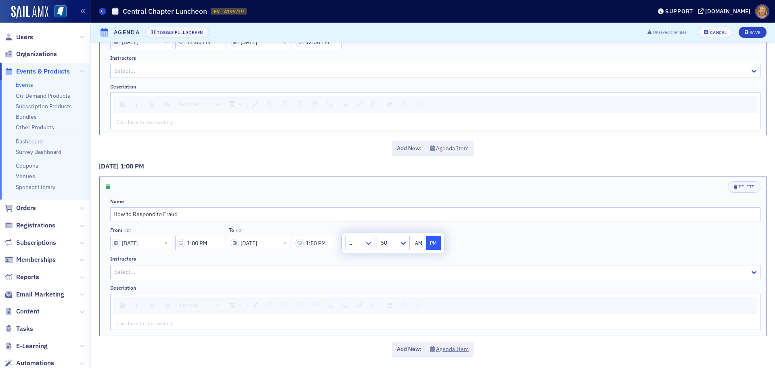
click at [367, 239] on icon at bounding box center [368, 243] width 8 height 8
click at [356, 355] on span "12" at bounding box center [353, 356] width 6 height 8
click at [393, 244] on div at bounding box center [389, 243] width 17 height 10
click at [394, 259] on div "00" at bounding box center [393, 260] width 21 height 8
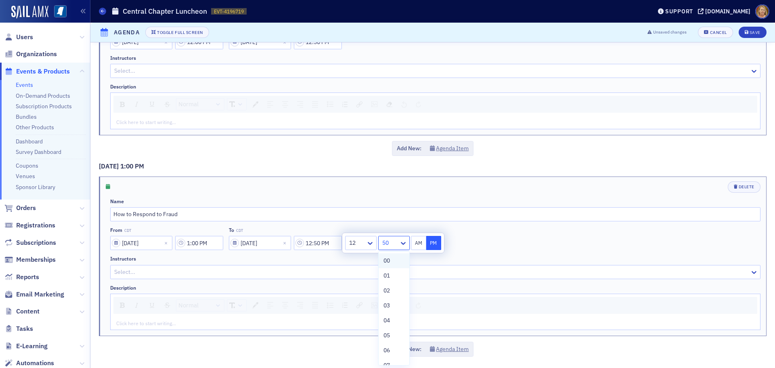
type input "12:00 PM"
click at [431, 241] on button "PM" at bounding box center [433, 243] width 15 height 14
click at [456, 243] on div "From CDT 04/30/2026 1:00 PM To CDT 04/30/2026 12:00 PM" at bounding box center [435, 238] width 650 height 23
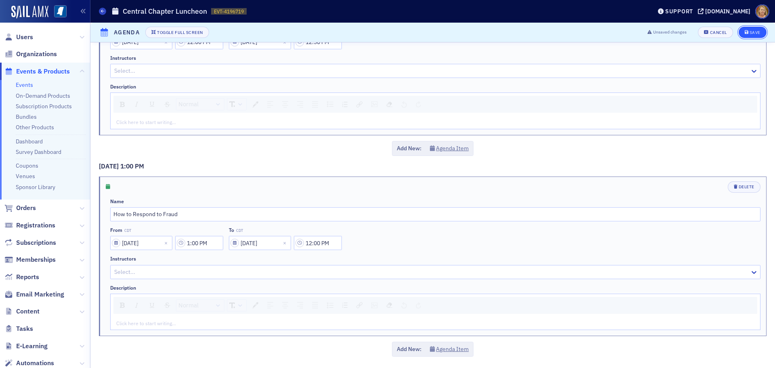
click at [750, 32] on div "Save" at bounding box center [755, 32] width 11 height 4
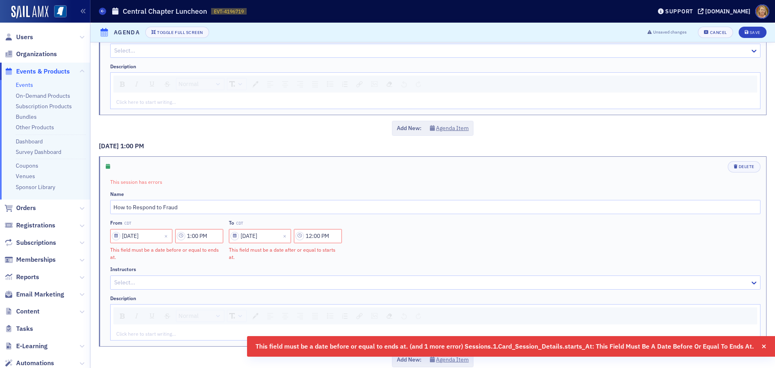
scroll to position [325, 0]
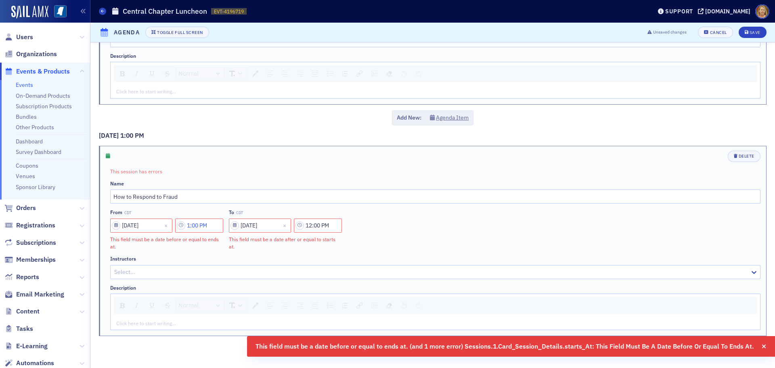
click at [200, 223] on input "1:00 PM" at bounding box center [199, 225] width 48 height 14
click at [233, 225] on div at bounding box center [237, 225] width 15 height 10
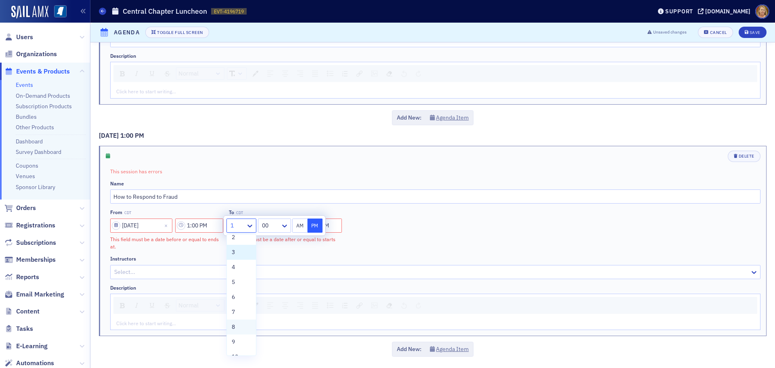
scroll to position [61, 0]
click at [241, 330] on div "11" at bounding box center [241, 331] width 19 height 8
click at [279, 227] on div at bounding box center [271, 225] width 17 height 10
click at [270, 324] on span "30" at bounding box center [268, 328] width 6 height 8
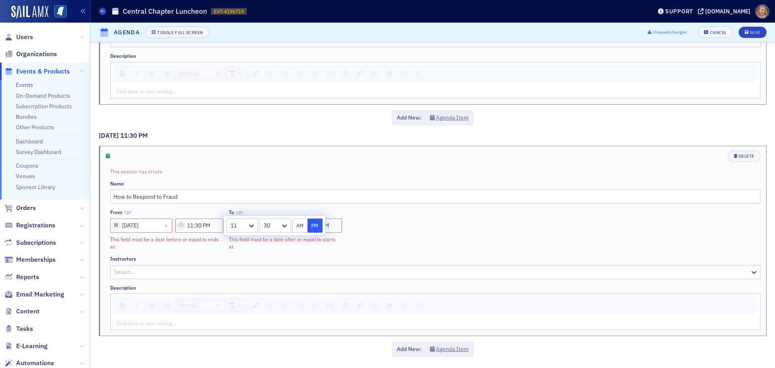
click at [297, 224] on button "AM" at bounding box center [299, 225] width 15 height 14
type input "11:30 AM"
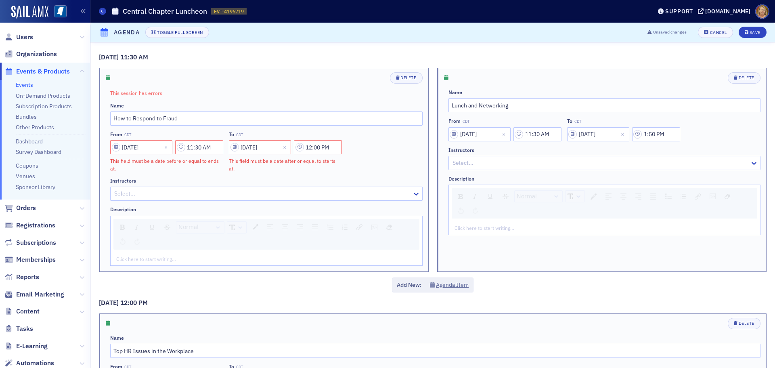
scroll to position [0, 0]
click at [213, 147] on input "11:30 AM" at bounding box center [199, 148] width 48 height 14
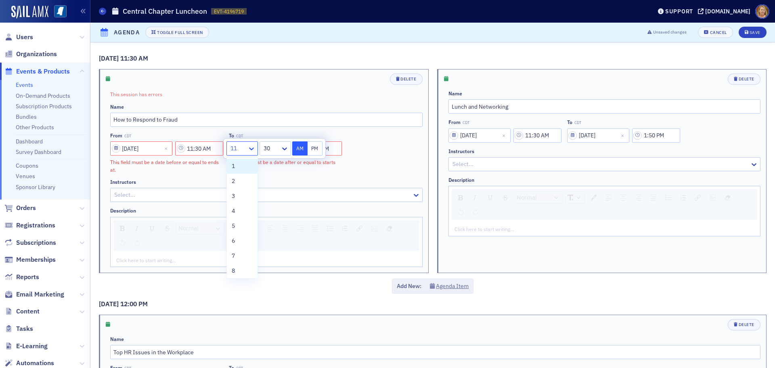
click at [253, 146] on icon at bounding box center [251, 149] width 8 height 8
click at [241, 163] on div "1" at bounding box center [242, 166] width 21 height 8
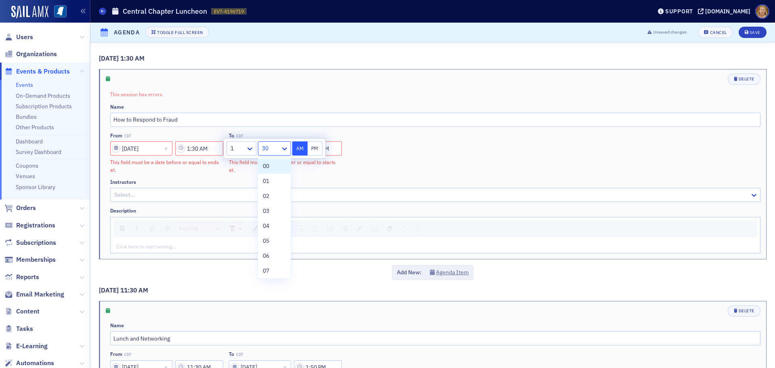
click at [277, 144] on div at bounding box center [270, 148] width 19 height 10
click at [276, 165] on div "00" at bounding box center [274, 166] width 23 height 8
click at [314, 150] on button "PM" at bounding box center [315, 148] width 15 height 14
type input "1:00 PM"
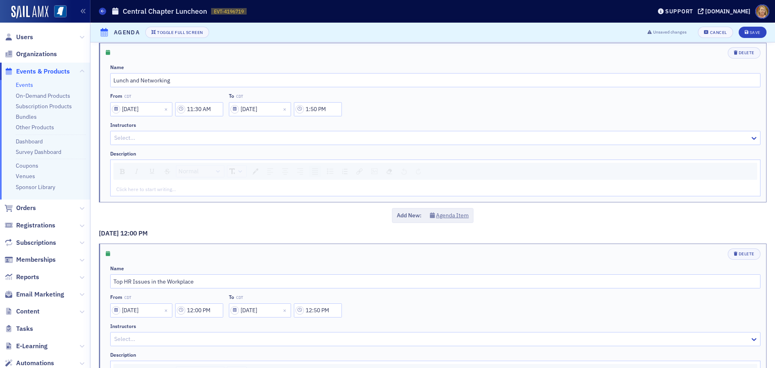
scroll to position [40, 0]
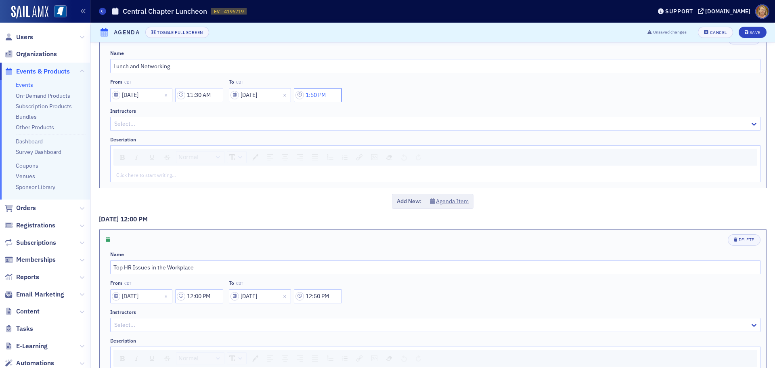
click at [329, 94] on input "1:50 PM" at bounding box center [318, 95] width 48 height 14
click at [369, 96] on icon at bounding box center [368, 95] width 5 height 3
click at [354, 215] on span "12" at bounding box center [353, 216] width 6 height 8
click at [393, 96] on div at bounding box center [389, 95] width 17 height 10
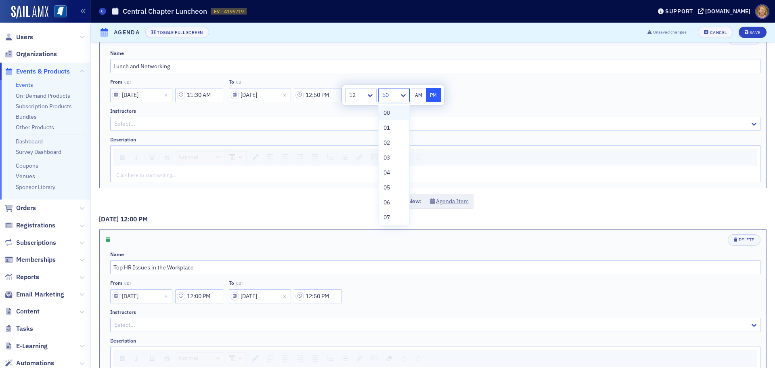
click at [393, 114] on div "00" at bounding box center [393, 113] width 21 height 8
type input "12:00 PM"
click at [436, 94] on button "PM" at bounding box center [433, 95] width 15 height 14
click at [486, 97] on div "From CDT 04/30/2026 11:30 AM To CDT 04/30/2026 12:00 PM" at bounding box center [435, 90] width 650 height 23
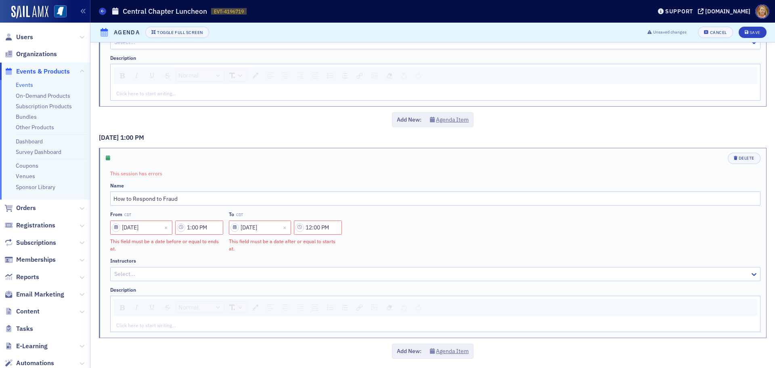
scroll to position [325, 0]
click at [315, 226] on input "12:00 PM" at bounding box center [318, 225] width 48 height 14
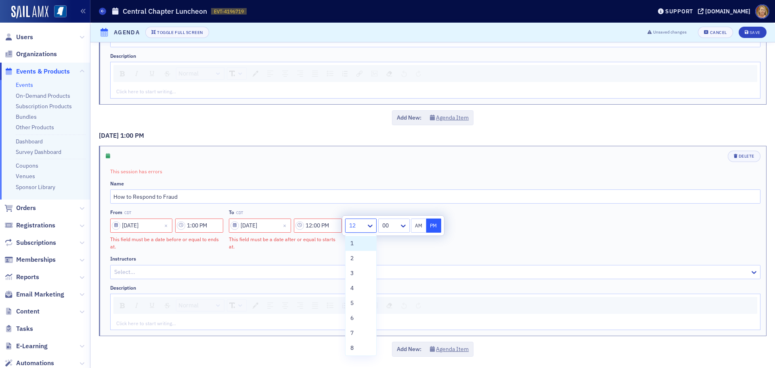
click at [365, 224] on div at bounding box center [356, 225] width 17 height 10
click at [357, 243] on div "1" at bounding box center [360, 243] width 21 height 8
click at [381, 226] on div at bounding box center [389, 225] width 19 height 10
click at [386, 304] on span "50" at bounding box center [384, 304] width 6 height 8
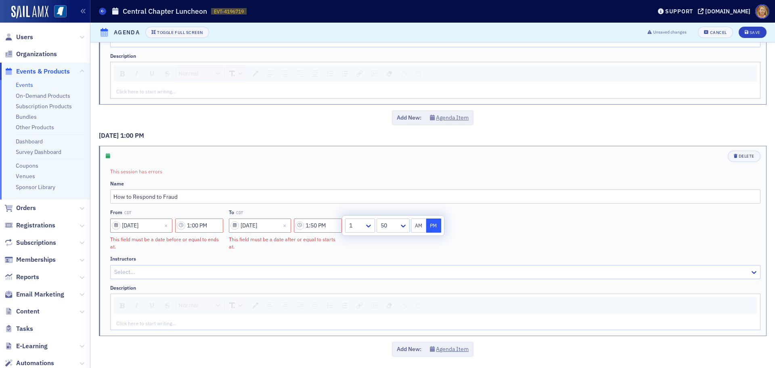
click at [420, 224] on button "AM" at bounding box center [418, 225] width 15 height 14
click at [430, 224] on button "PM" at bounding box center [433, 225] width 15 height 14
type input "1:50 PM"
click at [417, 243] on div "From CDT 04/30/2026 1:00 PM This field must be a date before or equal to ends a…" at bounding box center [435, 229] width 650 height 41
click at [750, 33] on div "Save" at bounding box center [755, 32] width 11 height 4
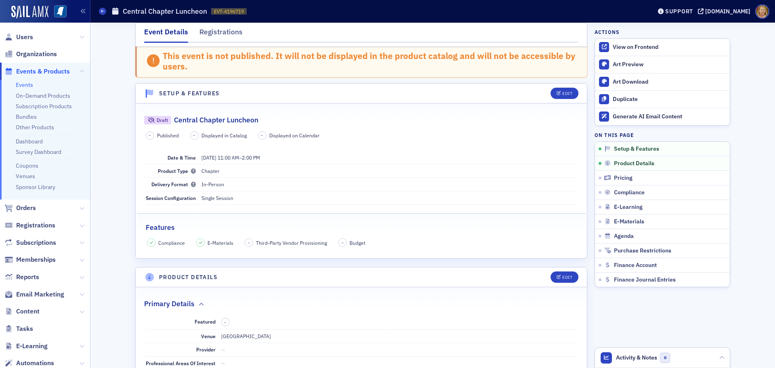
scroll to position [40, 0]
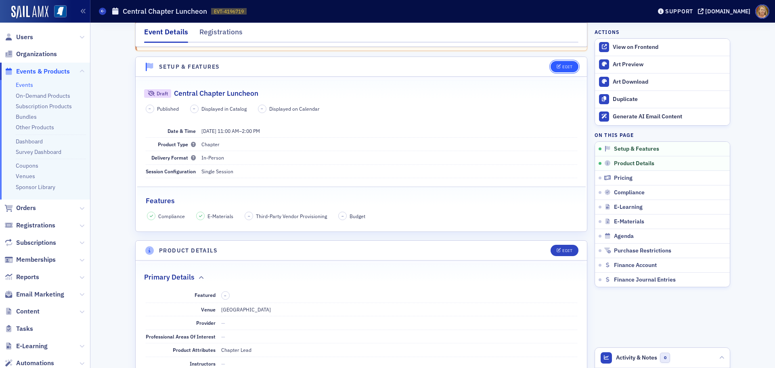
click at [562, 66] on div "Edit" at bounding box center [567, 67] width 10 height 4
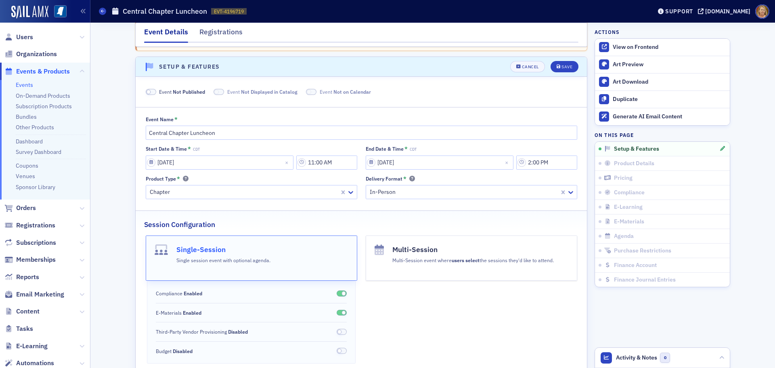
scroll to position [50, 0]
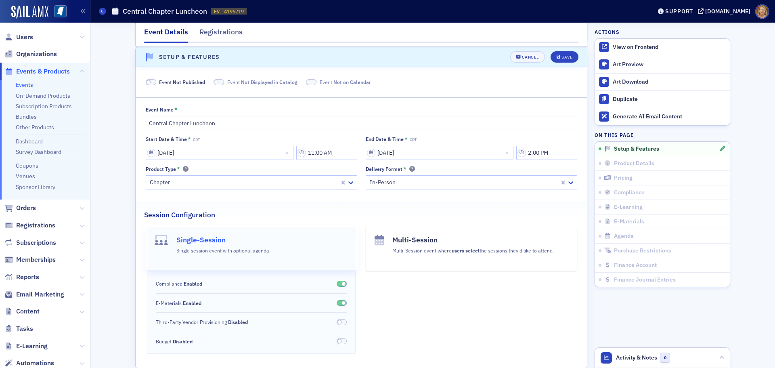
click at [151, 81] on span at bounding box center [151, 82] width 10 height 6
click at [562, 56] on div "Save" at bounding box center [566, 57] width 11 height 4
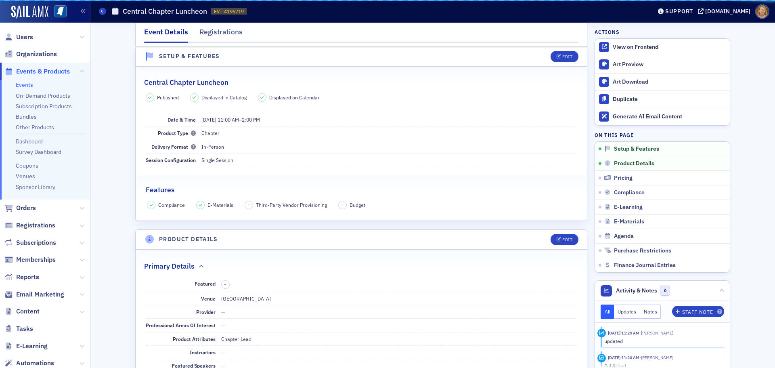
scroll to position [11, 0]
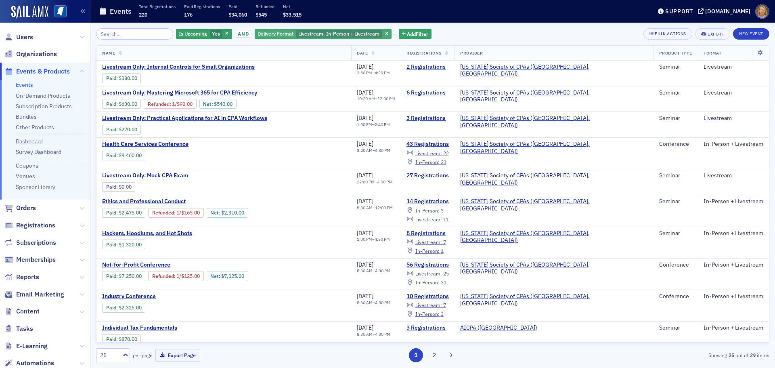
click at [312, 33] on span "Livestream, In-Person + Livestream" at bounding box center [338, 33] width 81 height 6
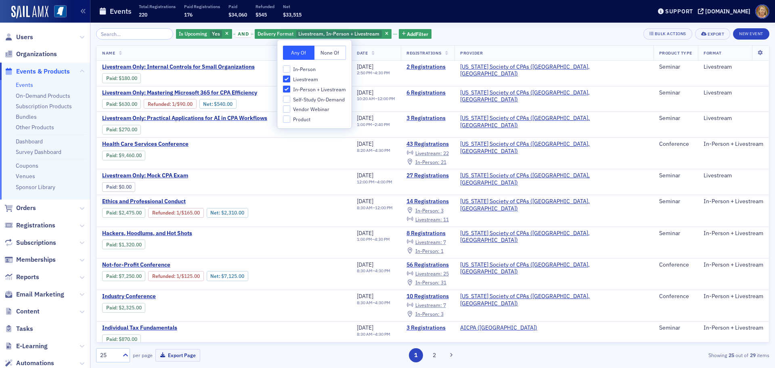
click at [308, 69] on span "In-Person" at bounding box center [304, 69] width 23 height 7
click at [290, 69] on input "In-Person" at bounding box center [286, 68] width 7 height 7
checkbox input "true"
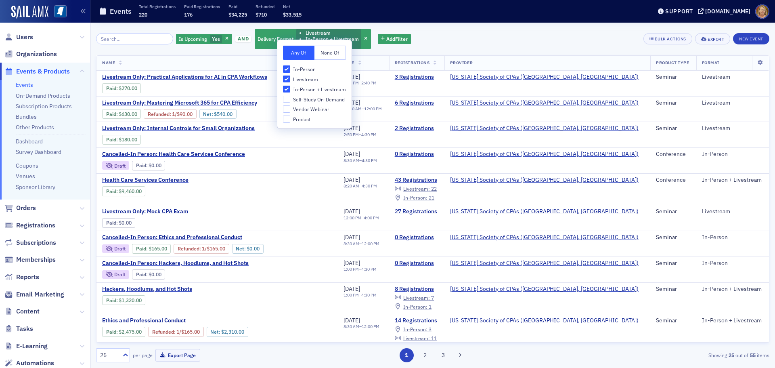
click at [256, 58] on th "Name" at bounding box center [216, 63] width 241 height 15
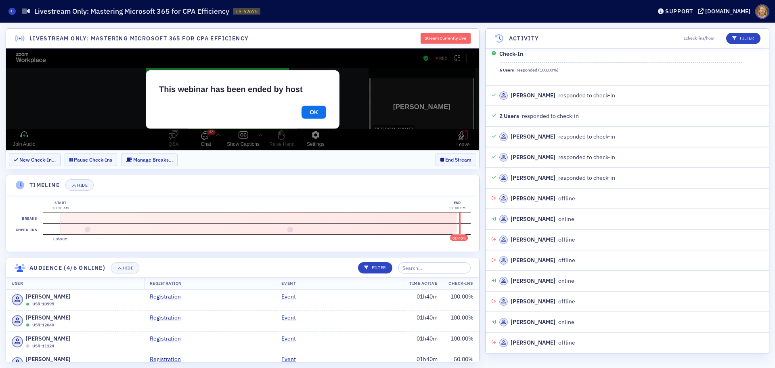
scroll to position [499, 0]
click at [463, 161] on button "End Stream" at bounding box center [456, 159] width 41 height 13
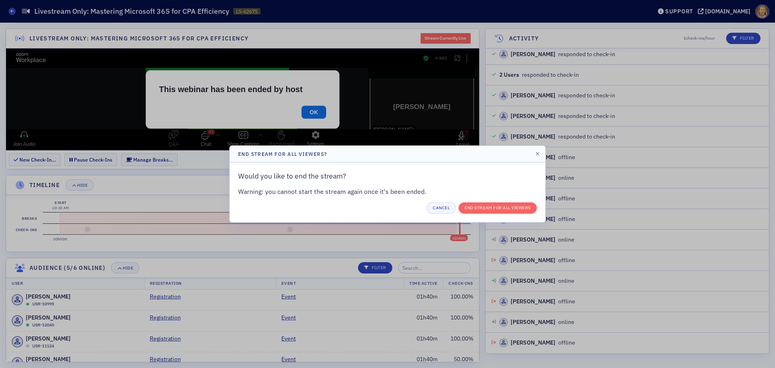
scroll to position [540, 0]
click at [492, 209] on button "End Stream for all Viewers" at bounding box center [498, 207] width 78 height 11
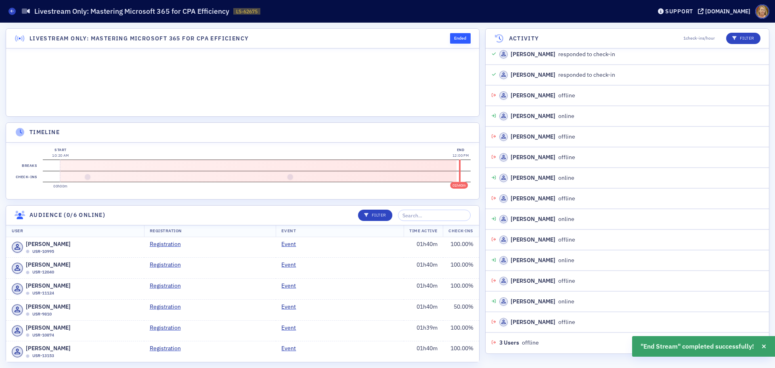
scroll to position [602, 0]
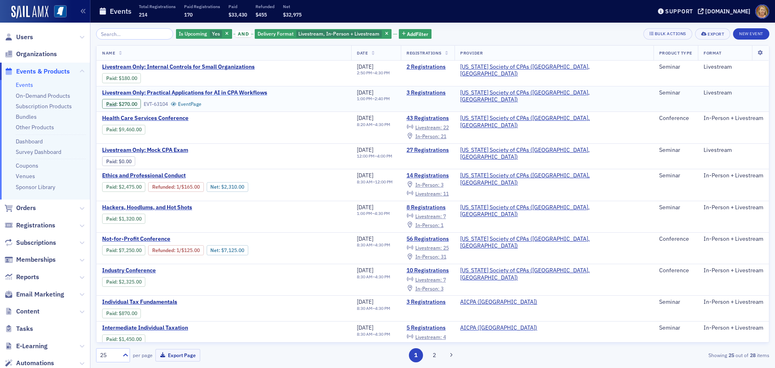
click at [242, 92] on span "Livestream Only: Practical Applications for AI in CPA Workflows" at bounding box center [184, 92] width 165 height 7
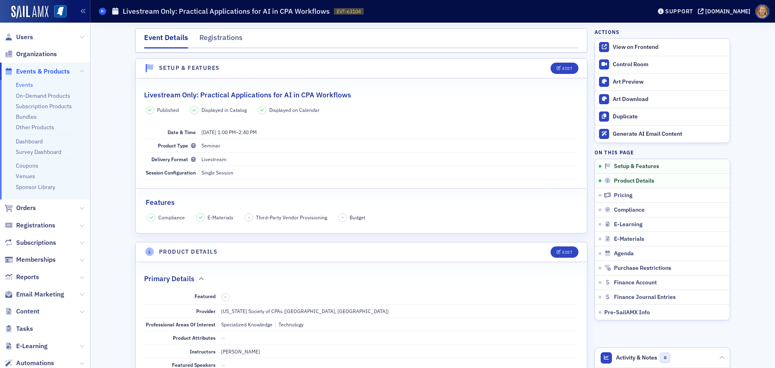
click at [104, 12] on icon at bounding box center [102, 11] width 3 height 4
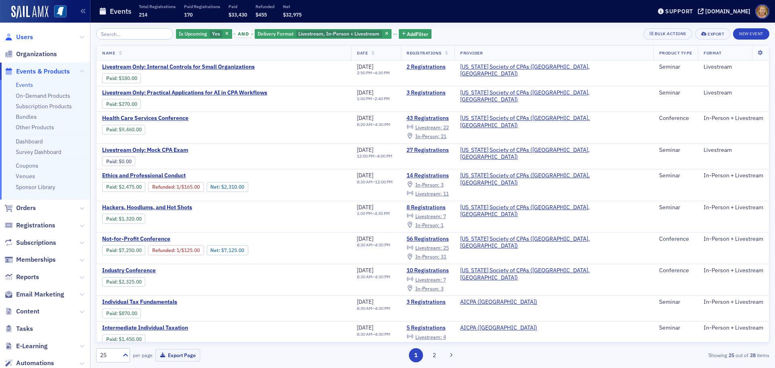
click at [30, 38] on span "Users" at bounding box center [24, 37] width 17 height 9
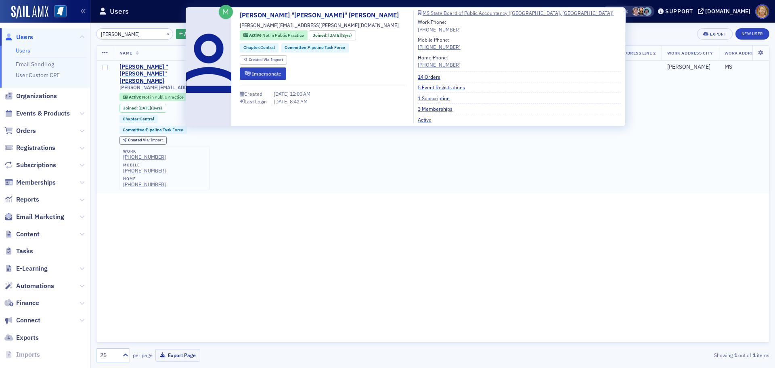
type input "sharee"
click at [147, 65] on div "Sheelah "Sharee" Brewer" at bounding box center [153, 73] width 69 height 21
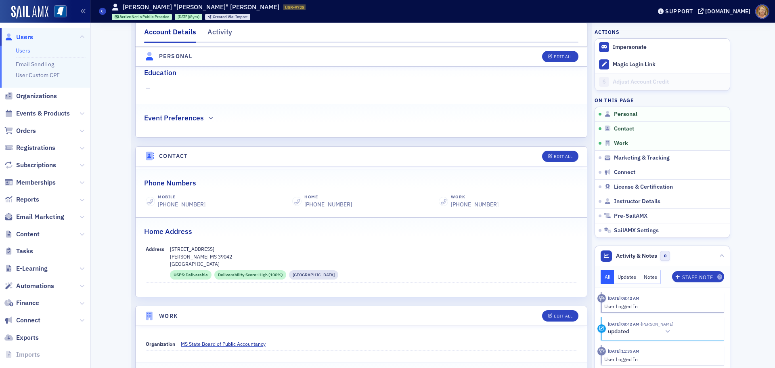
scroll to position [242, 0]
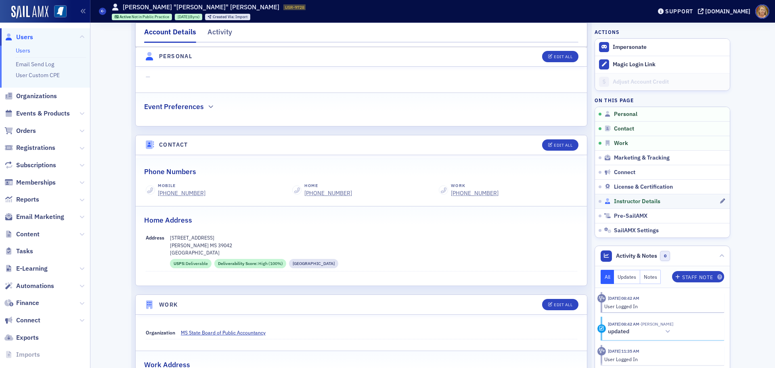
click at [607, 198] on div "Instructor Details" at bounding box center [661, 201] width 115 height 7
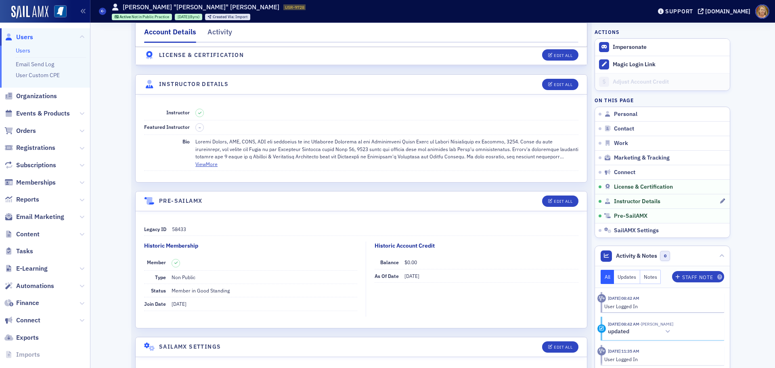
scroll to position [1460, 0]
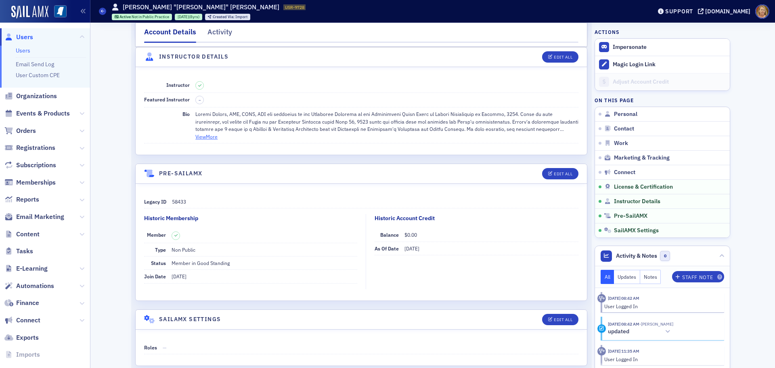
click at [209, 137] on button "View More" at bounding box center [206, 136] width 22 height 7
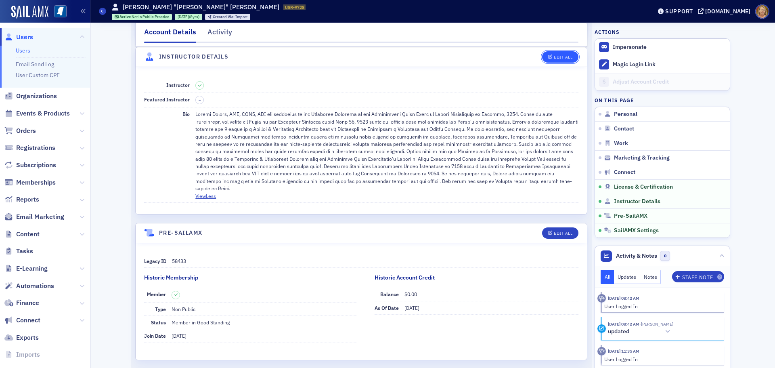
click at [559, 54] on button "Edit All" at bounding box center [560, 56] width 36 height 11
select select "US"
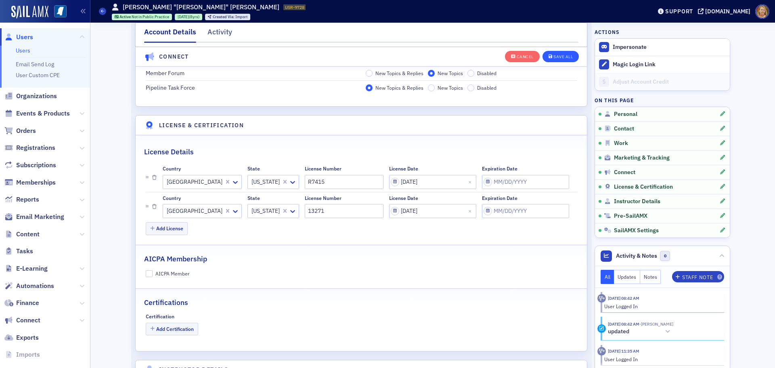
scroll to position [1773, 0]
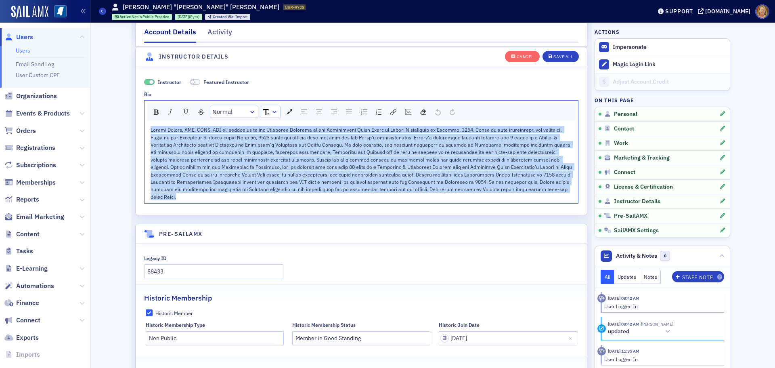
drag, startPoint x: 148, startPoint y: 131, endPoint x: 503, endPoint y: 196, distance: 361.6
click at [503, 196] on div "Instructor Featured Instructor Bio Normal" at bounding box center [361, 141] width 451 height 148
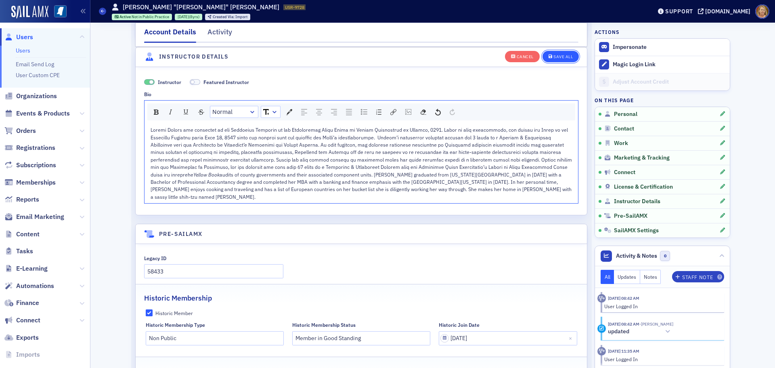
click at [563, 55] on div "Save All" at bounding box center [562, 56] width 19 height 4
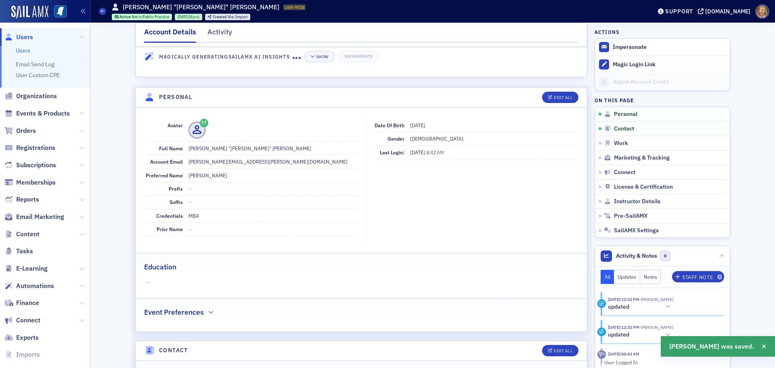
scroll to position [0, 0]
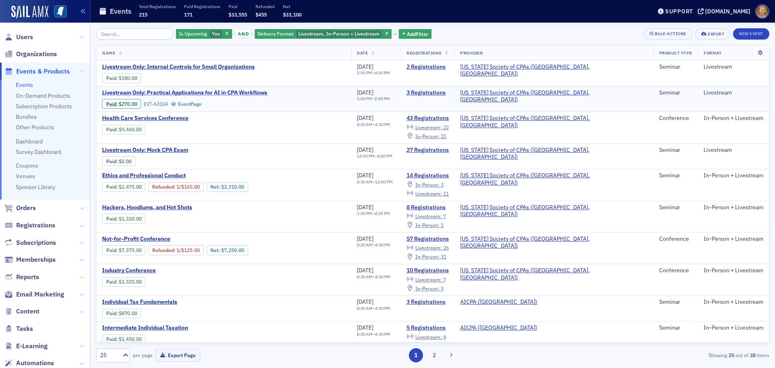
click at [186, 91] on span "Livestream Only: Practical Applications for AI in CPA Workflows" at bounding box center [184, 92] width 165 height 7
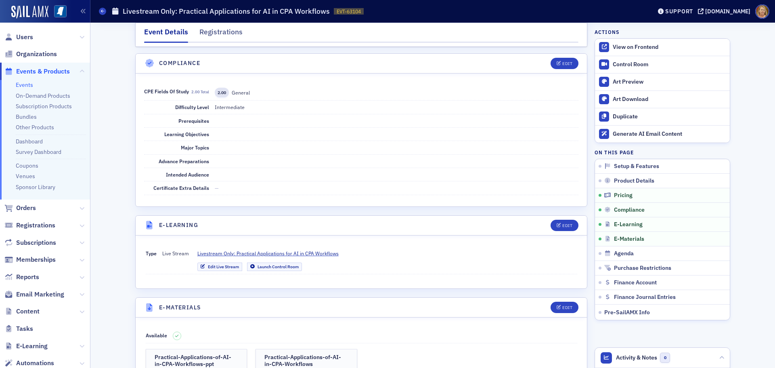
scroll to position [969, 0]
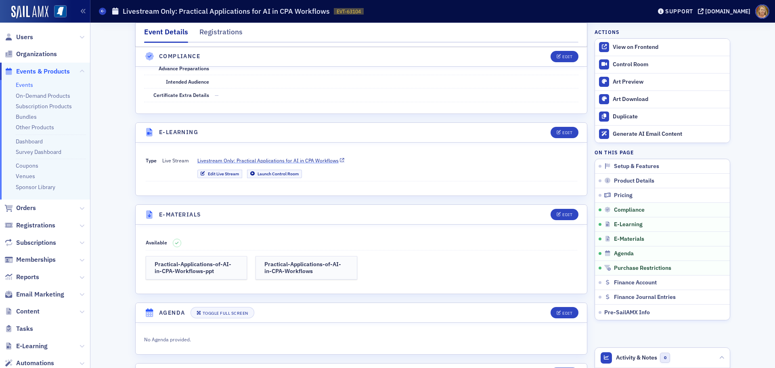
click at [326, 161] on span "Livestream Only: Practical Applications for AI in CPA Workflows" at bounding box center [267, 160] width 141 height 7
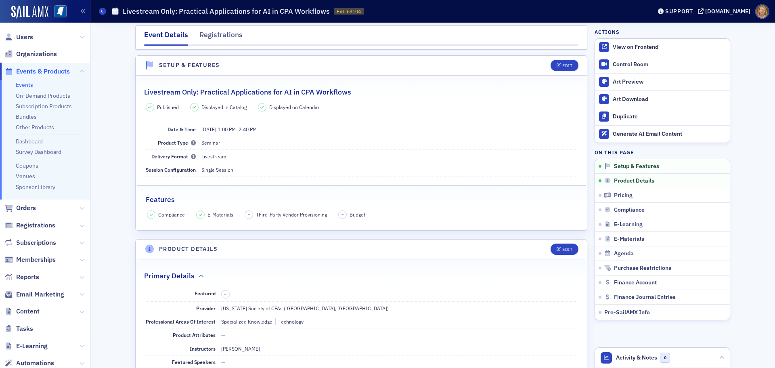
scroll to position [0, 0]
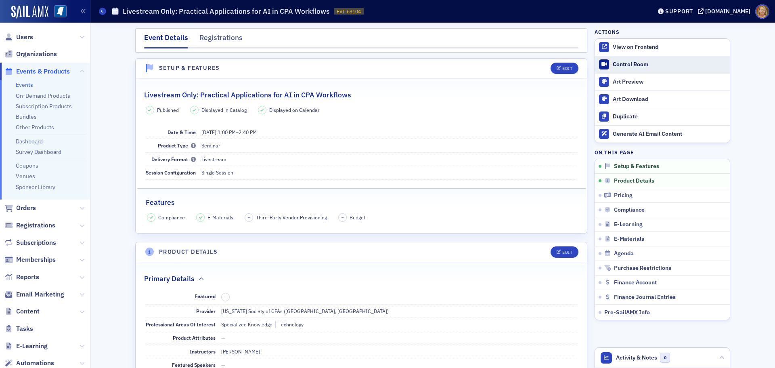
click at [616, 65] on div "Control Room" at bounding box center [669, 64] width 113 height 7
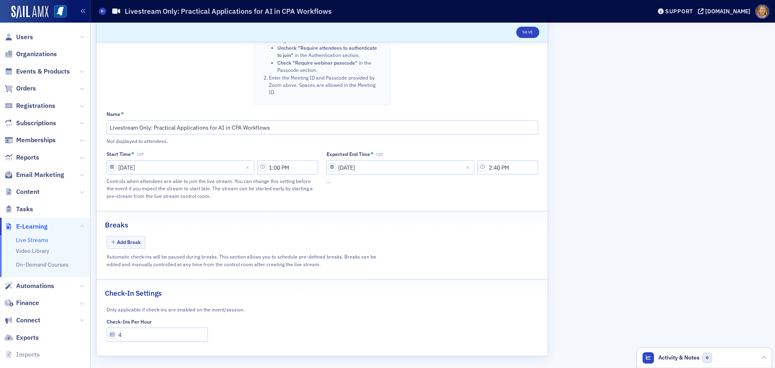
scroll to position [432, 0]
drag, startPoint x: 128, startPoint y: 331, endPoint x: 118, endPoint y: 332, distance: 9.8
click at [118, 332] on input "4" at bounding box center [158, 332] width 102 height 14
type input "1"
click at [531, 33] on button "Save" at bounding box center [527, 32] width 23 height 11
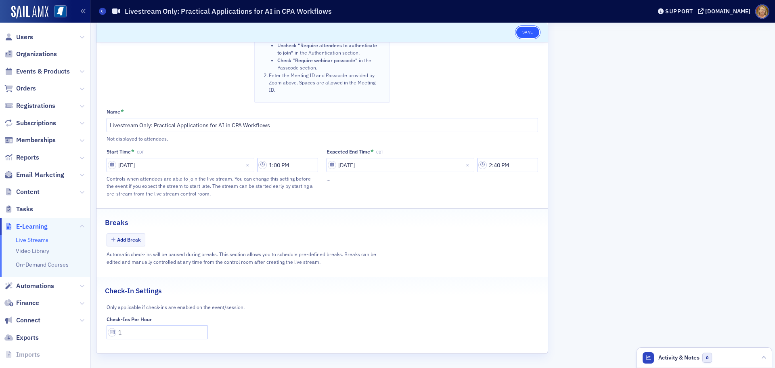
click at [522, 34] on button "Save" at bounding box center [527, 32] width 23 height 11
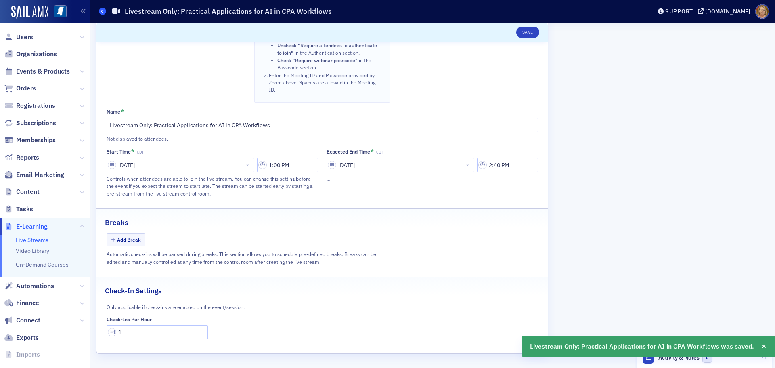
click at [104, 10] on icon at bounding box center [102, 11] width 3 height 4
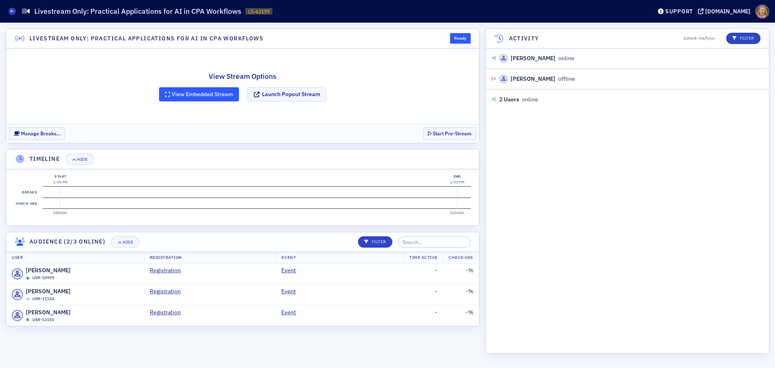
click at [196, 92] on button "View Embedded Stream" at bounding box center [199, 94] width 80 height 14
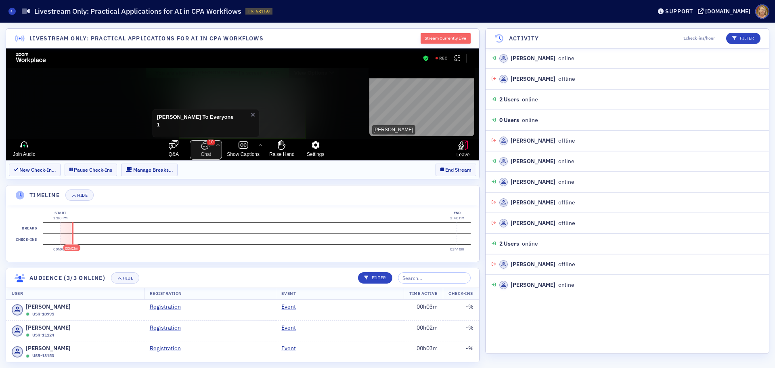
click at [201, 148] on icon "open the chat panel" at bounding box center [206, 145] width 10 height 10
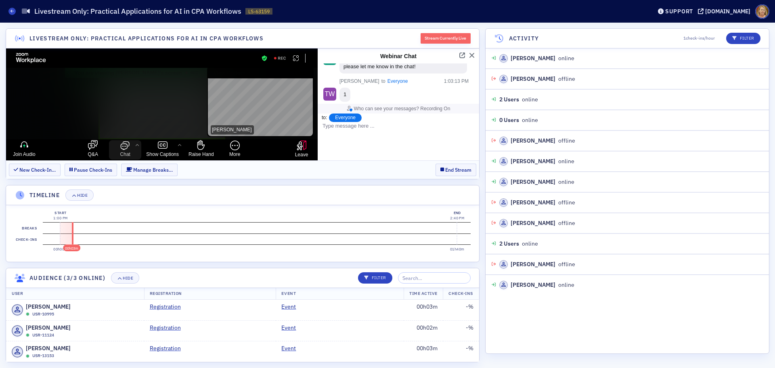
scroll to position [276, 0]
click at [472, 56] on button "Close" at bounding box center [472, 55] width 6 height 6
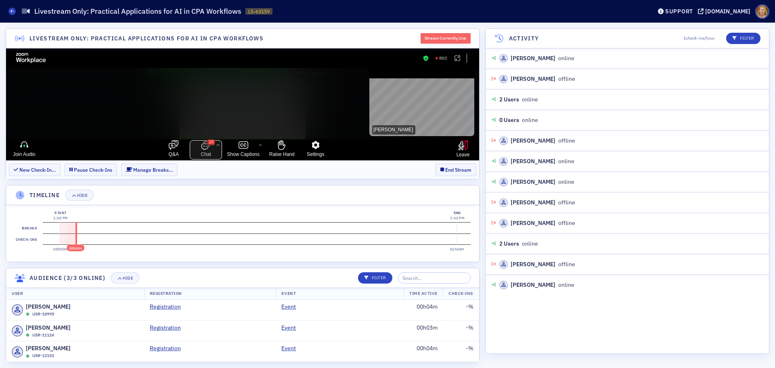
click at [207, 149] on icon "open the chat panel" at bounding box center [204, 146] width 7 height 7
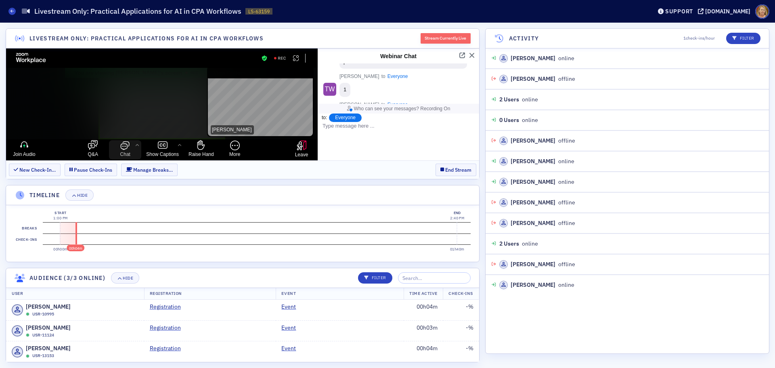
scroll to position [236, 0]
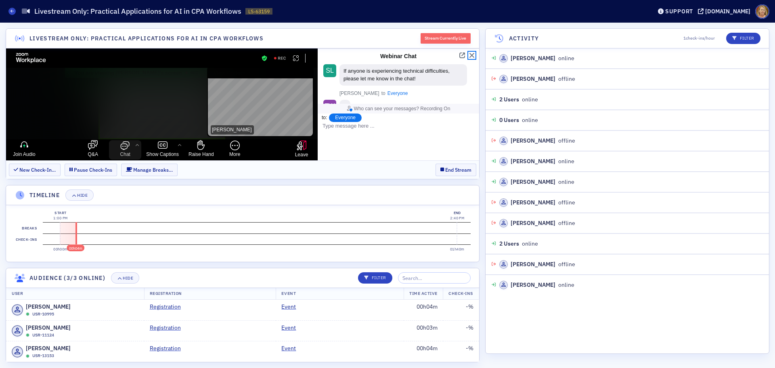
click at [471, 53] on button "Close" at bounding box center [472, 55] width 6 height 6
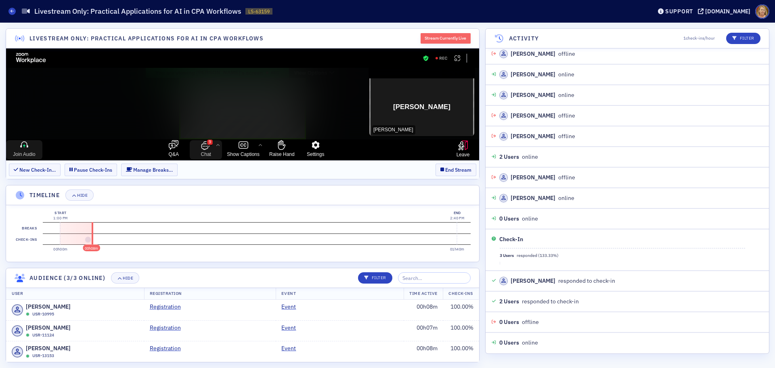
scroll to position [107, 0]
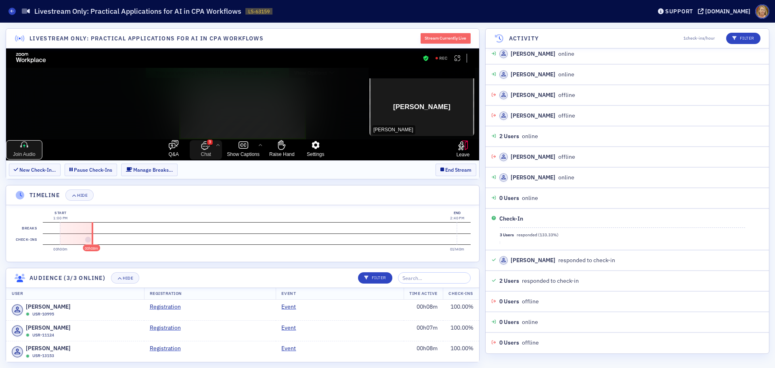
click at [22, 148] on icon "join audio" at bounding box center [24, 145] width 10 height 10
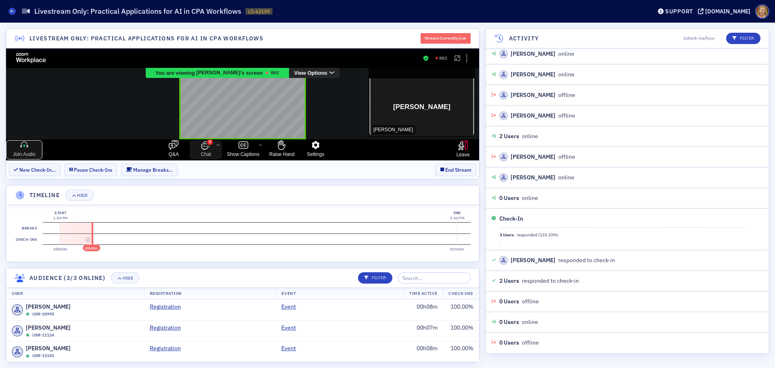
click at [22, 148] on icon "join audio" at bounding box center [24, 145] width 10 height 10
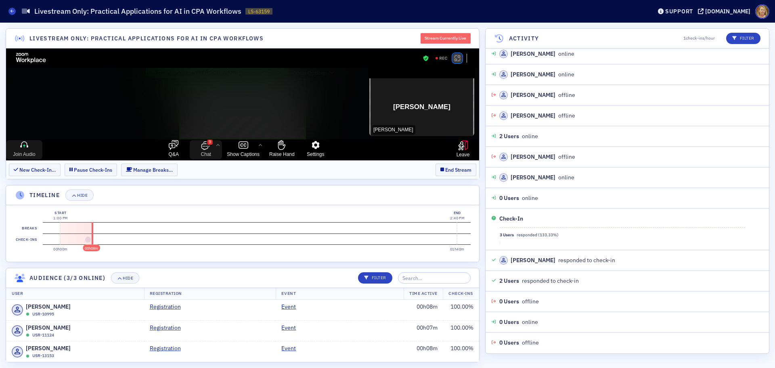
click at [459, 57] on rect "Apps Accessing Content in This Meeting" at bounding box center [457, 58] width 6 height 6
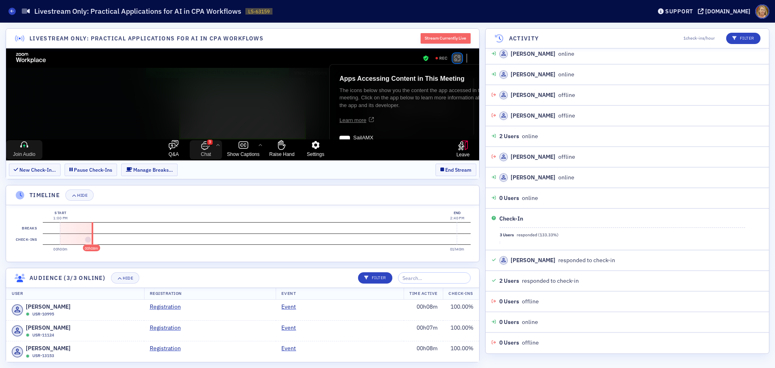
click at [460, 55] on rect "Apps Accessing Content in This Meeting" at bounding box center [457, 58] width 6 height 6
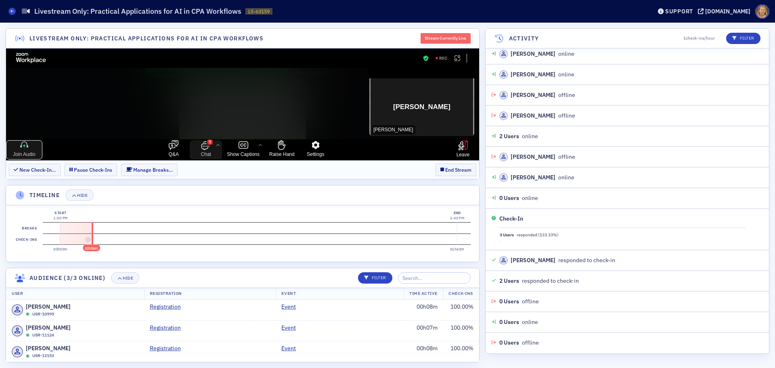
click at [21, 145] on icon "join audio" at bounding box center [24, 144] width 8 height 6
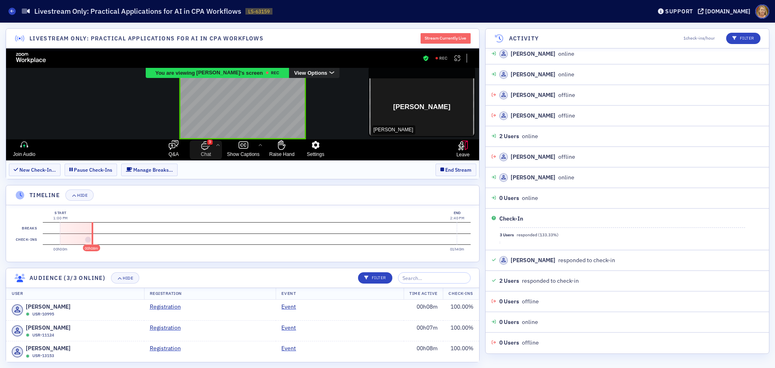
click at [308, 73] on div "View Options" at bounding box center [314, 72] width 50 height 10
click at [316, 97] on span "Original Size" at bounding box center [318, 98] width 27 height 6
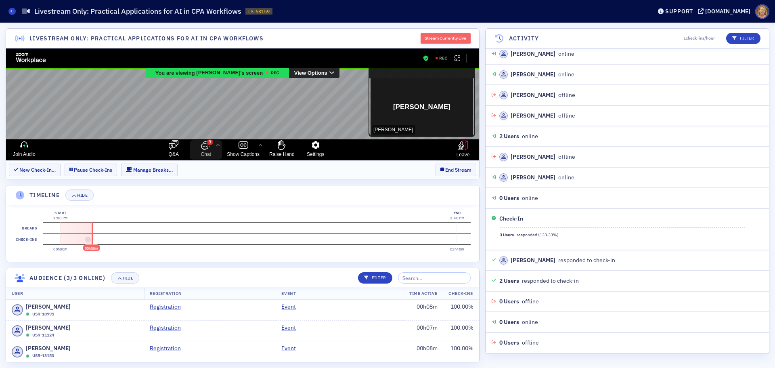
click at [306, 74] on div "View Options" at bounding box center [314, 72] width 50 height 10
click at [305, 87] on span "Fit to Window" at bounding box center [319, 87] width 29 height 6
